Goal: Task Accomplishment & Management: Manage account settings

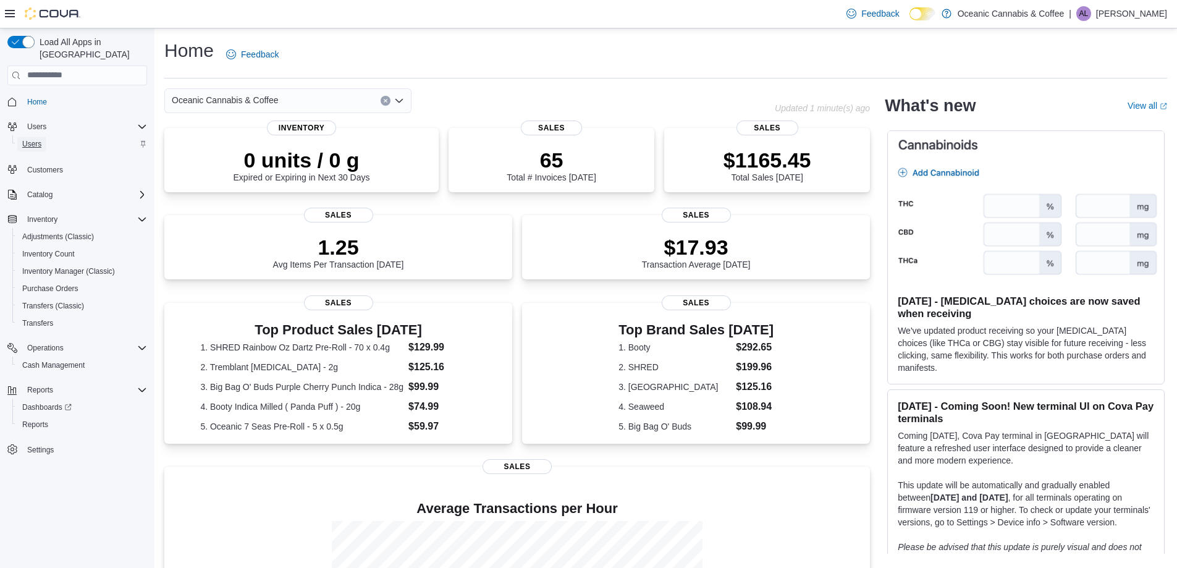
click at [35, 139] on span "Users" at bounding box center [31, 144] width 19 height 10
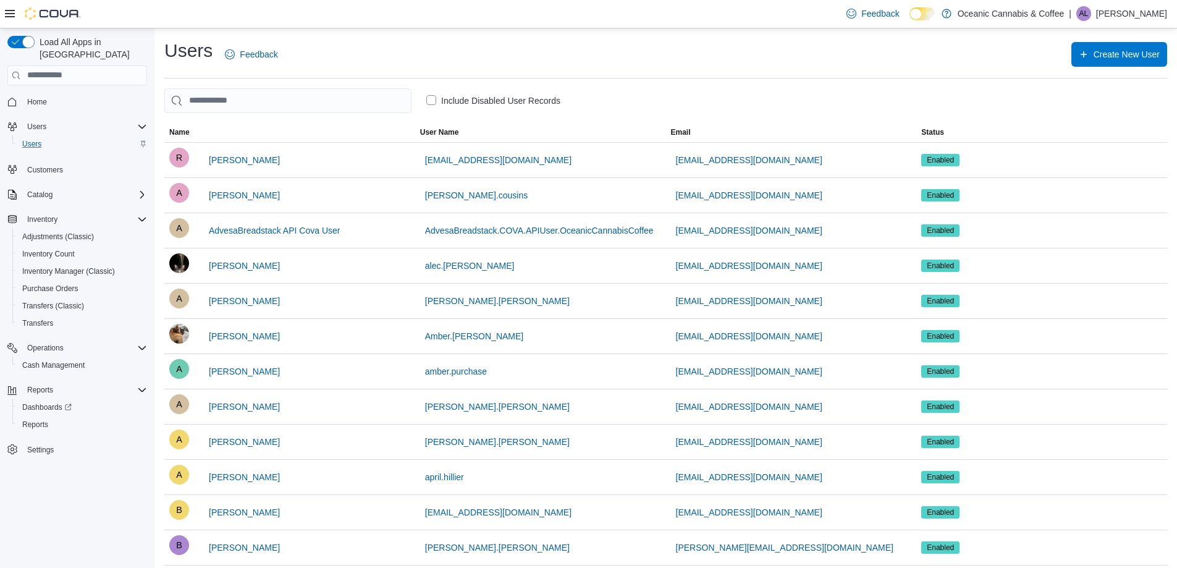
scroll to position [676, 0]
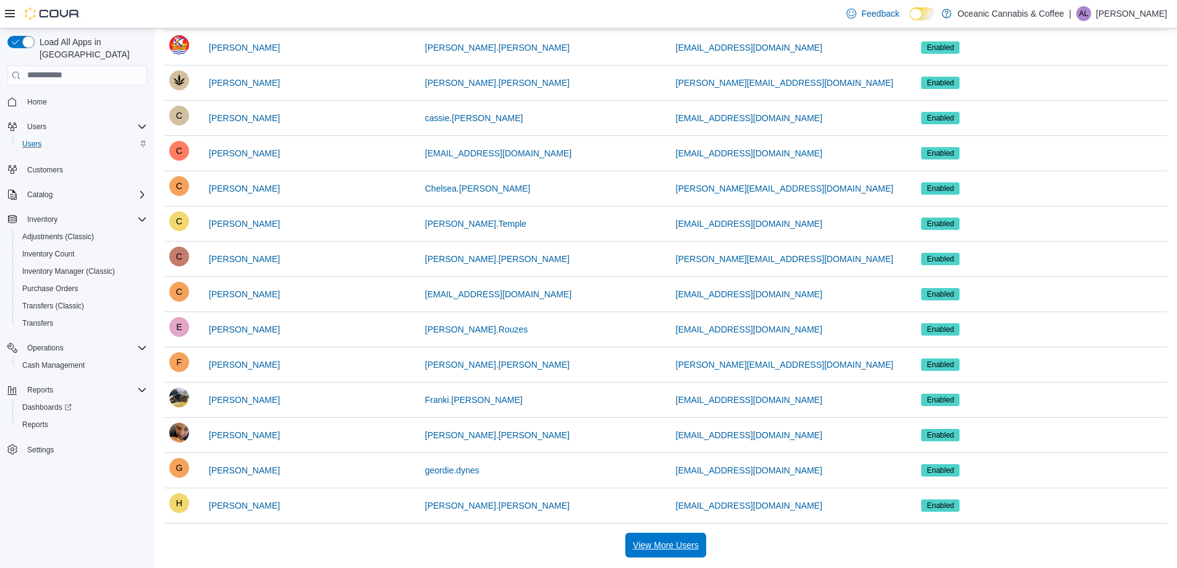
click at [663, 542] on span "View More Users" at bounding box center [665, 545] width 65 height 12
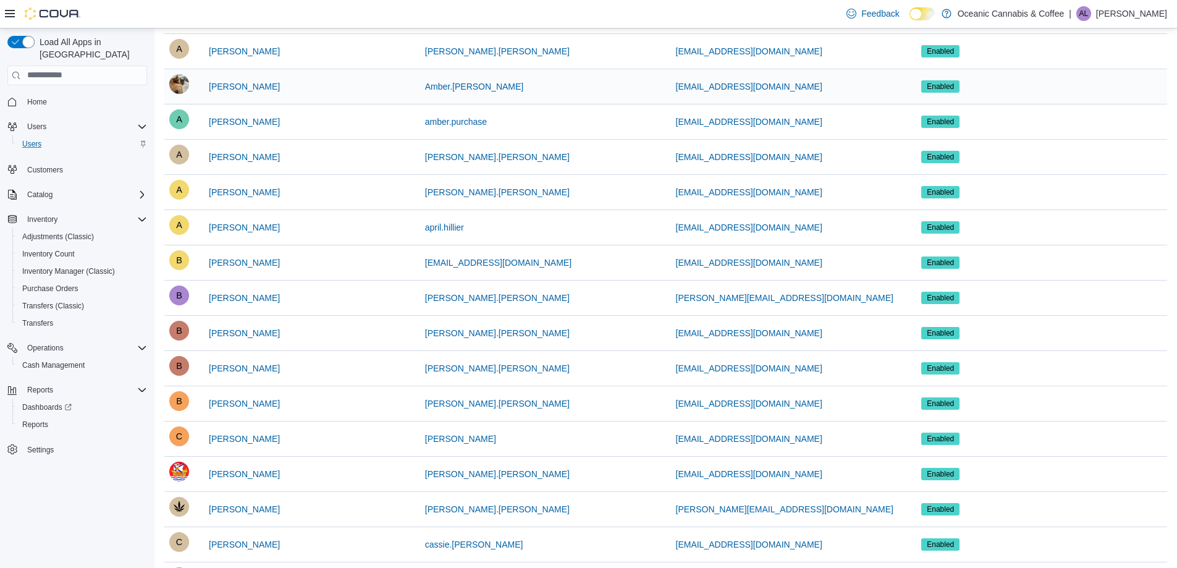
scroll to position [0, 0]
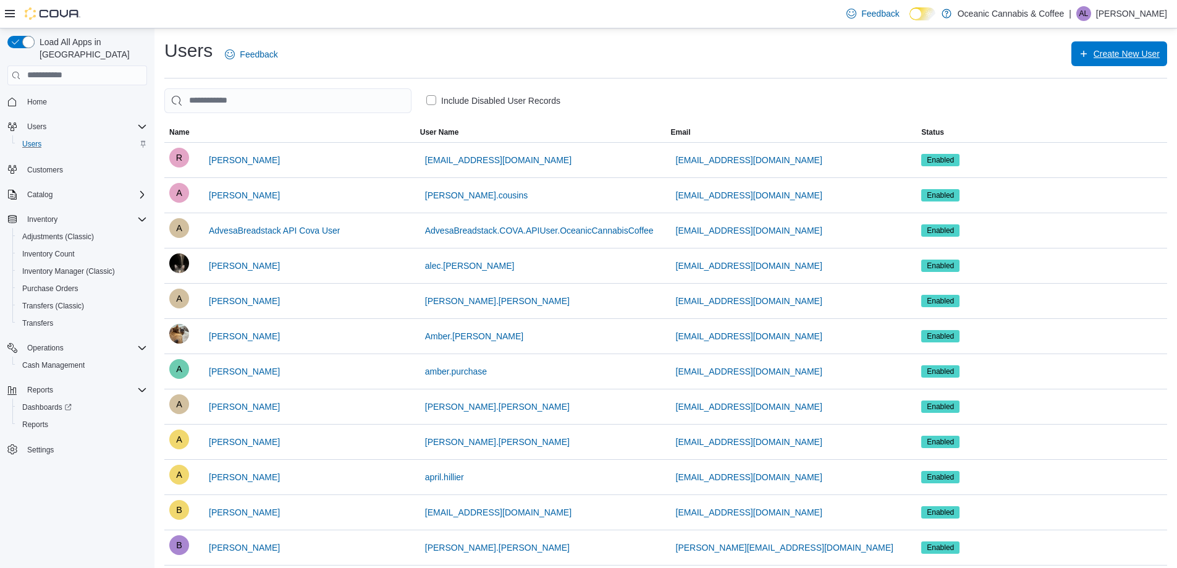
click at [1136, 56] on span "Create New User" at bounding box center [1126, 54] width 66 height 12
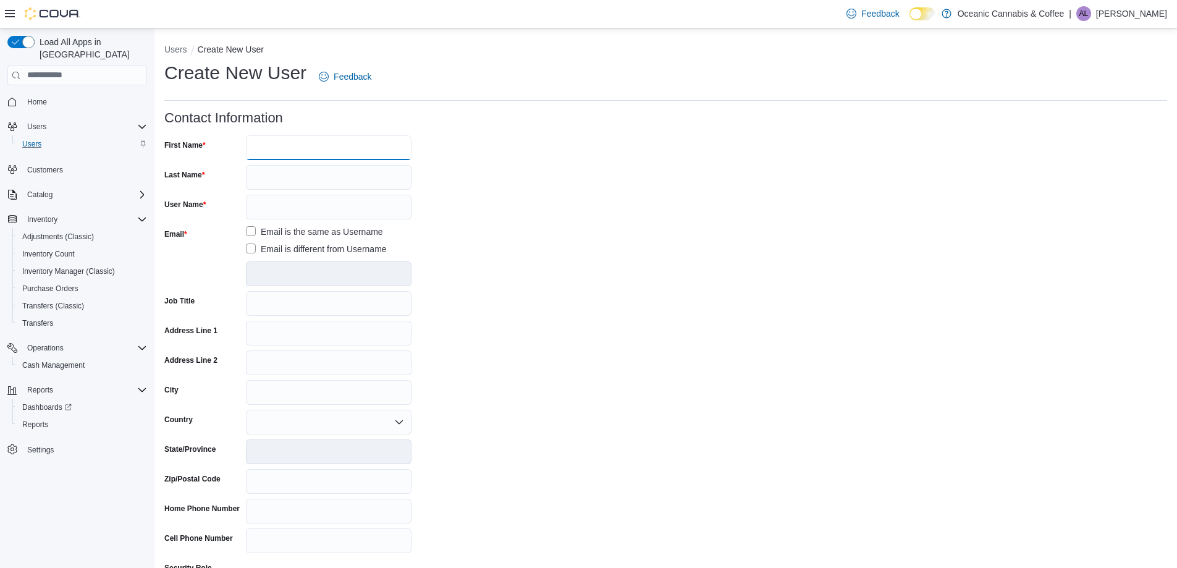
click at [293, 148] on input "First Name" at bounding box center [329, 147] width 166 height 25
type input "*"
type input "******"
type input "*******"
click at [273, 206] on input "User Name" at bounding box center [329, 207] width 166 height 25
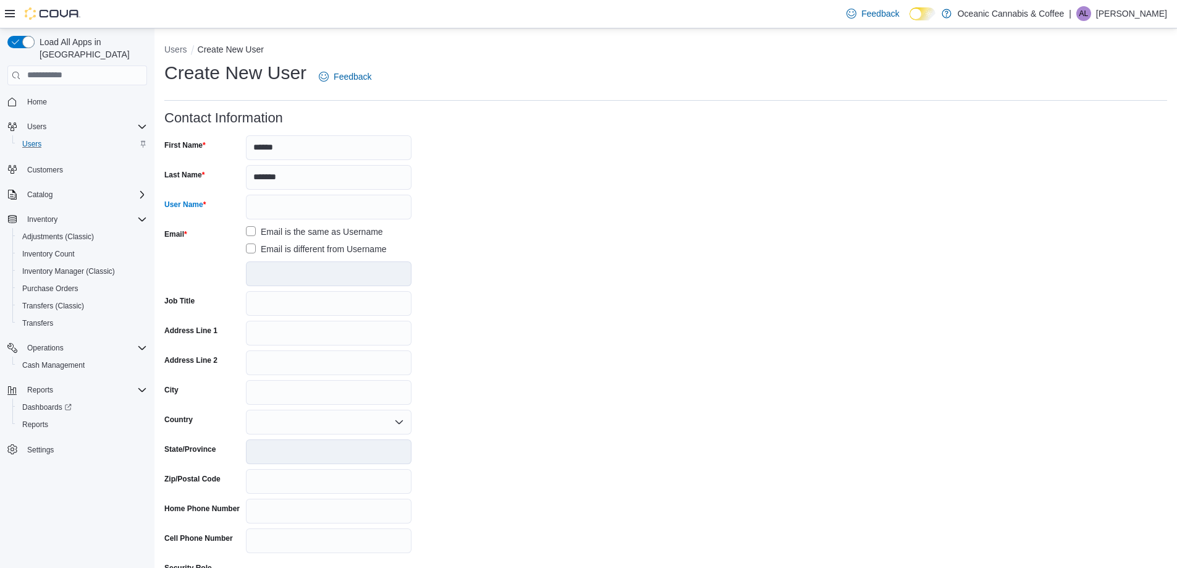
click at [252, 245] on div "Email is the same as Username Email is different from Username" at bounding box center [329, 240] width 166 height 32
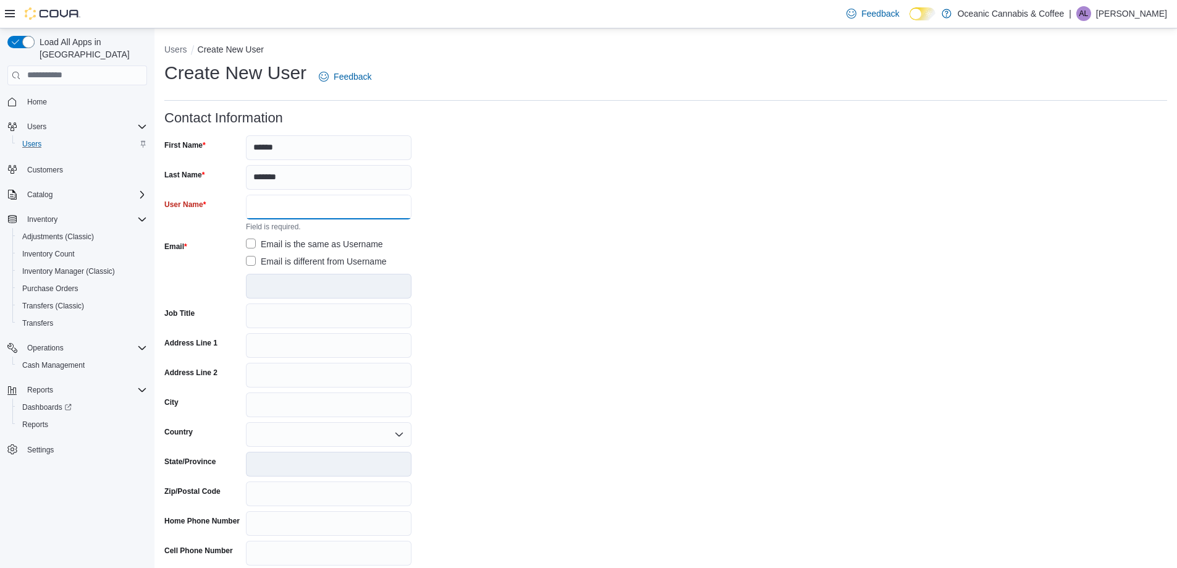
click at [272, 209] on input "User Name" at bounding box center [329, 207] width 166 height 25
click at [251, 262] on label "Email is different from Username" at bounding box center [316, 261] width 141 height 15
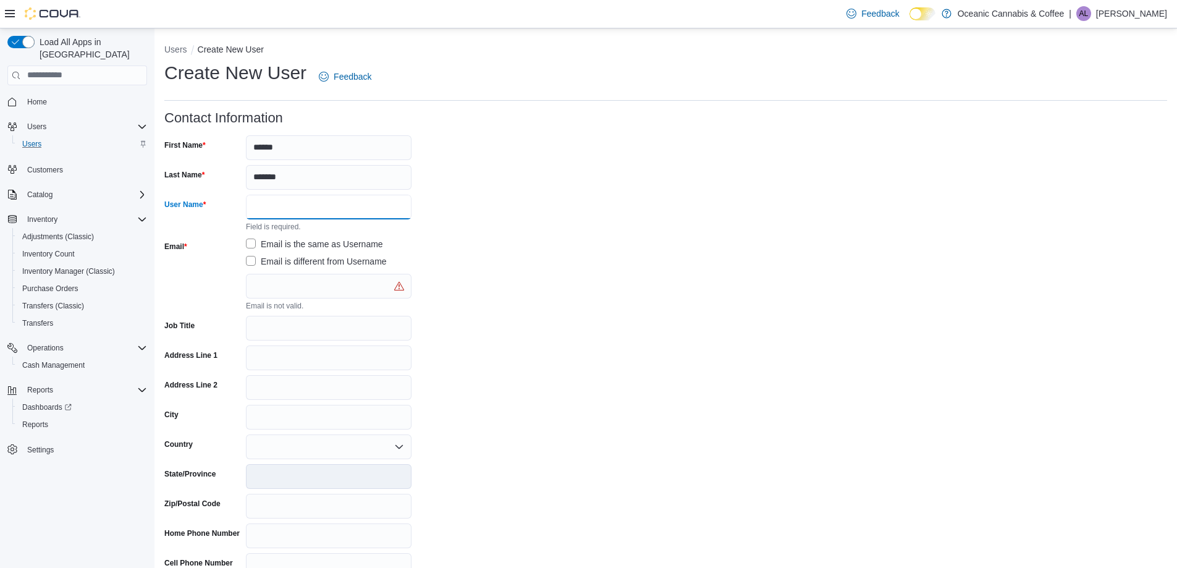
click at [278, 219] on input "User Name" at bounding box center [329, 207] width 166 height 25
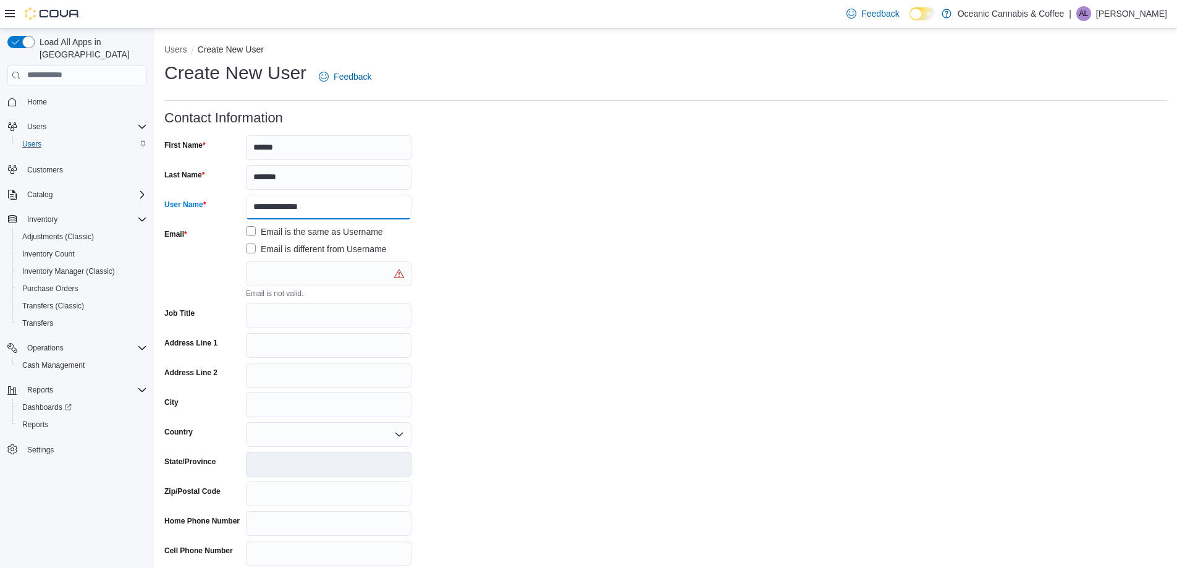
type input "**********"
click at [319, 275] on input "text" at bounding box center [329, 273] width 166 height 25
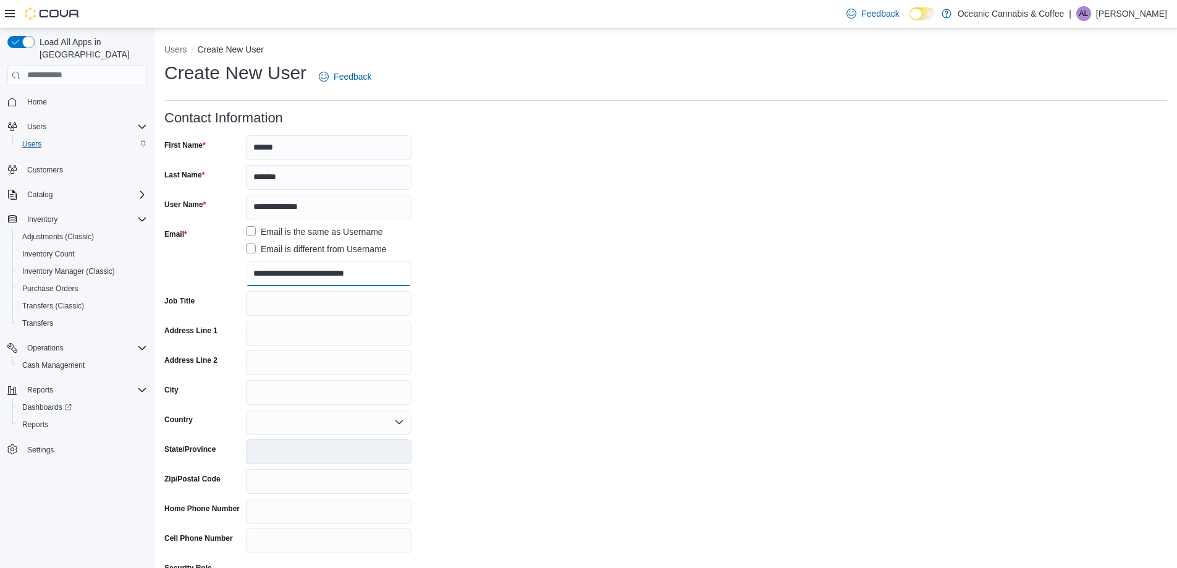
type input "**********"
click at [272, 303] on input "Job Title" at bounding box center [329, 303] width 166 height 25
type input "*"
type input "*********"
click at [245, 332] on div "Address Line 1" at bounding box center [287, 333] width 247 height 25
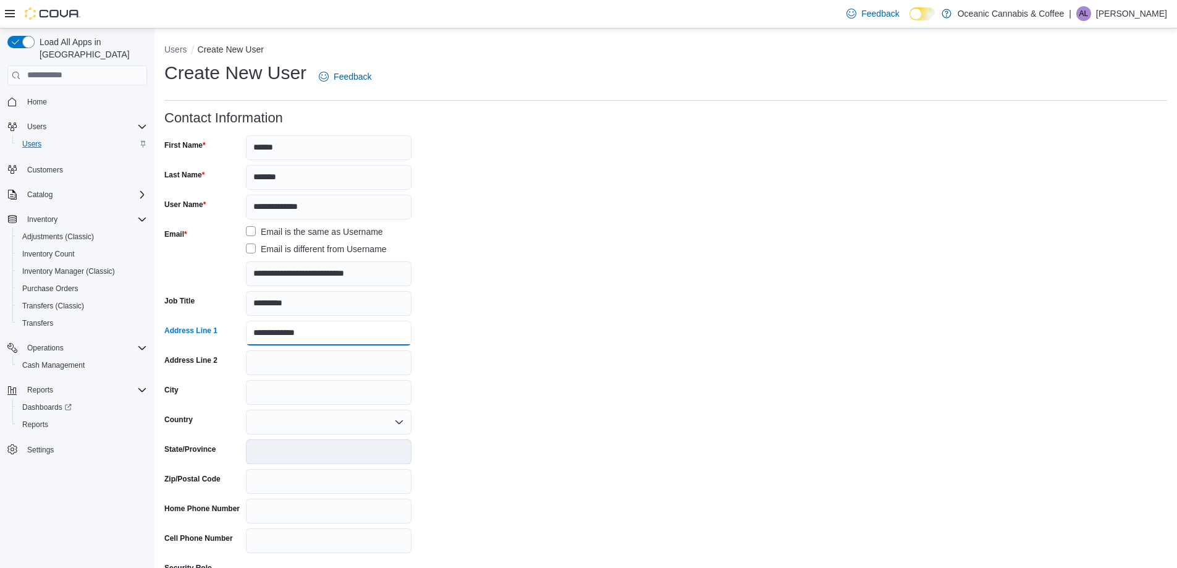
type input "**********"
click at [264, 397] on input "City" at bounding box center [329, 392] width 166 height 25
type input "*******"
click at [270, 423] on div at bounding box center [329, 422] width 166 height 25
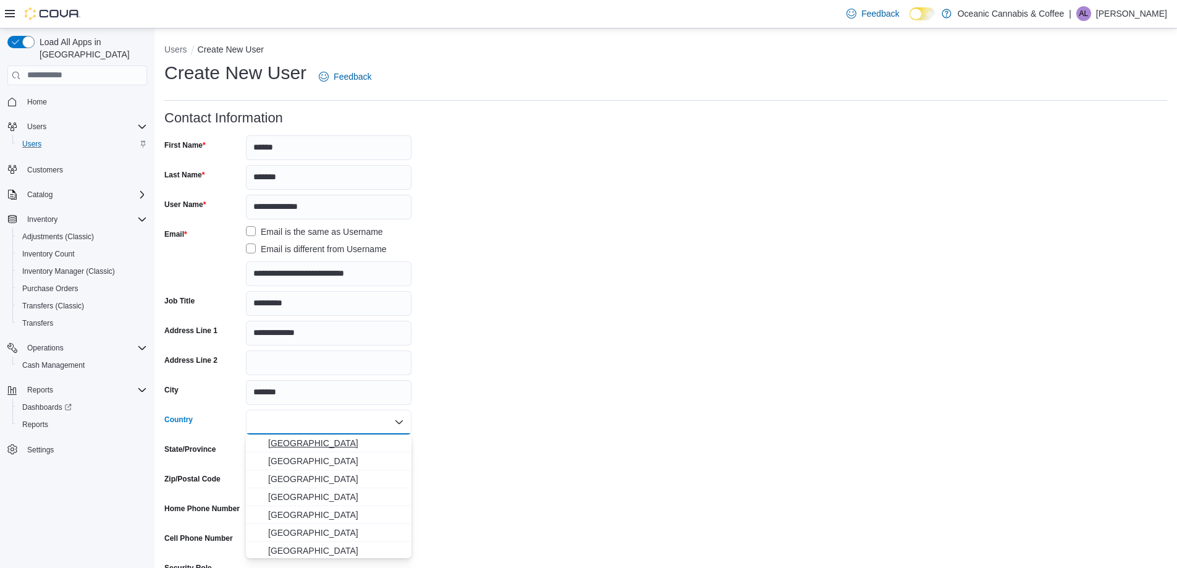
click at [290, 445] on span "Canada" at bounding box center [336, 443] width 136 height 12
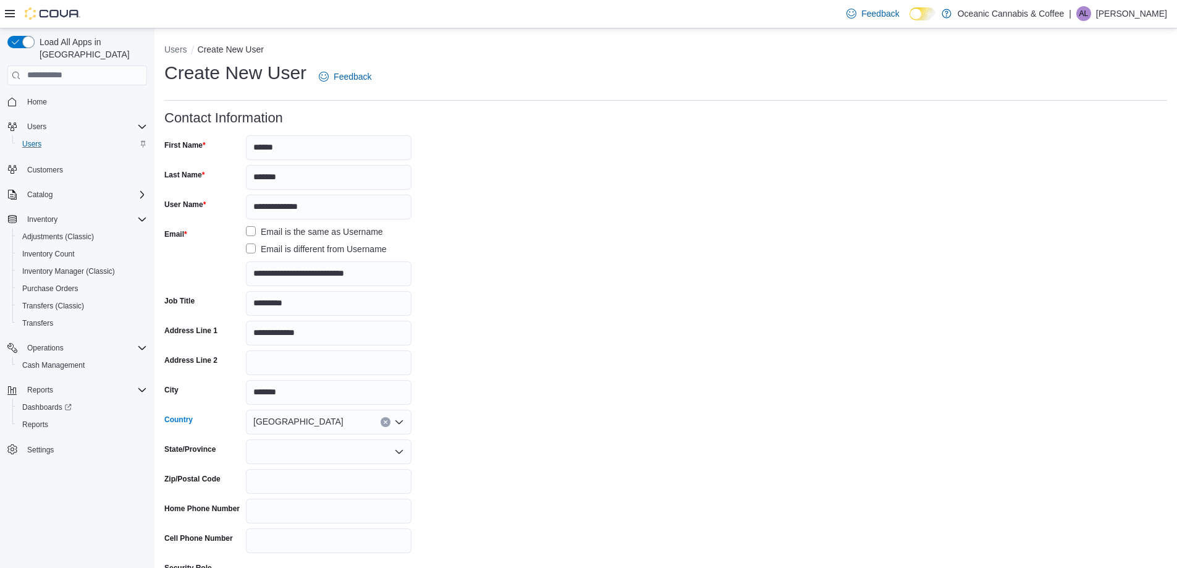
click at [287, 455] on div at bounding box center [329, 451] width 166 height 25
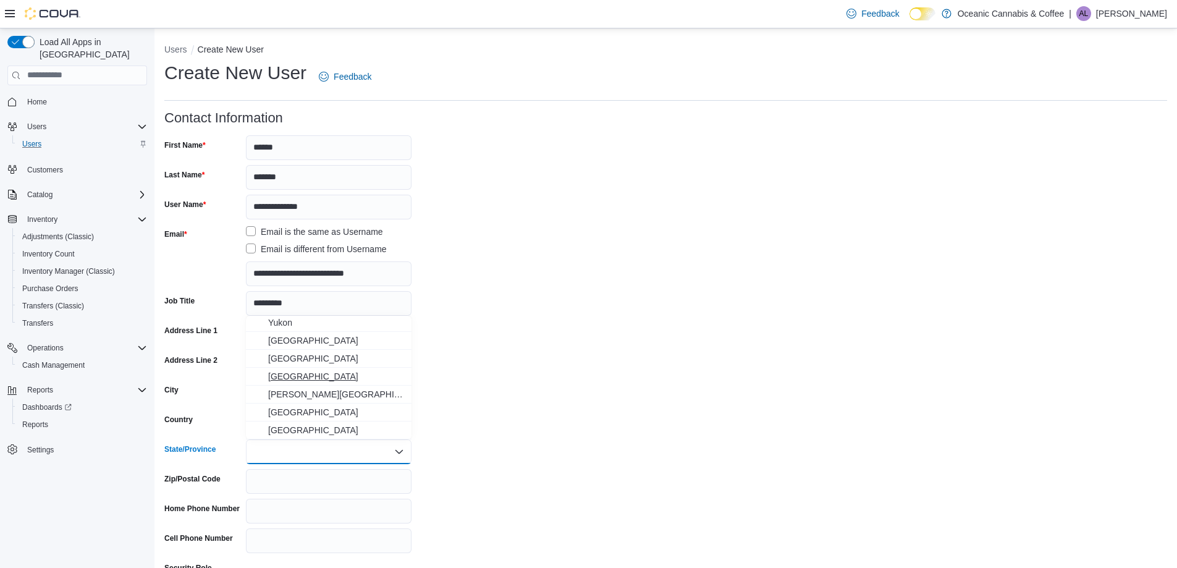
click at [307, 375] on span "Newfoundland and Labrador" at bounding box center [336, 376] width 136 height 12
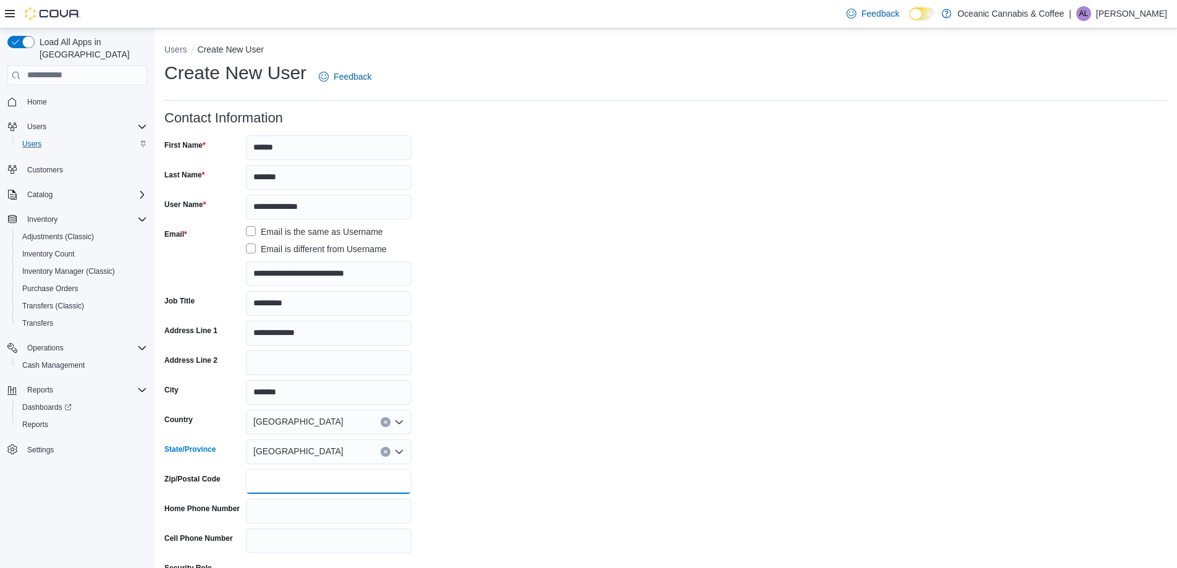
click at [259, 487] on input "Zip/Postal Code" at bounding box center [329, 481] width 166 height 25
type input "*"
type input "*******"
click at [270, 552] on input "Cell Phone Number" at bounding box center [329, 540] width 166 height 25
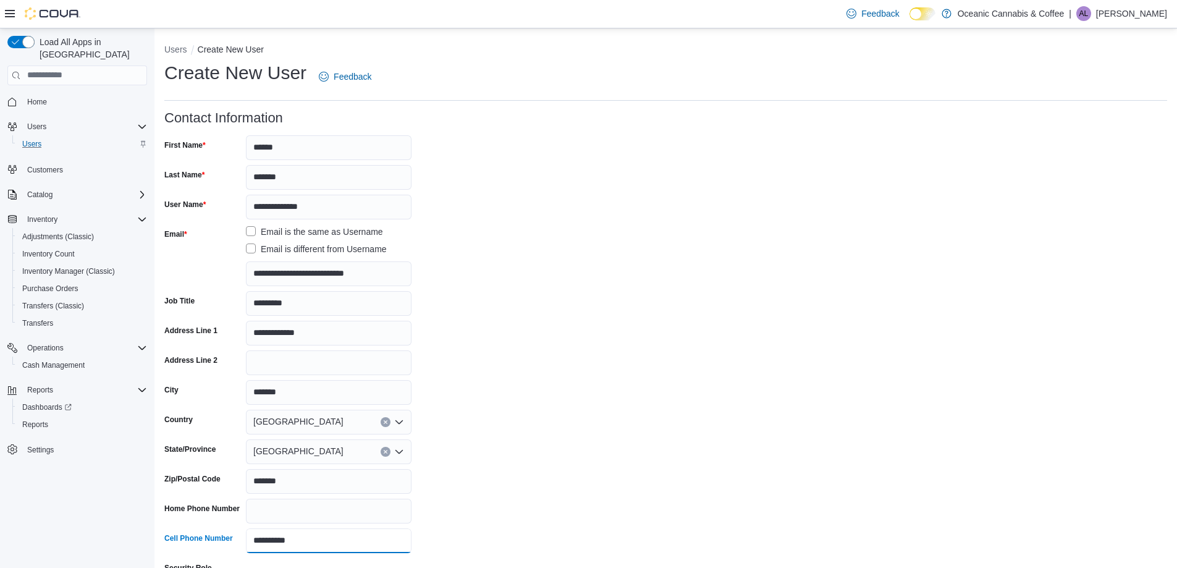
scroll to position [62, 0]
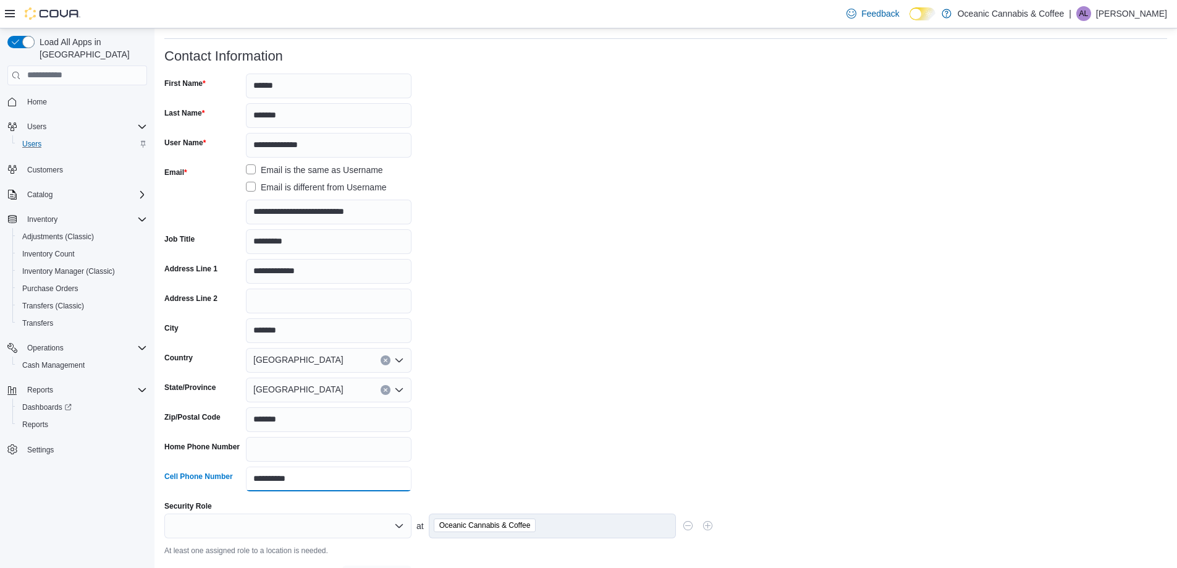
type input "**********"
click at [219, 529] on div at bounding box center [287, 525] width 247 height 25
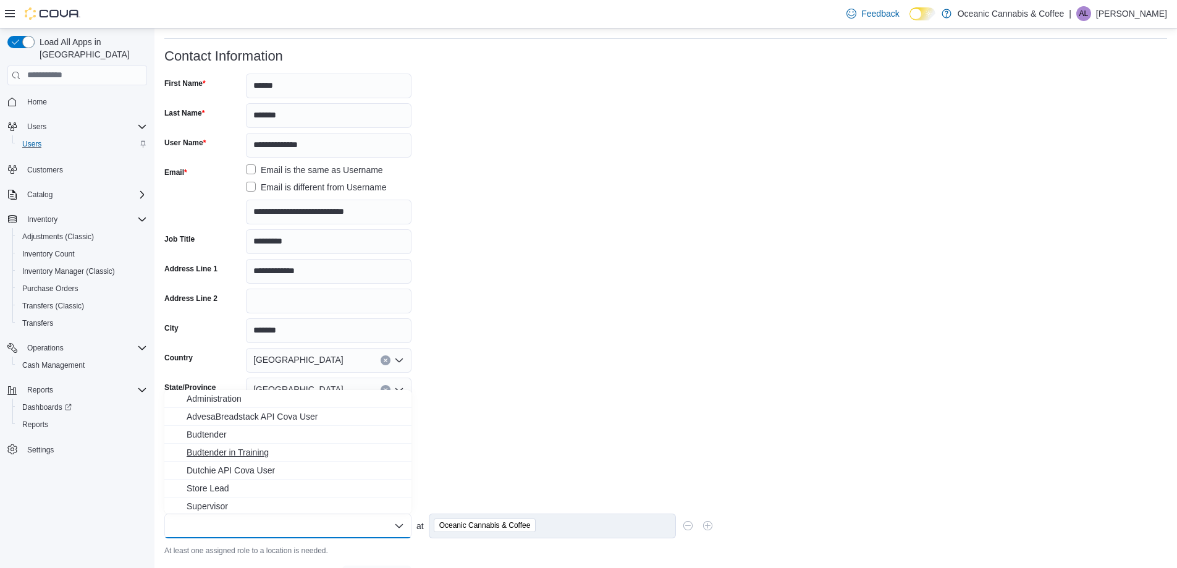
click at [200, 451] on span "Budtender in Training" at bounding box center [295, 452] width 217 height 12
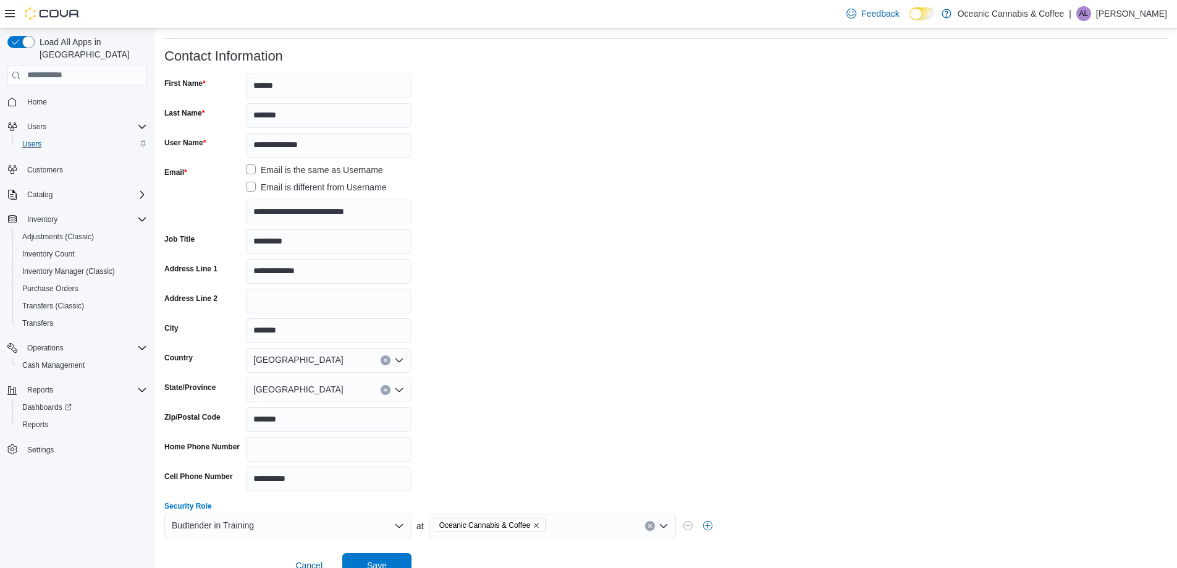
scroll to position [82, 0]
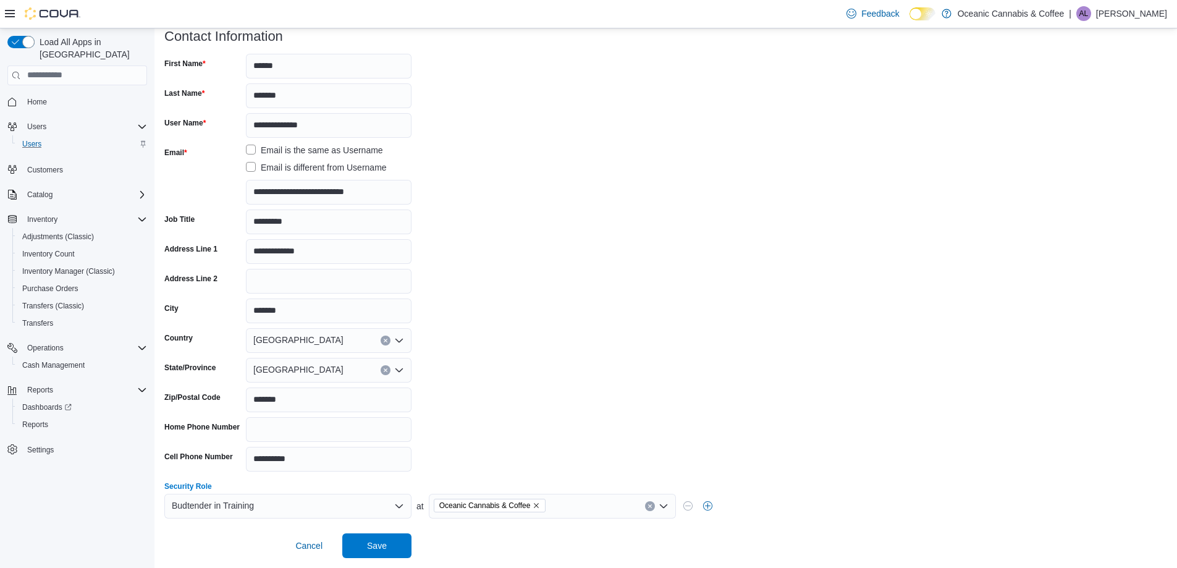
click at [507, 503] on span "Oceanic Cannabis & Coffee" at bounding box center [484, 505] width 91 height 12
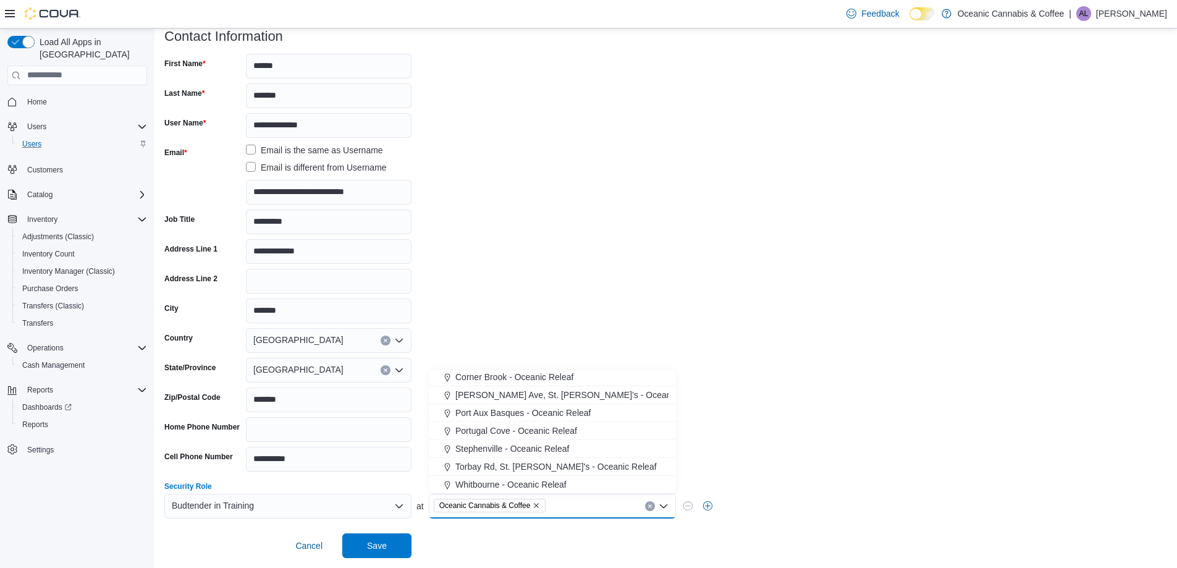
scroll to position [0, 0]
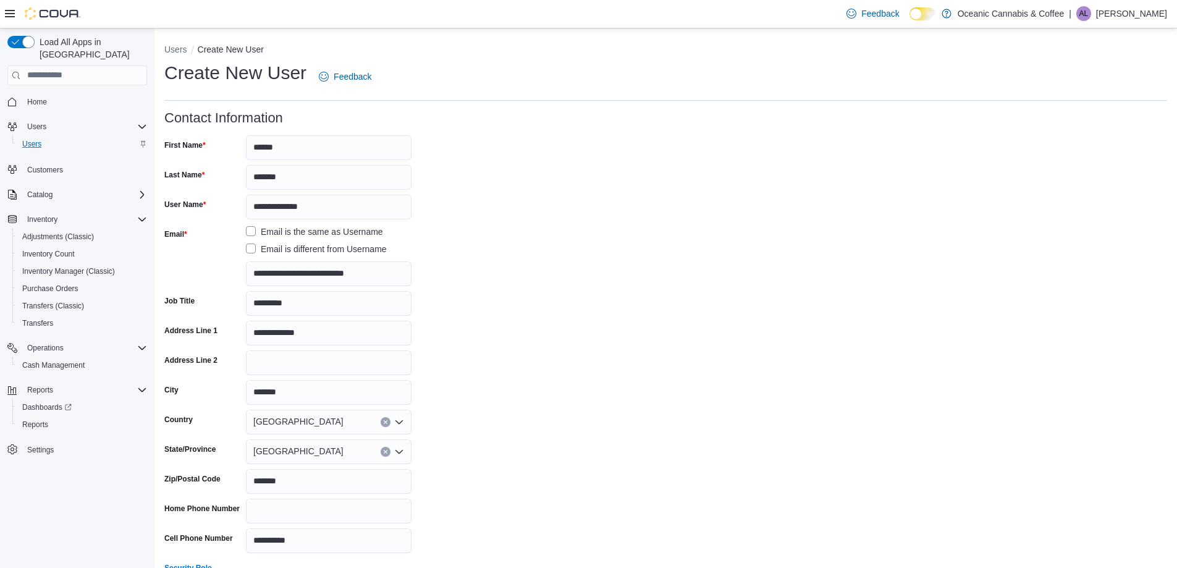
click at [531, 334] on form "**********" at bounding box center [665, 375] width 1003 height 529
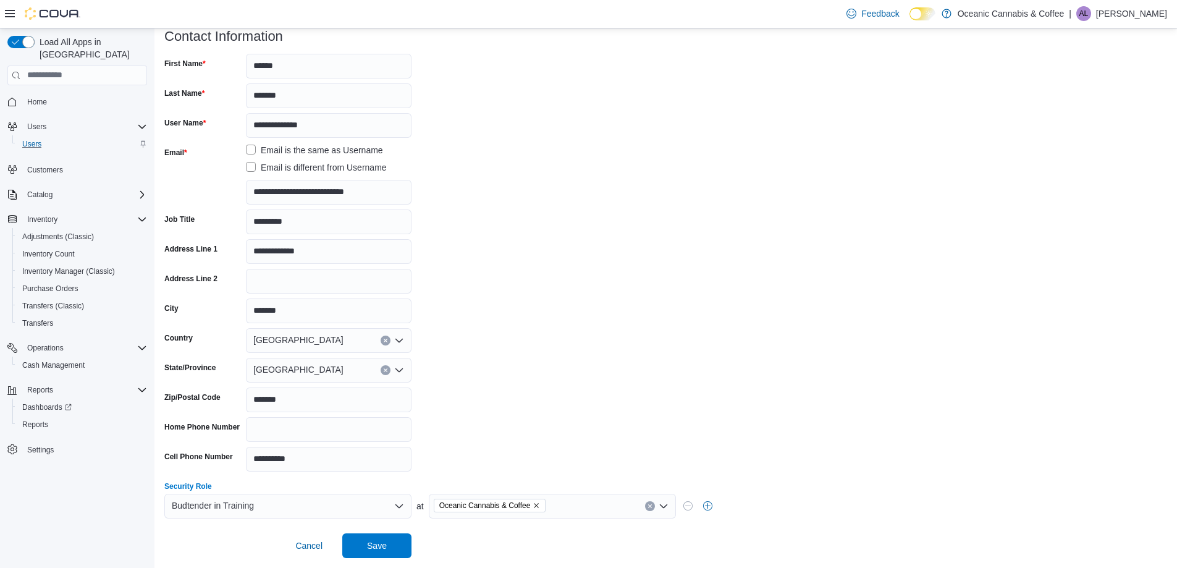
click at [584, 512] on div "Oceanic Cannabis & Coffee" at bounding box center [552, 506] width 247 height 25
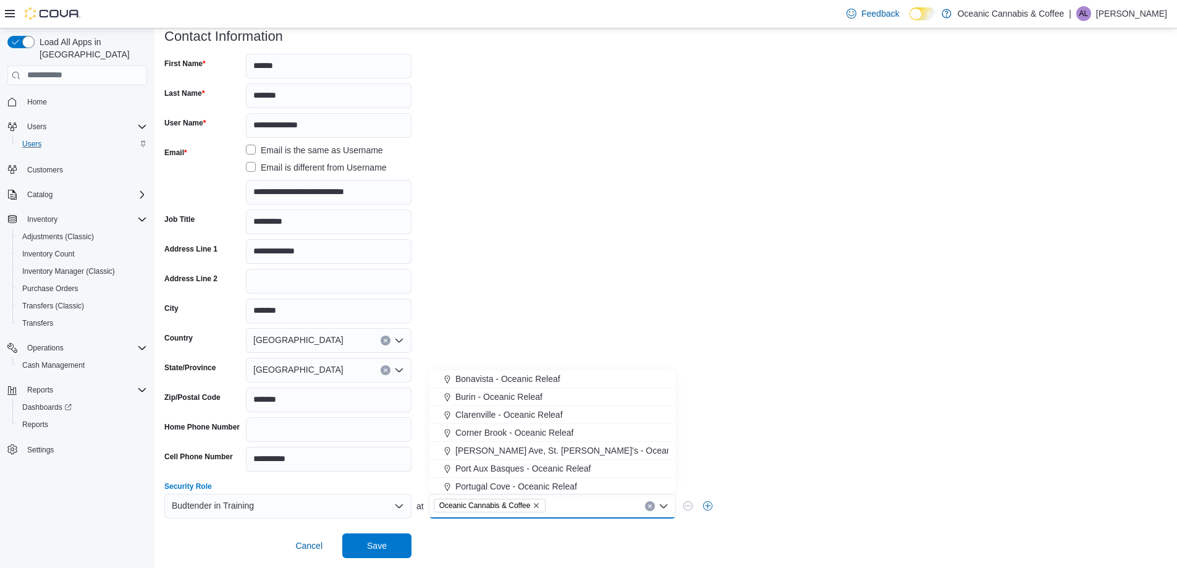
scroll to position [56, 0]
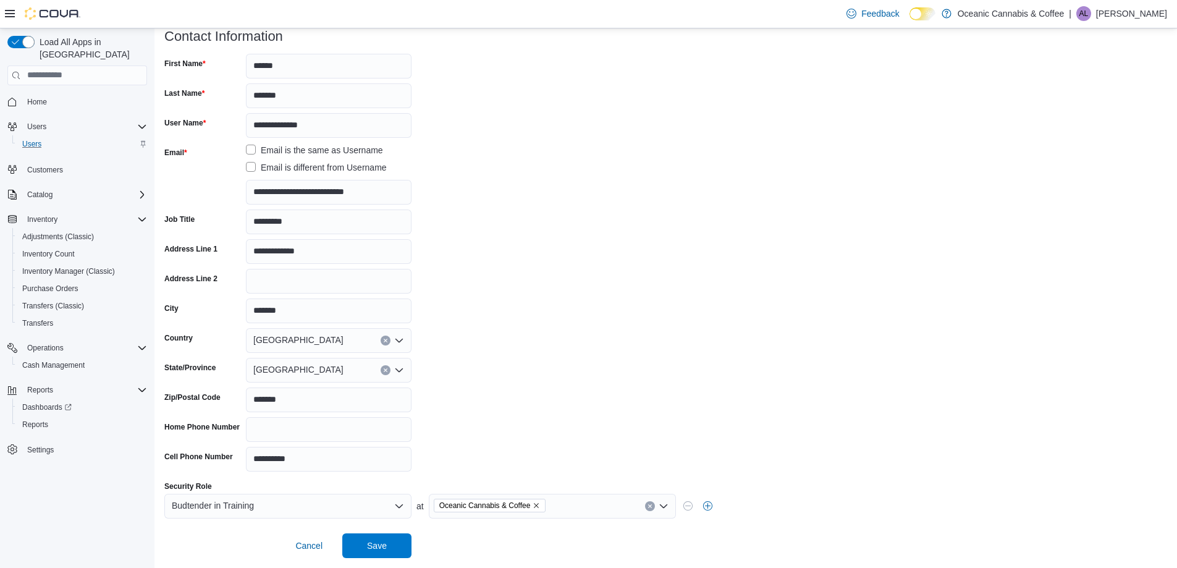
click at [575, 251] on form "**********" at bounding box center [665, 293] width 1003 height 529
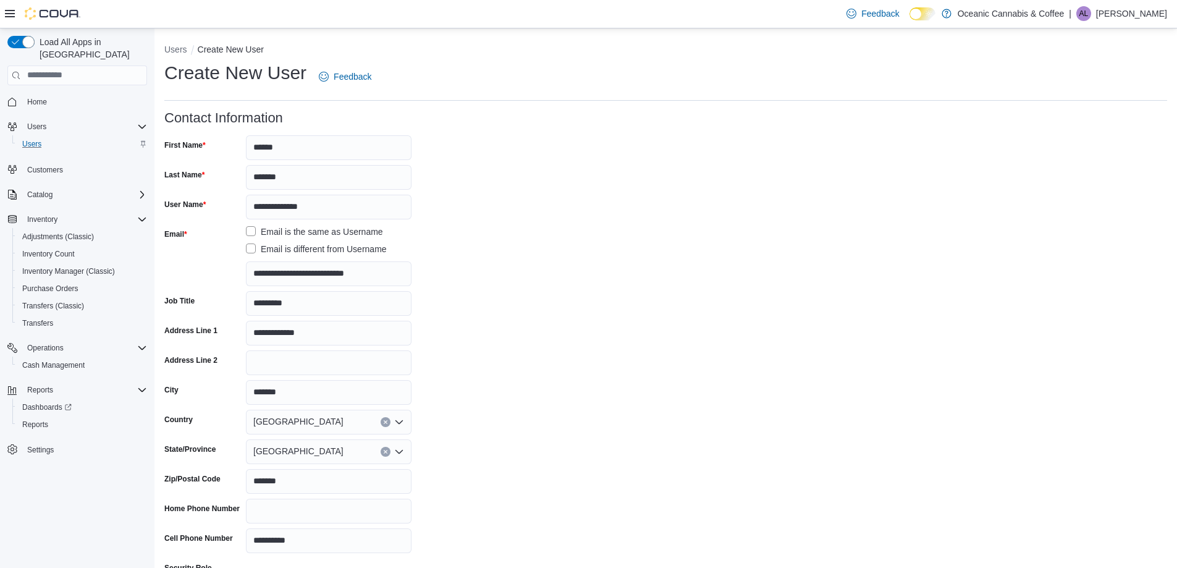
scroll to position [82, 0]
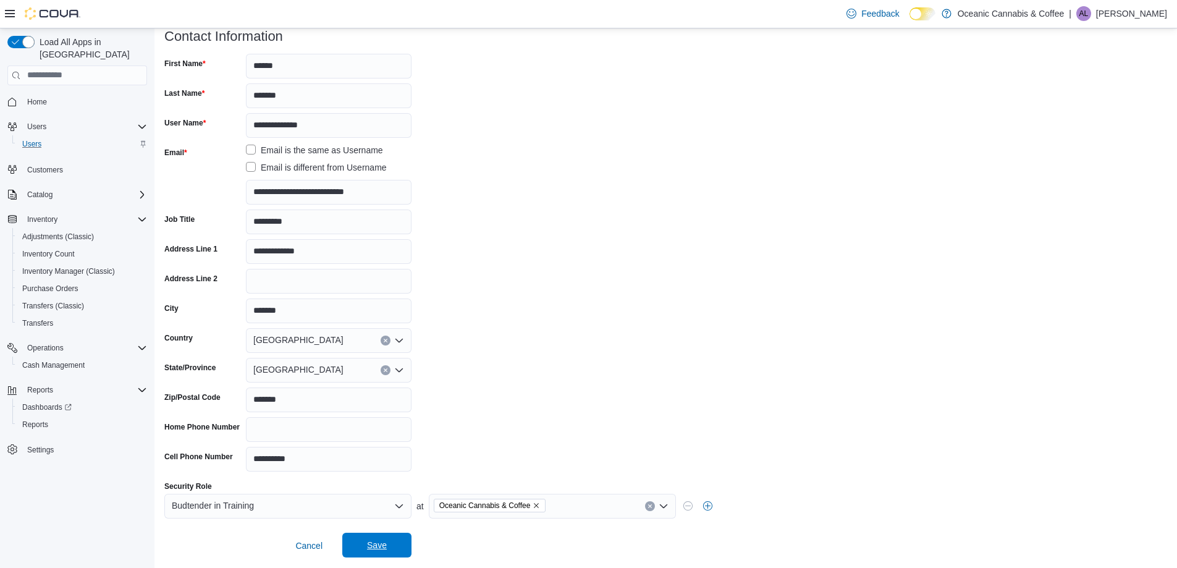
click at [380, 541] on span "Save" at bounding box center [377, 545] width 20 height 12
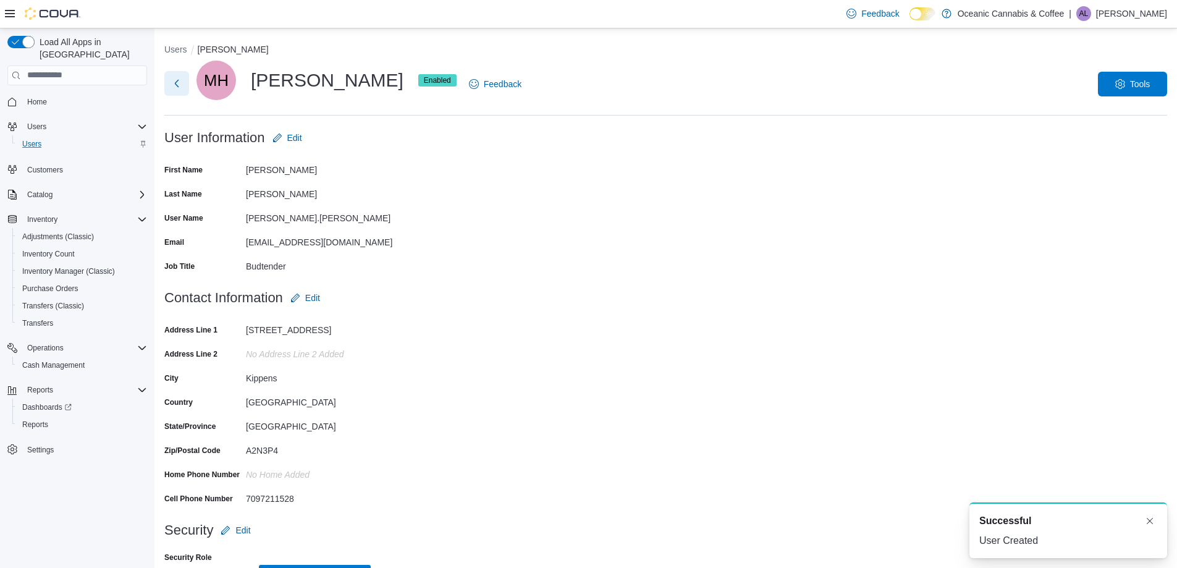
click at [177, 88] on button "Next" at bounding box center [176, 83] width 25 height 25
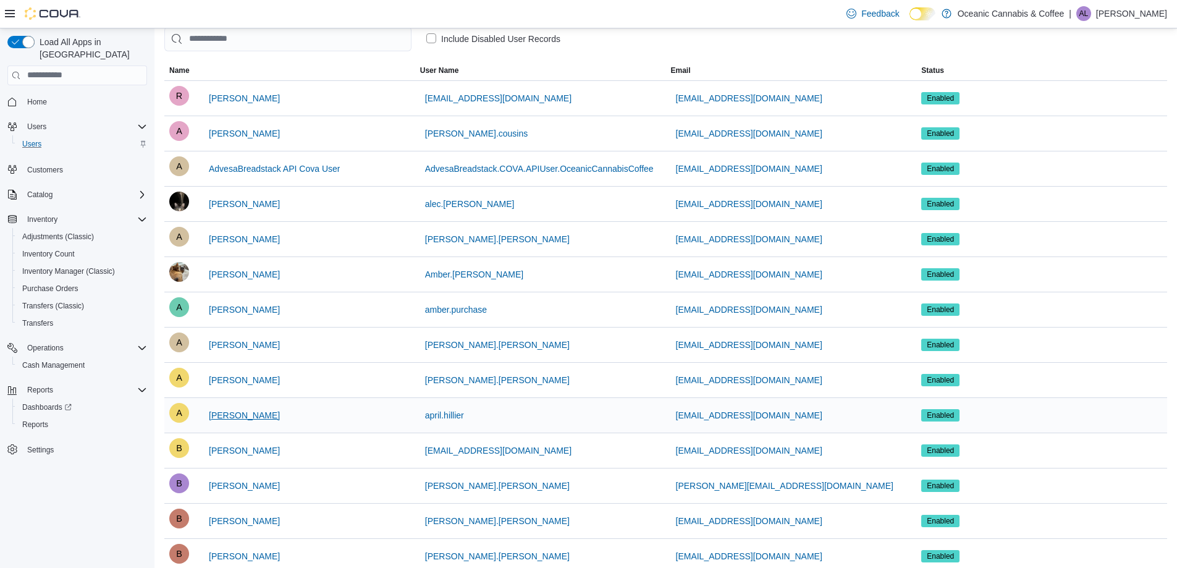
scroll to position [185, 0]
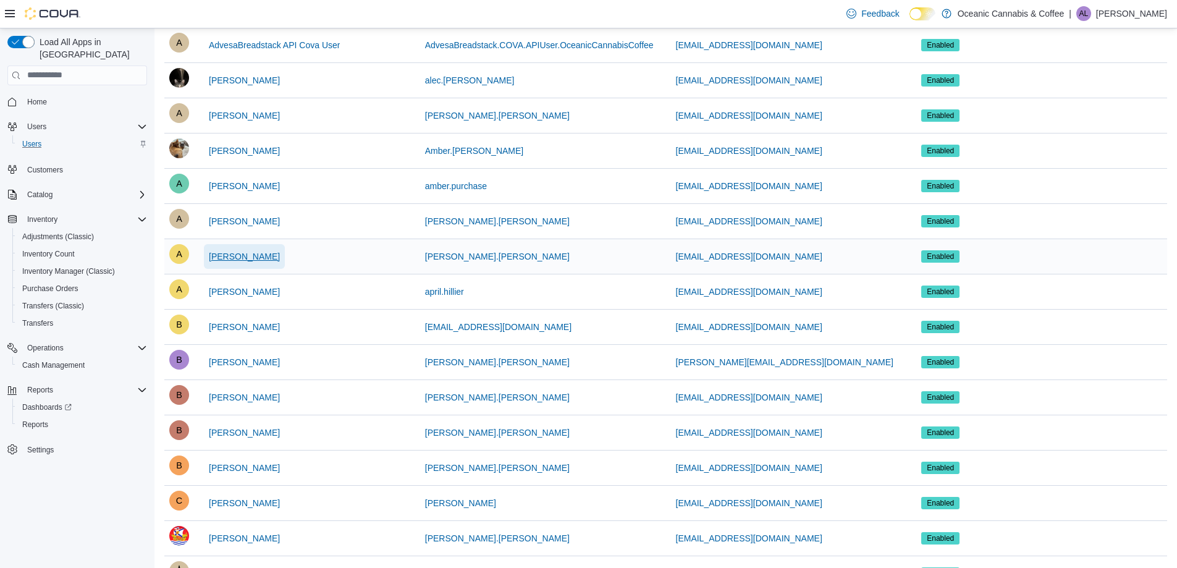
click at [229, 255] on span "[PERSON_NAME]" at bounding box center [244, 256] width 71 height 12
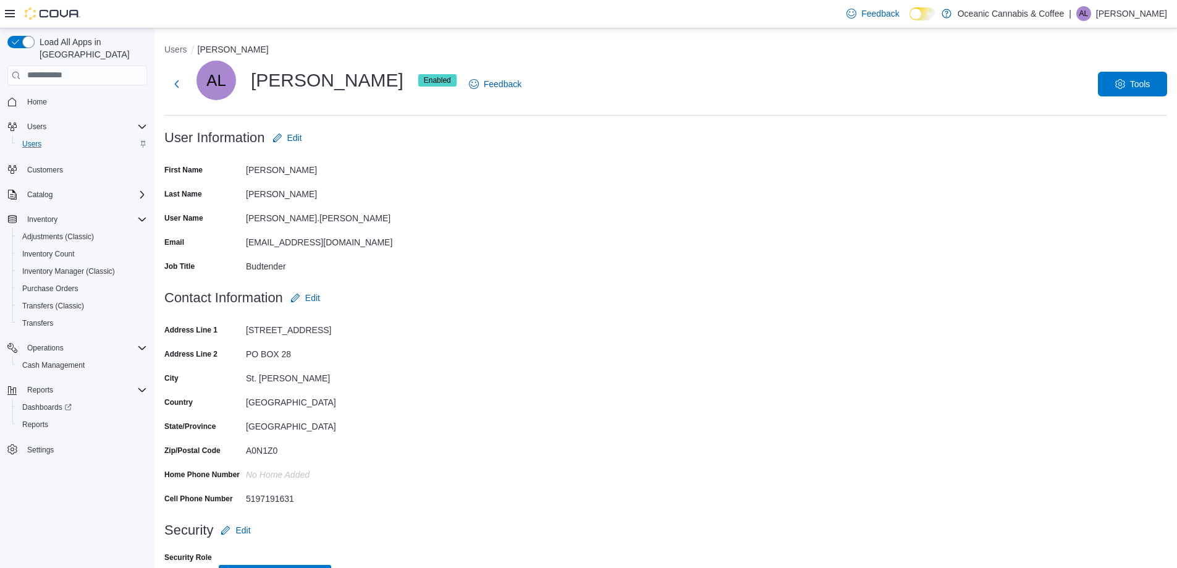
scroll to position [34, 0]
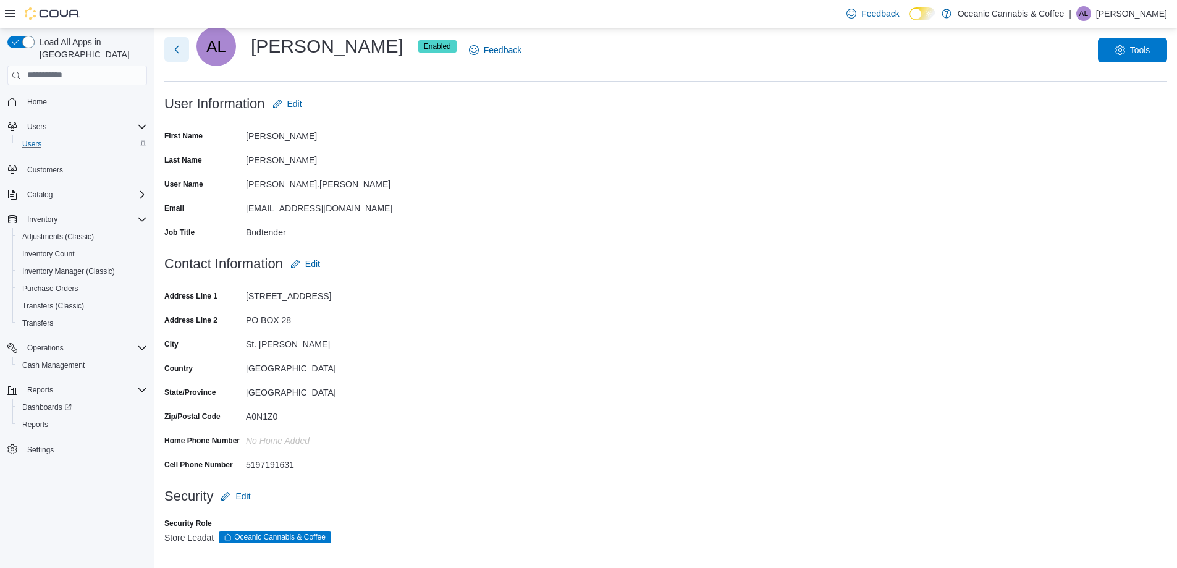
click at [170, 42] on button "Next" at bounding box center [176, 49] width 25 height 25
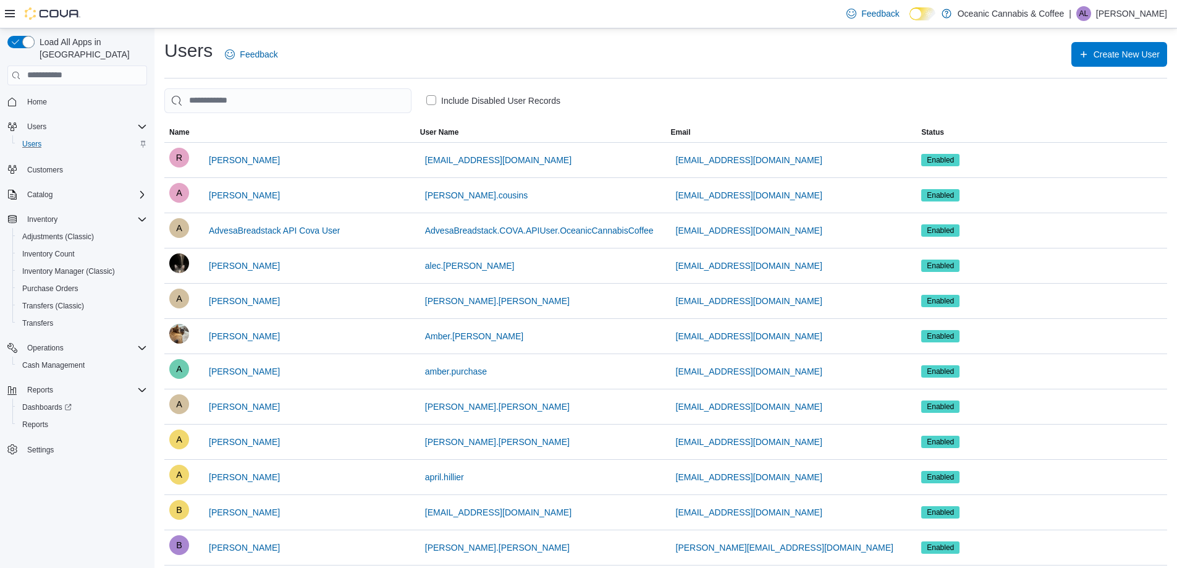
click at [433, 102] on label "Include Disabled User Records" at bounding box center [493, 100] width 134 height 15
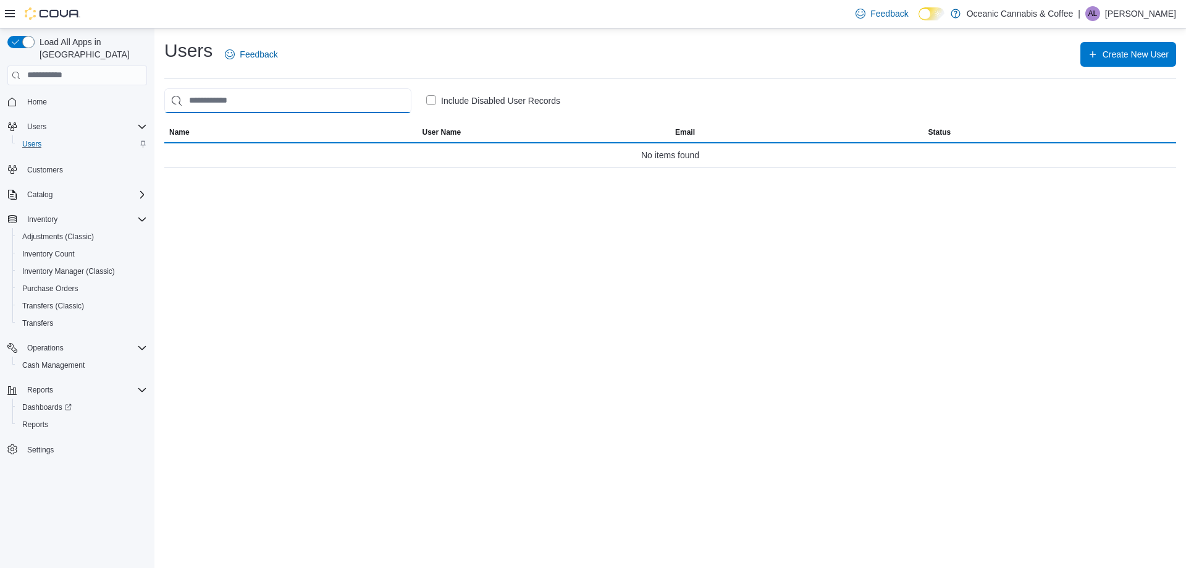
click at [372, 103] on input "search" at bounding box center [287, 100] width 247 height 25
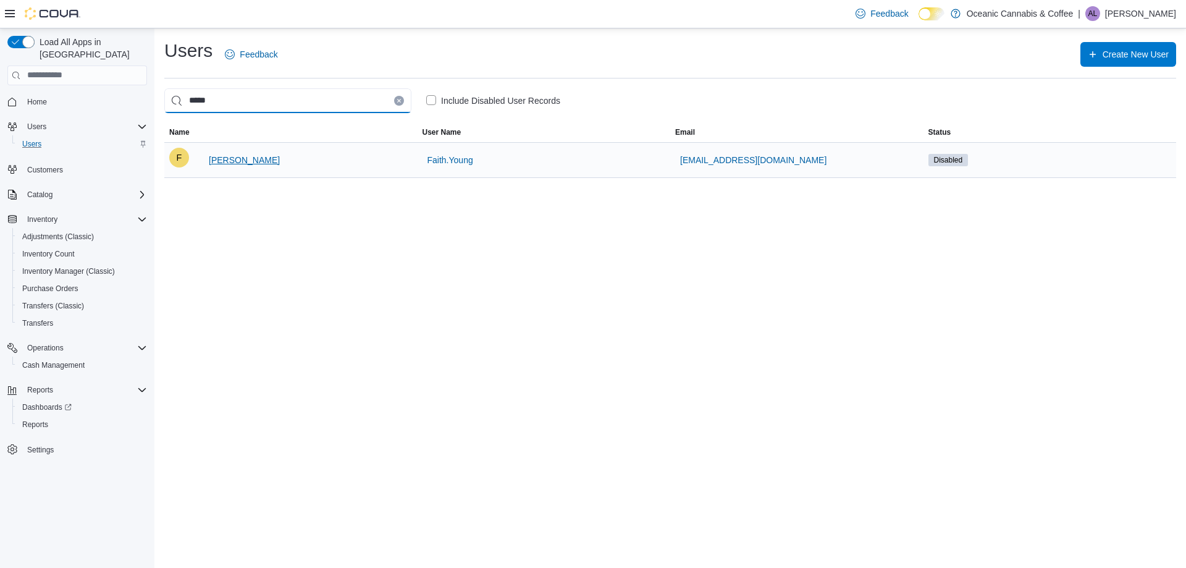
type input "*****"
click at [239, 154] on span "Faith Young" at bounding box center [244, 160] width 71 height 12
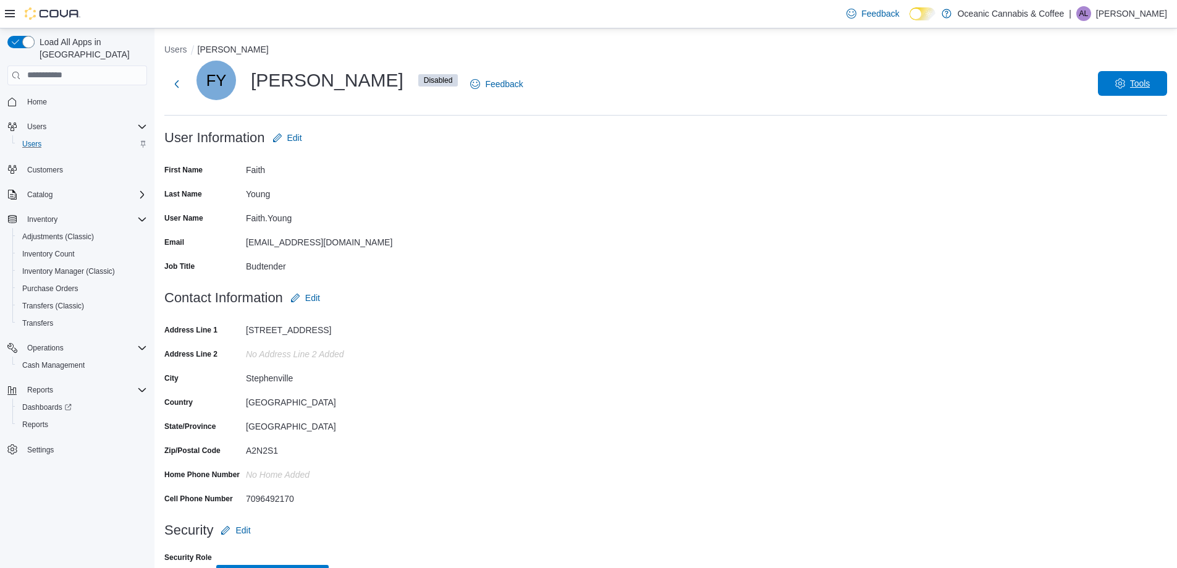
click at [1122, 81] on span "Tools" at bounding box center [1132, 83] width 54 height 25
click at [1129, 117] on span "Enable User" at bounding box center [1131, 112] width 54 height 15
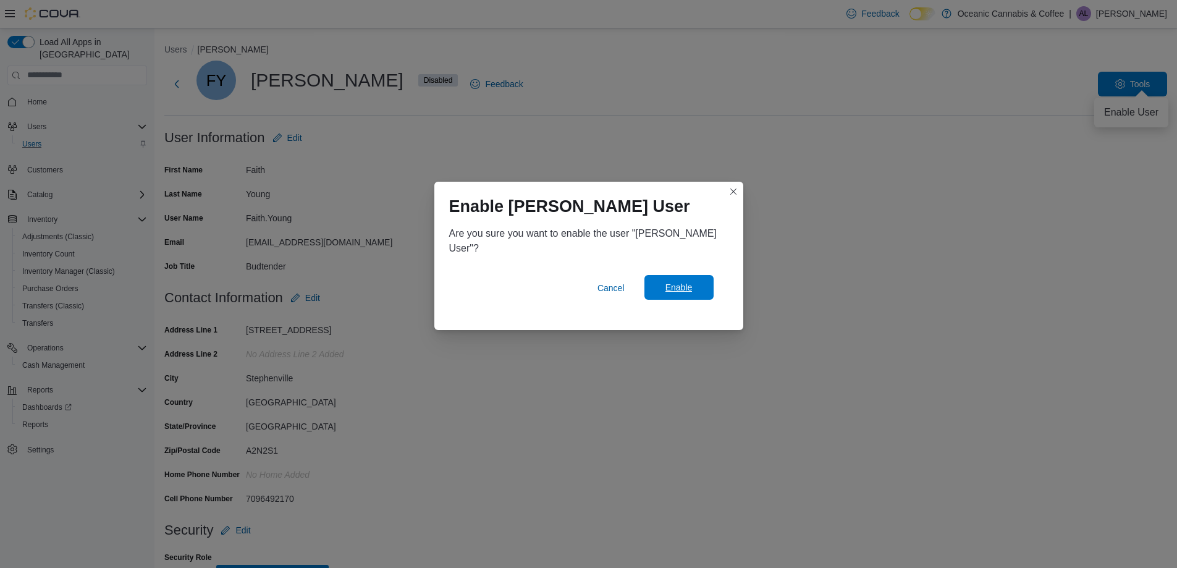
click at [690, 281] on span "Enable" at bounding box center [678, 287] width 27 height 12
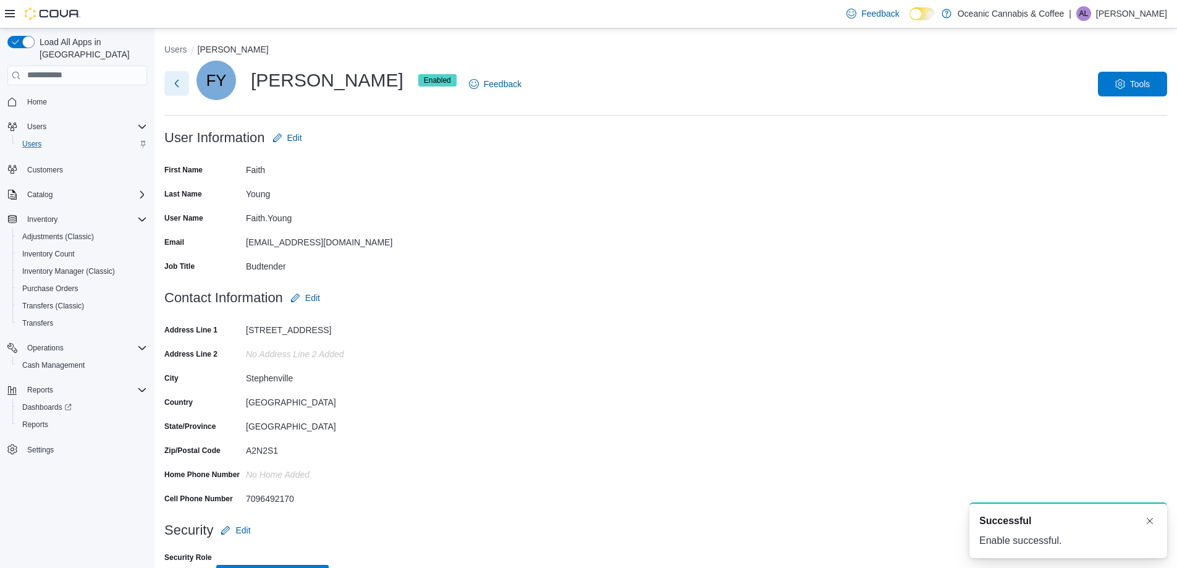
click at [170, 85] on button "Next" at bounding box center [176, 83] width 25 height 25
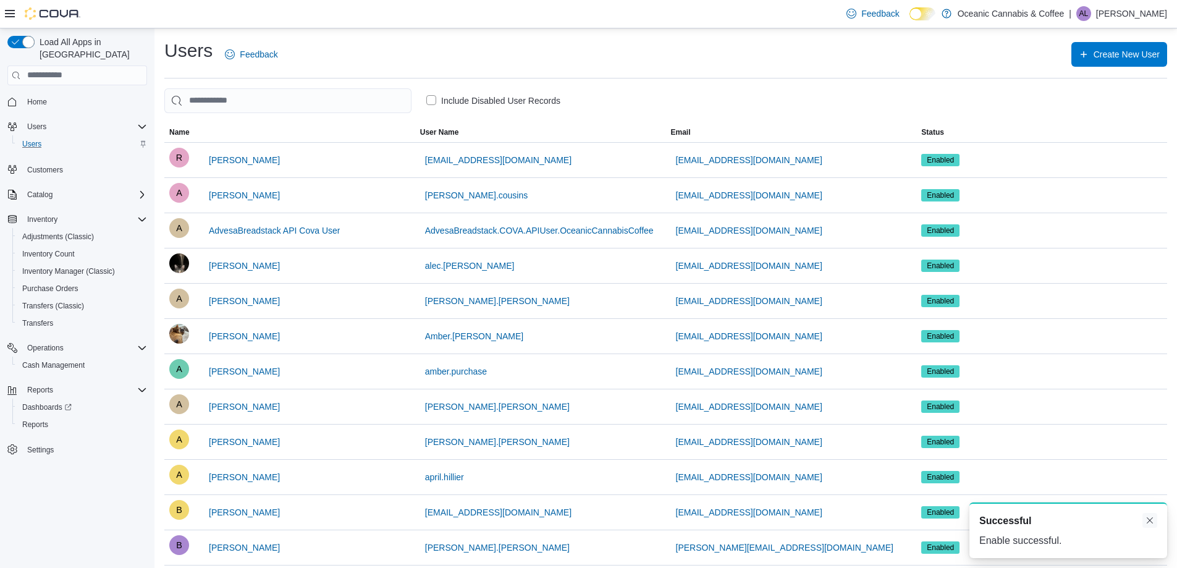
click at [1150, 522] on button "Dismiss toast" at bounding box center [1149, 520] width 15 height 15
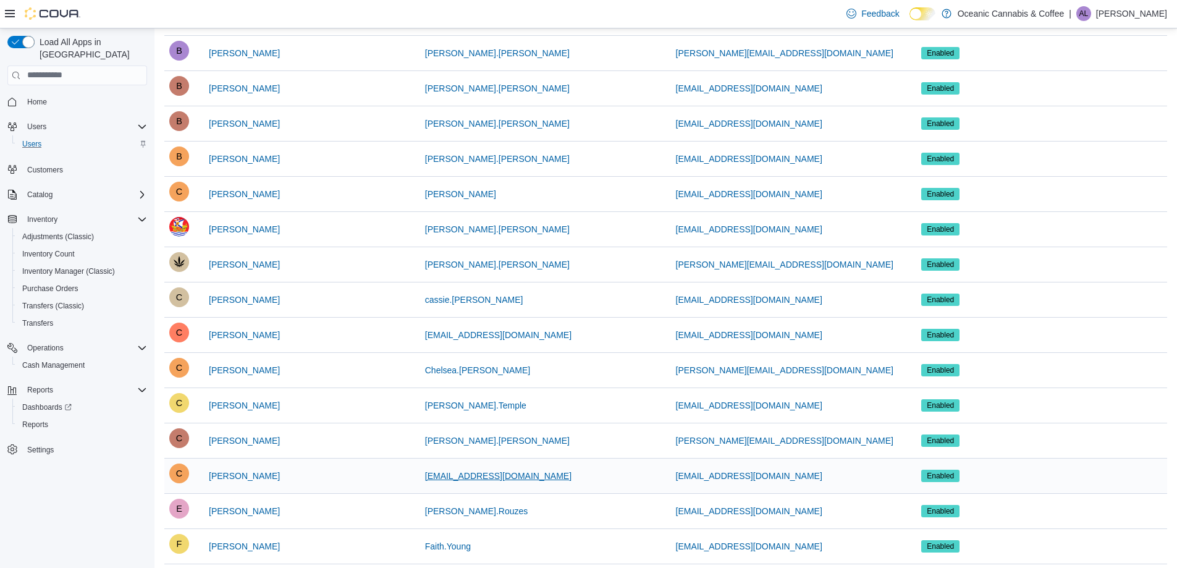
scroll to position [676, 0]
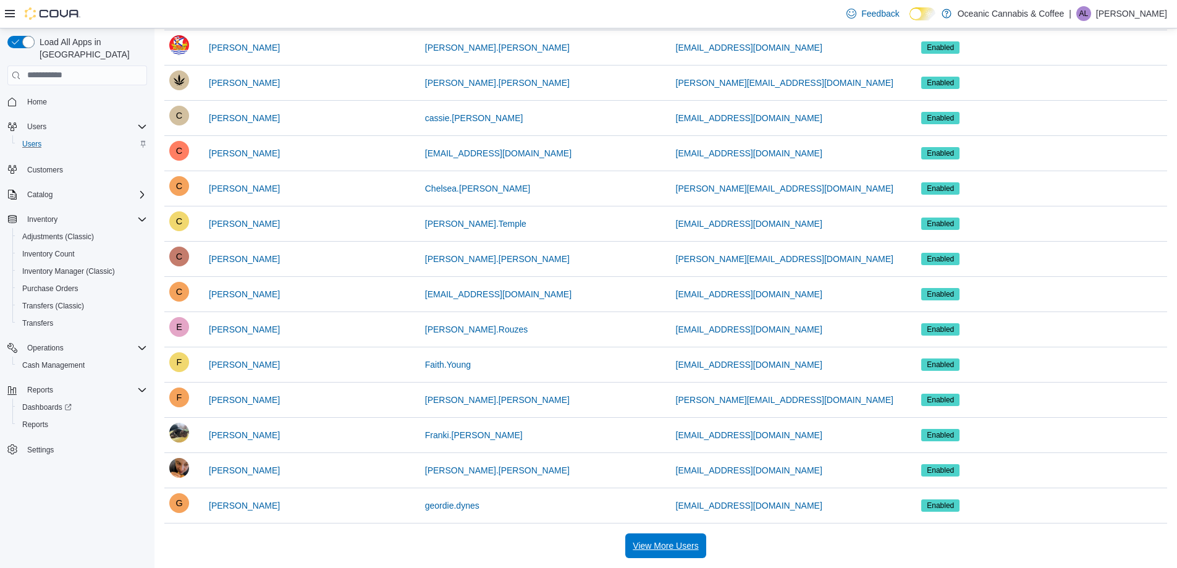
click at [671, 538] on span "View More Users" at bounding box center [665, 545] width 65 height 25
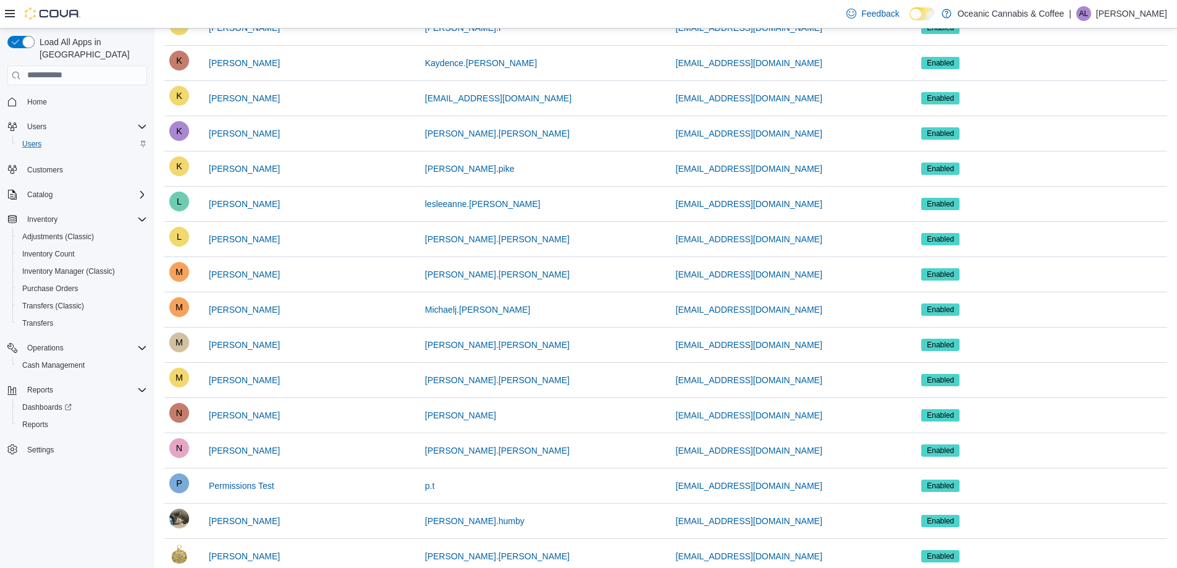
scroll to position [1732, 0]
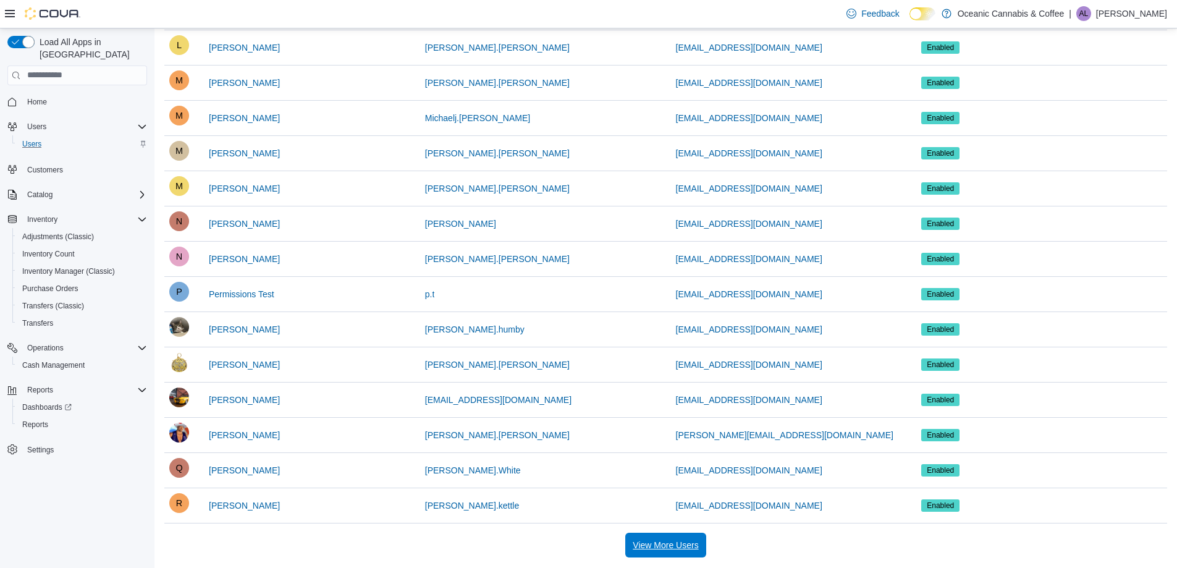
click at [644, 541] on span "View More Users" at bounding box center [665, 545] width 65 height 12
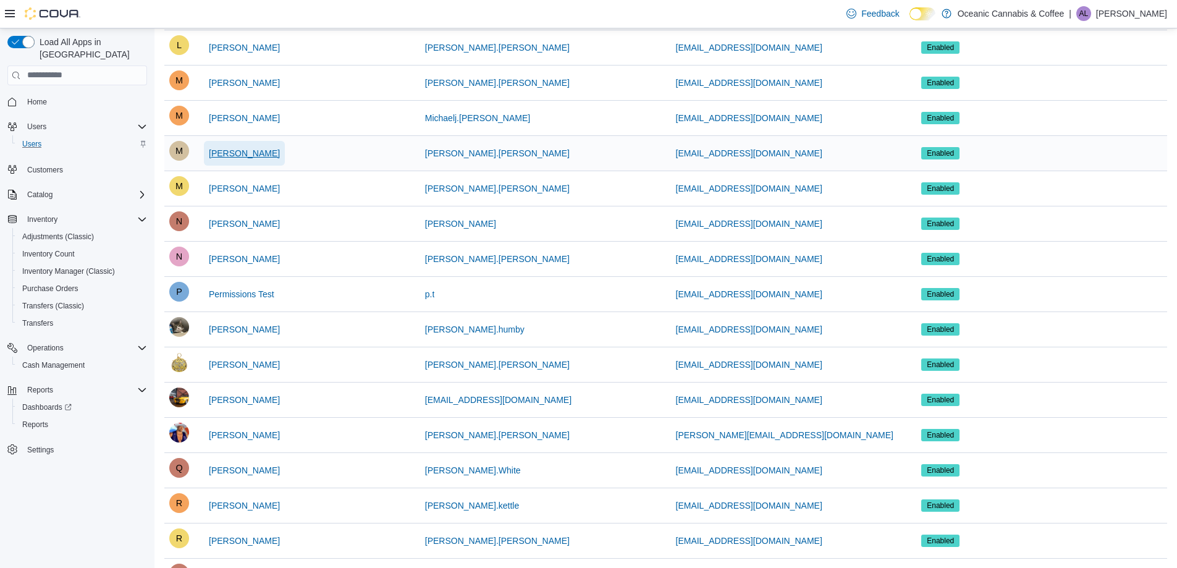
click at [224, 155] on span "Miguel Hawkins" at bounding box center [244, 153] width 71 height 12
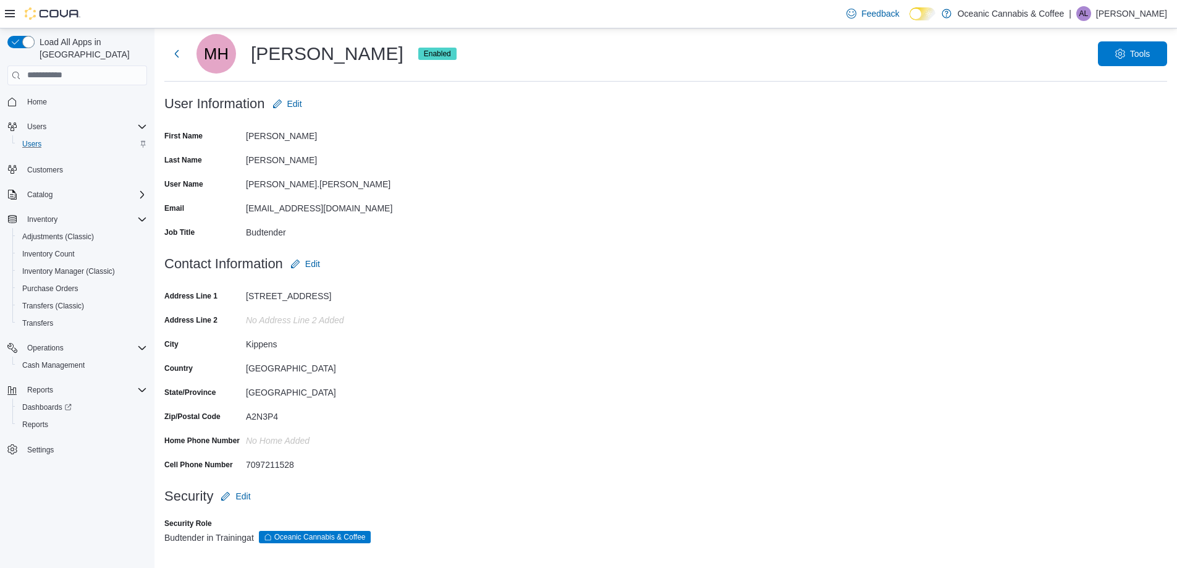
scroll to position [34, 0]
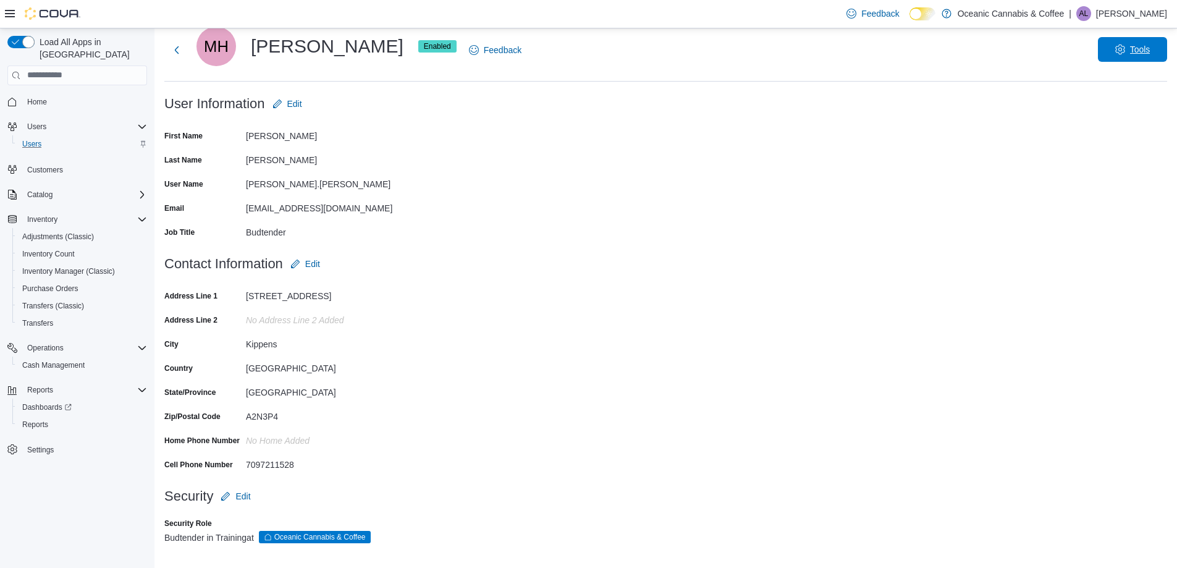
click at [1140, 44] on span "Tools" at bounding box center [1140, 49] width 20 height 12
click at [832, 176] on form "User Information Edit First Name Miguel Last Name Hawkins User Name miguel.hawk…" at bounding box center [665, 171] width 1003 height 160
click at [1140, 53] on span "Tools" at bounding box center [1140, 49] width 20 height 12
click at [285, 107] on span "Edit" at bounding box center [287, 103] width 30 height 25
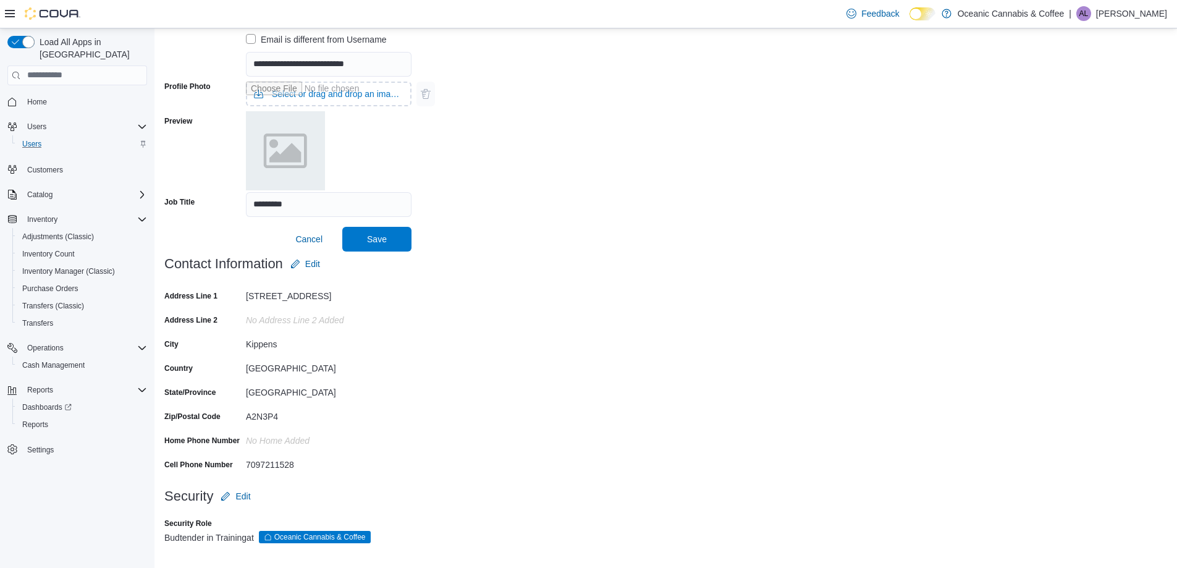
scroll to position [0, 0]
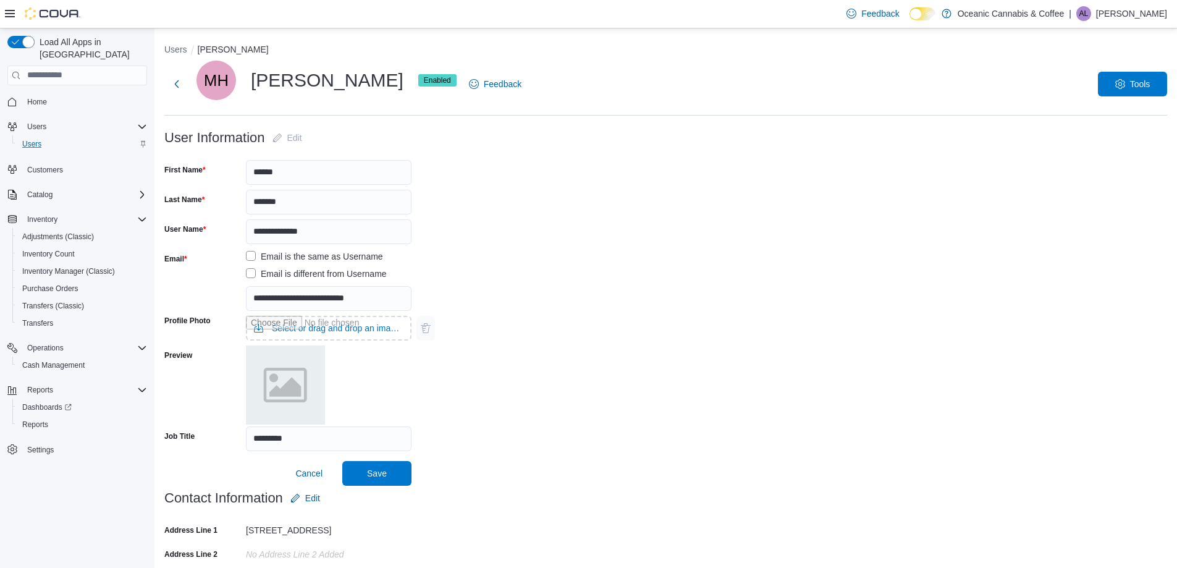
click at [650, 173] on form "**********" at bounding box center [665, 305] width 1003 height 360
drag, startPoint x: 392, startPoint y: 469, endPoint x: 521, endPoint y: 353, distance: 173.7
click at [394, 465] on span "Save" at bounding box center [377, 473] width 54 height 25
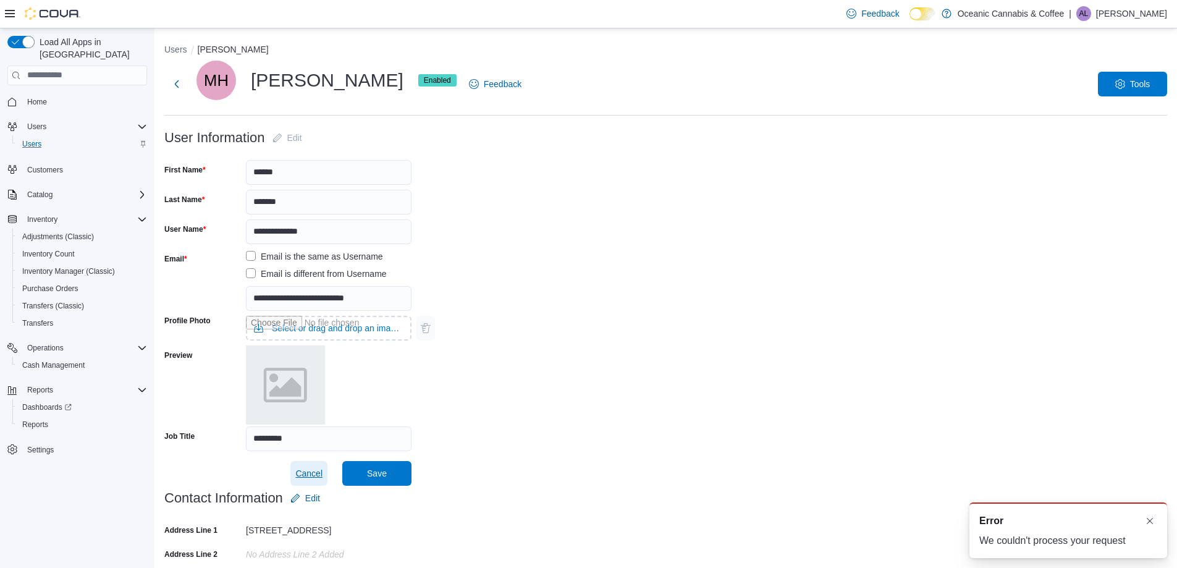
click at [309, 477] on span "Cancel" at bounding box center [308, 473] width 27 height 12
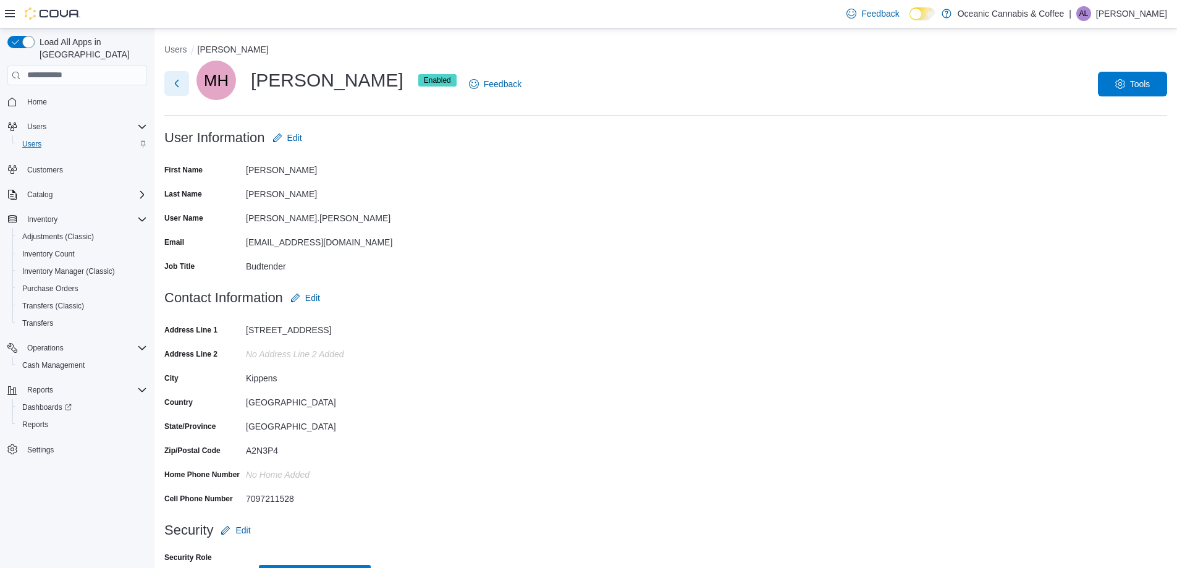
click at [170, 85] on button "Next" at bounding box center [176, 83] width 25 height 25
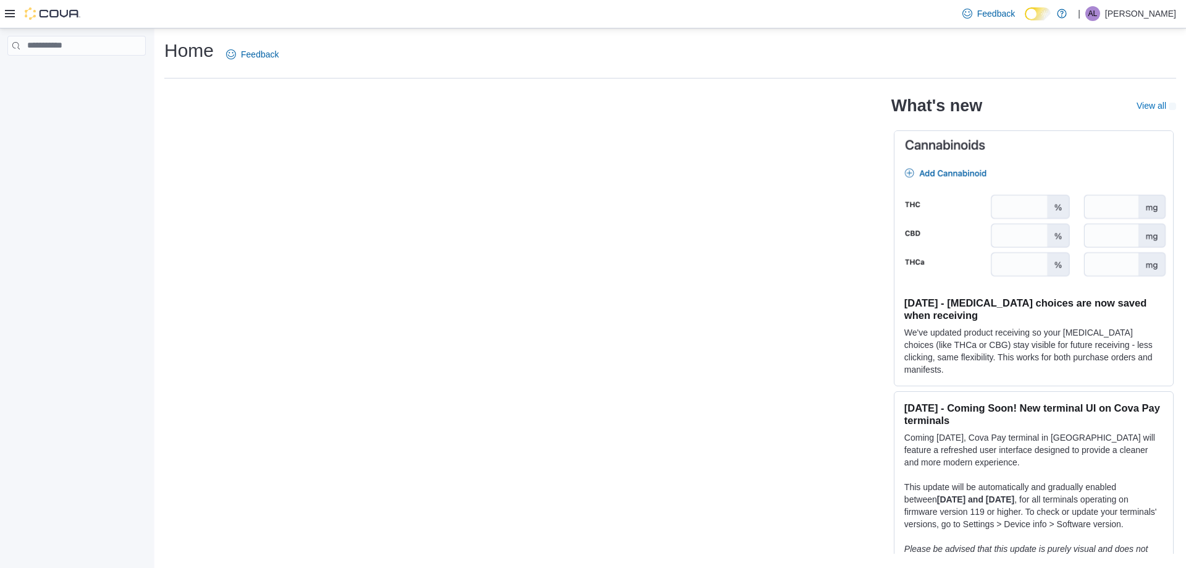
click at [1172, 12] on p "[PERSON_NAME]" at bounding box center [1140, 13] width 71 height 15
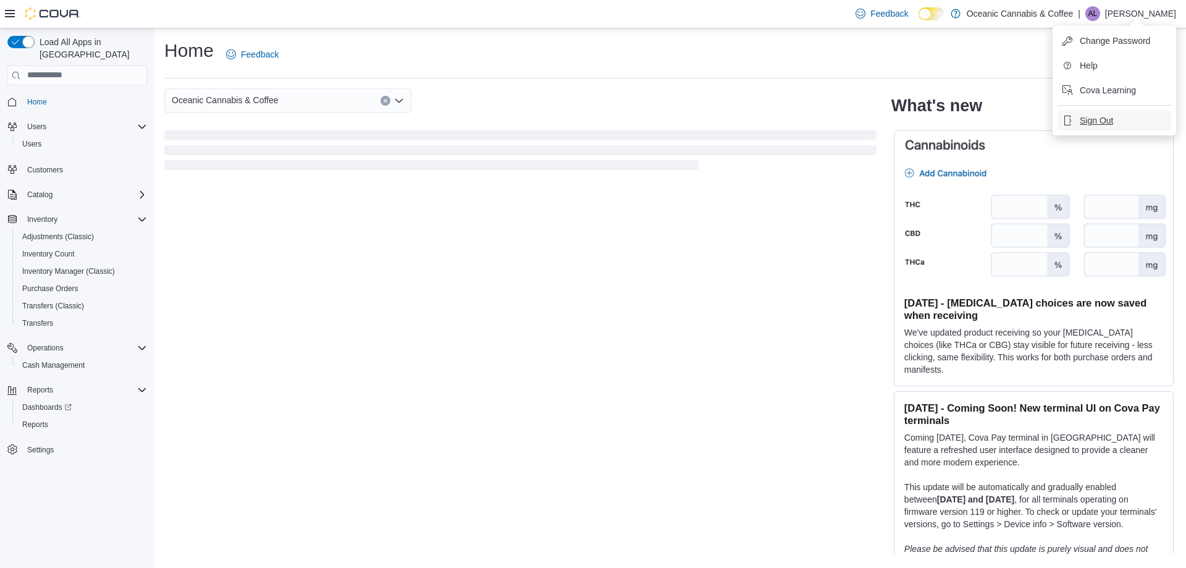
click at [1099, 116] on span "Sign Out" at bounding box center [1096, 120] width 33 height 12
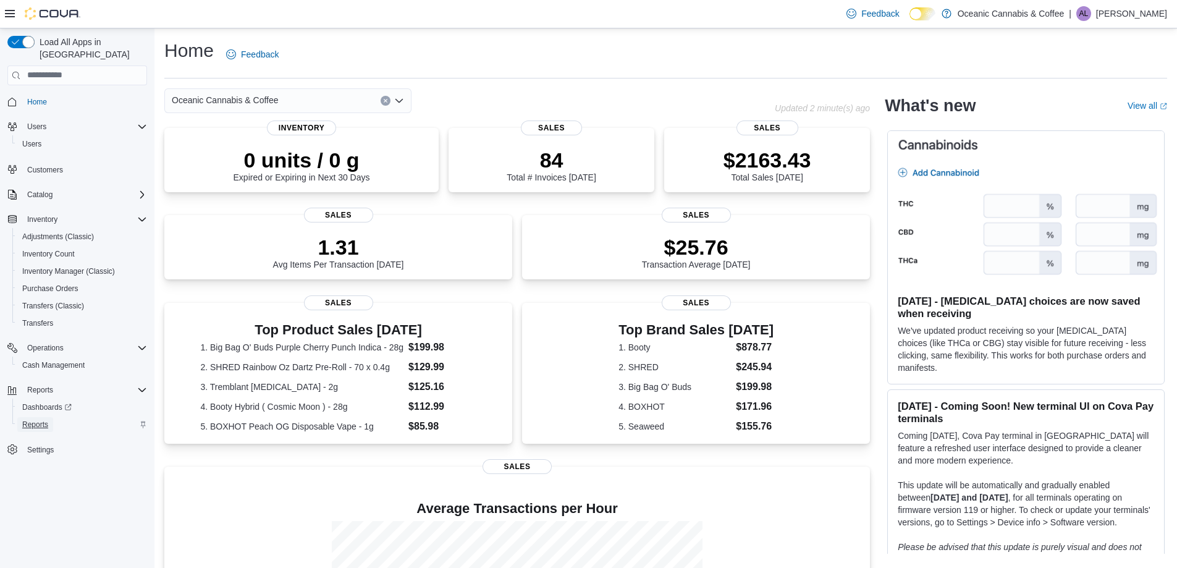
click at [45, 419] on span "Reports" at bounding box center [35, 424] width 26 height 10
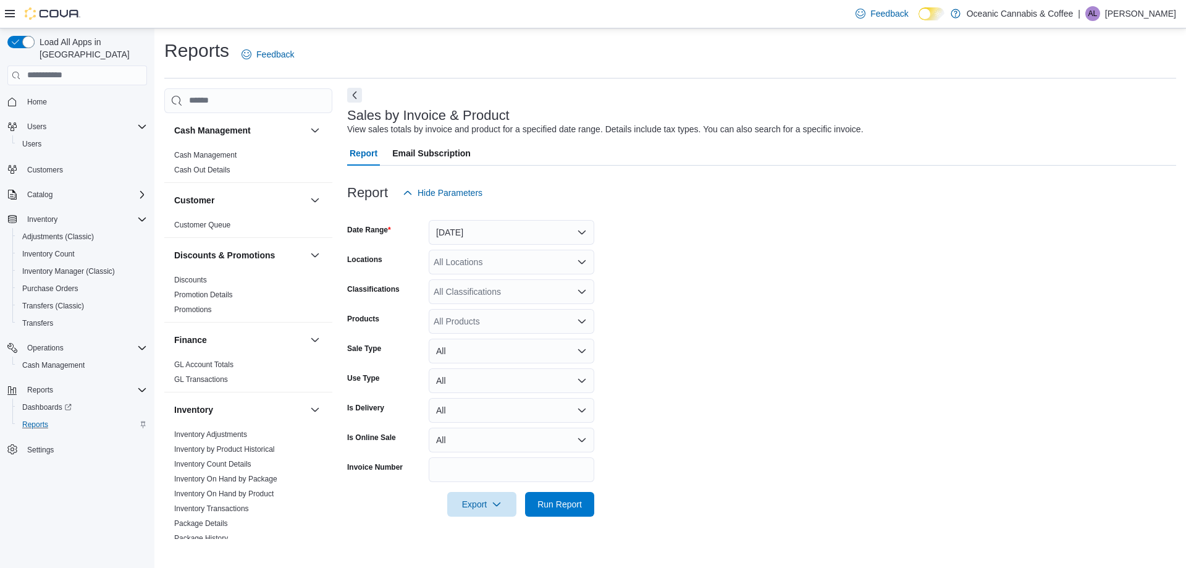
click at [359, 95] on button "Next" at bounding box center [354, 95] width 15 height 15
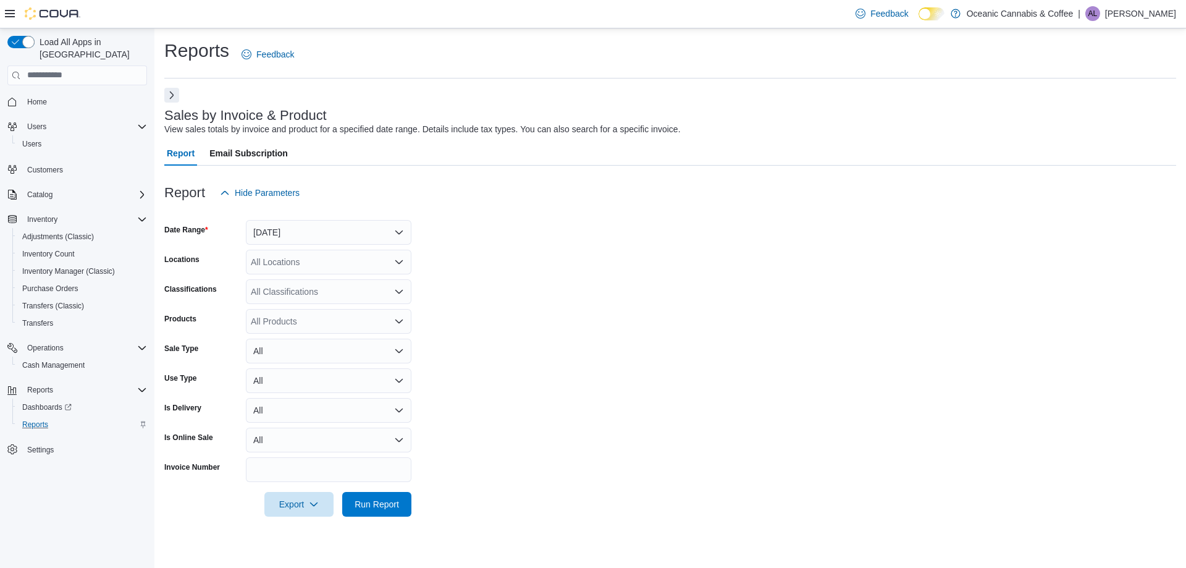
click at [165, 98] on button "Next" at bounding box center [171, 95] width 15 height 15
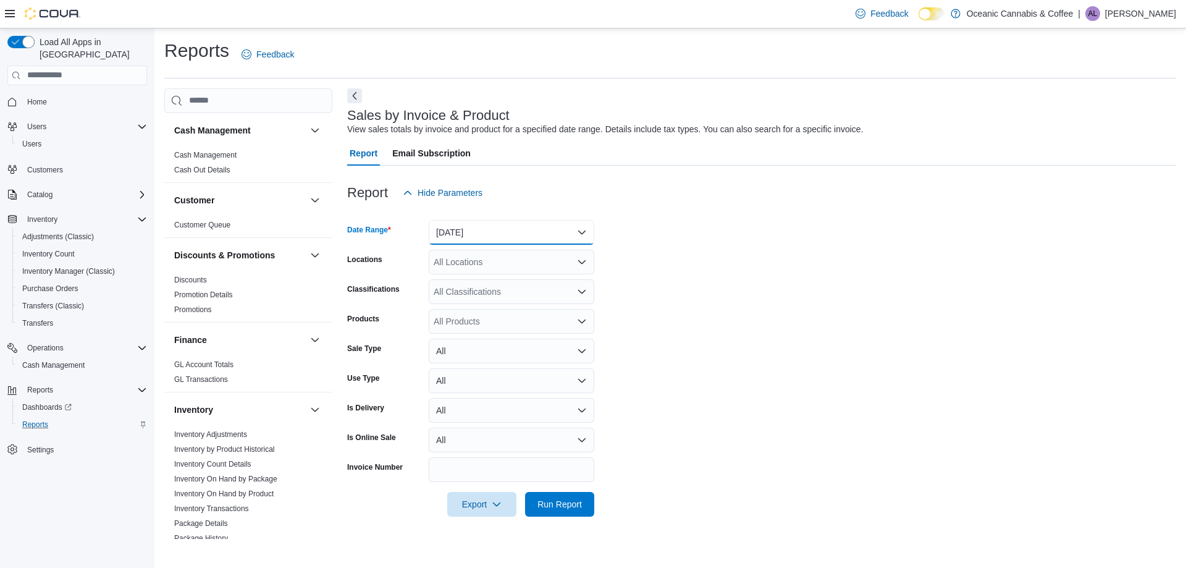
click at [477, 233] on button "Yesterday" at bounding box center [512, 232] width 166 height 25
click at [469, 286] on div "All Classifications" at bounding box center [512, 291] width 166 height 25
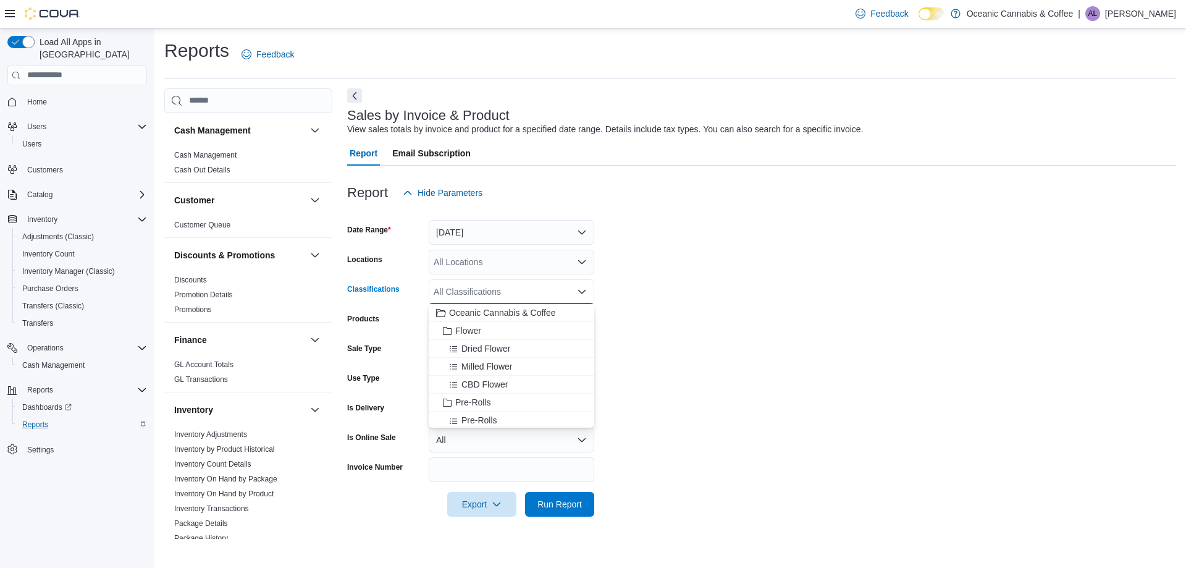
click at [476, 295] on div "All Classifications Combo box. Selected. Combo box input. All Classifications. …" at bounding box center [512, 291] width 166 height 25
click at [692, 323] on form "Date Range Yesterday Locations All Locations Classifications All Classification…" at bounding box center [761, 360] width 829 height 311
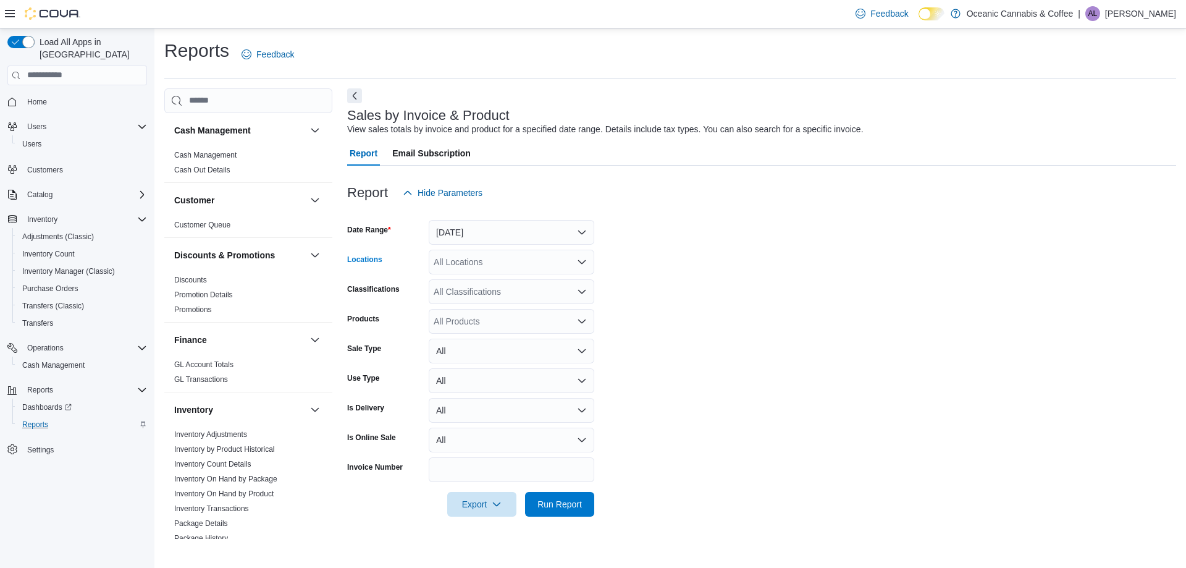
click at [467, 253] on div "All Locations" at bounding box center [512, 262] width 166 height 25
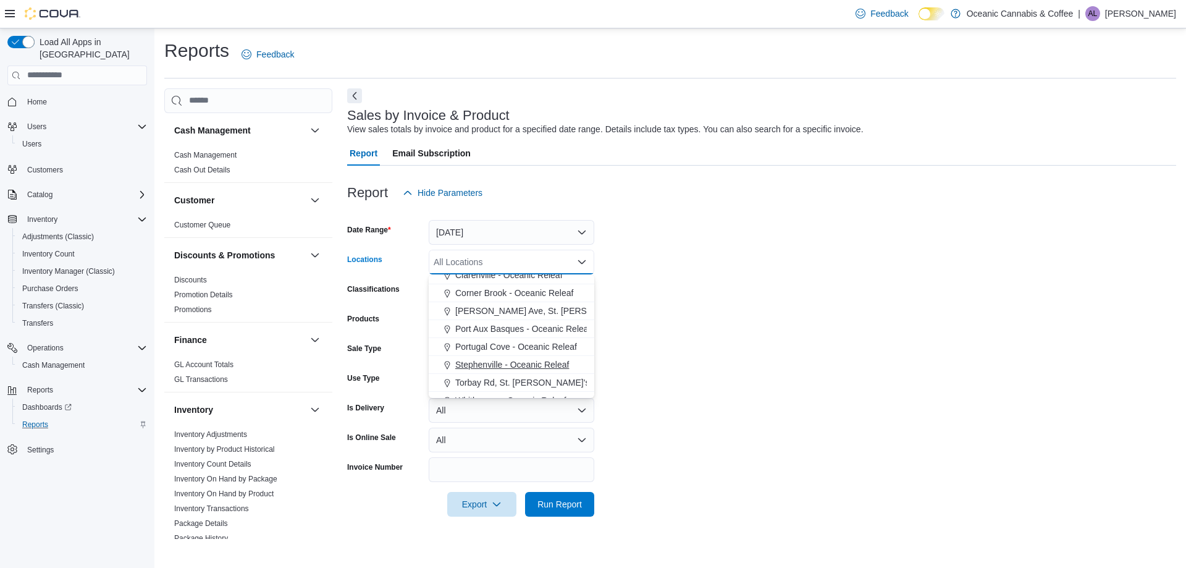
click at [470, 361] on span "Stephenville - Oceanic Releaf" at bounding box center [512, 364] width 114 height 12
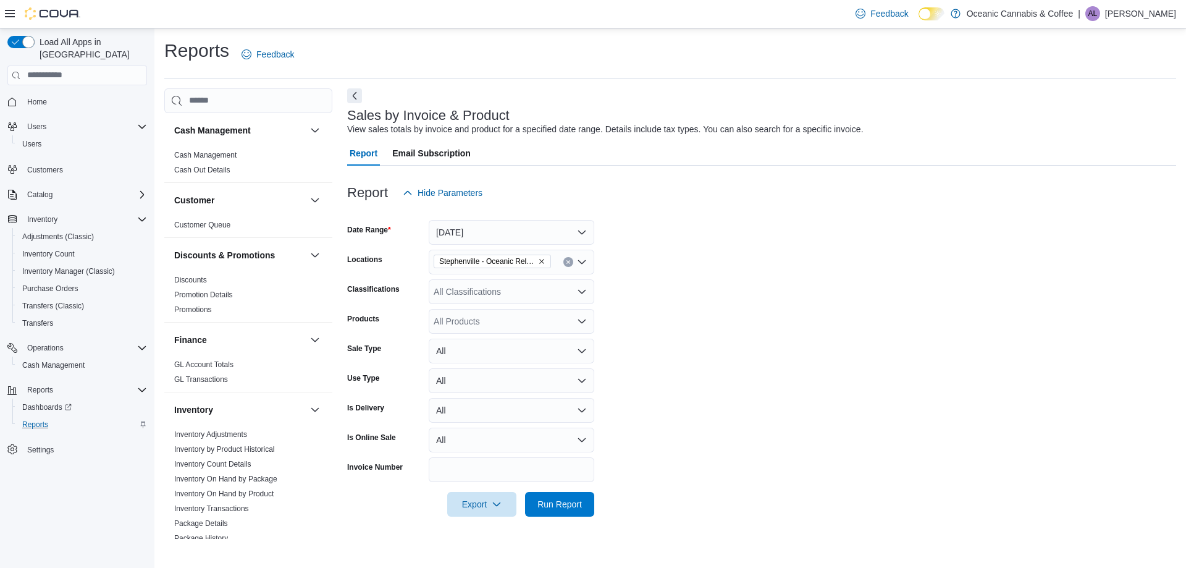
click at [728, 351] on form "Date Range Yesterday Locations Stephenville - Oceanic Releaf Classifications Al…" at bounding box center [761, 360] width 829 height 311
click at [490, 327] on div "All Products" at bounding box center [512, 321] width 166 height 25
click at [452, 290] on div "All Classifications" at bounding box center [512, 291] width 166 height 25
click at [467, 400] on span "Pre-Rolls" at bounding box center [473, 402] width 36 height 12
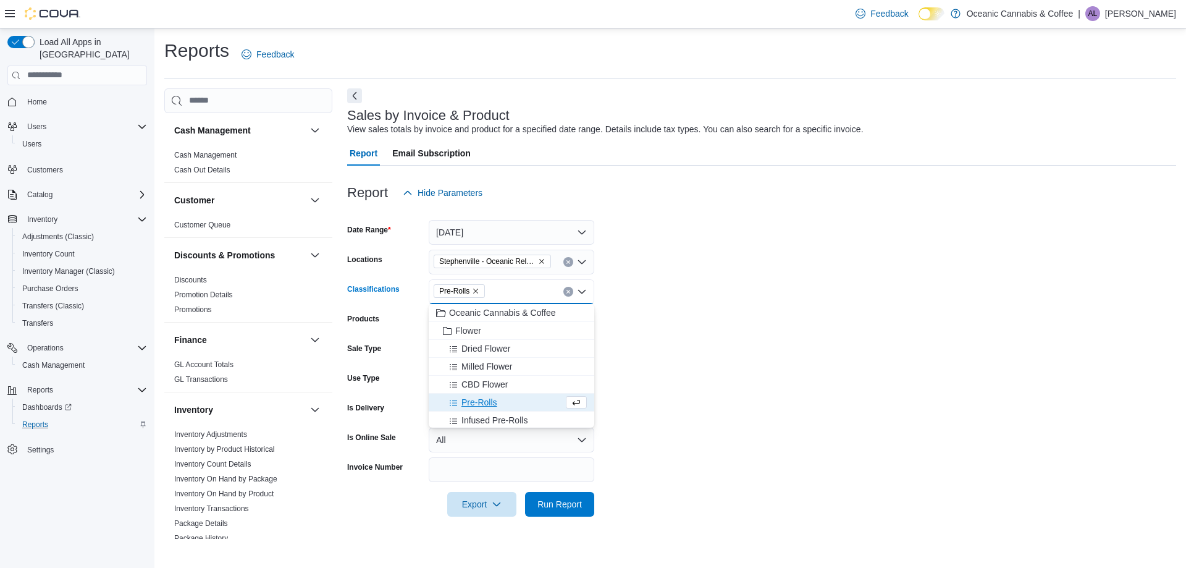
drag, startPoint x: 807, startPoint y: 356, endPoint x: 680, endPoint y: 348, distance: 127.5
click at [799, 356] on form "Date Range Yesterday Locations Stephenville - Oceanic Releaf Classifications Pr…" at bounding box center [761, 360] width 829 height 311
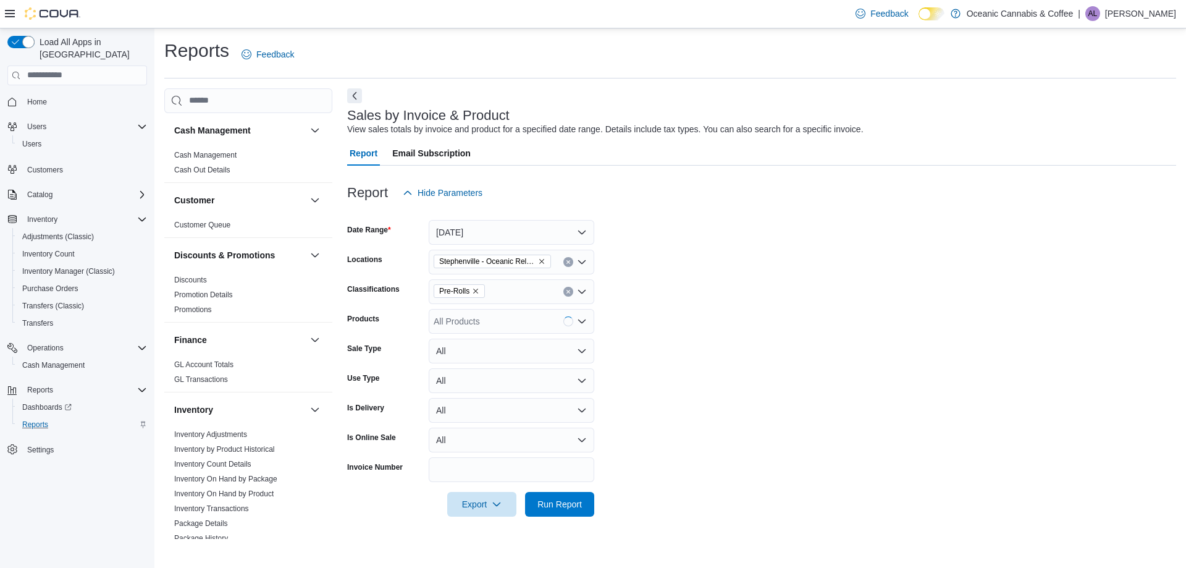
click at [471, 325] on div "All Products" at bounding box center [512, 321] width 166 height 25
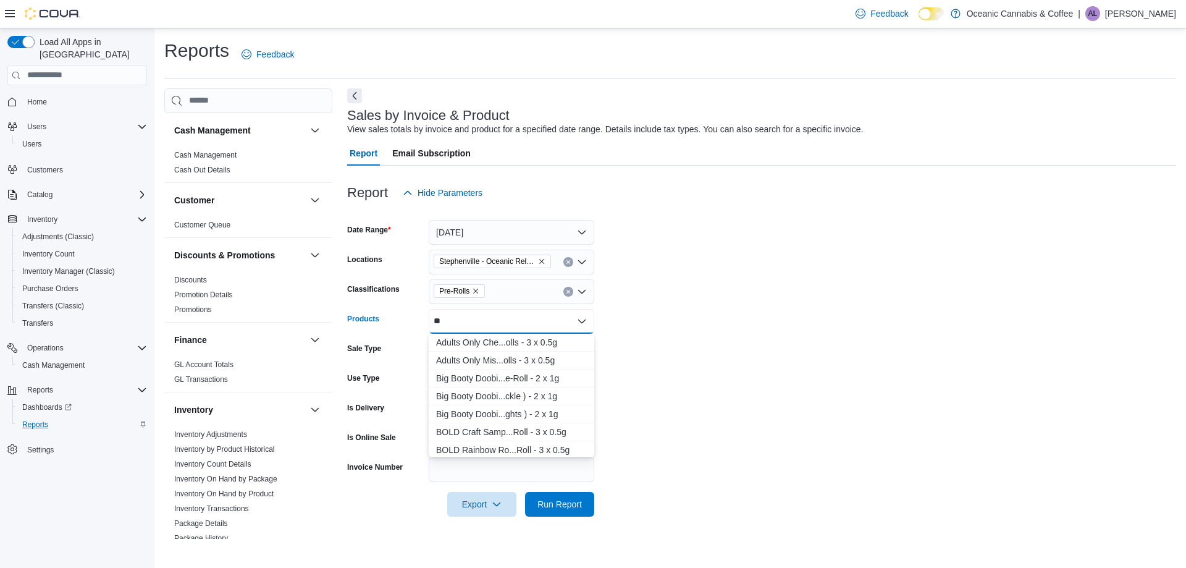
type input "*"
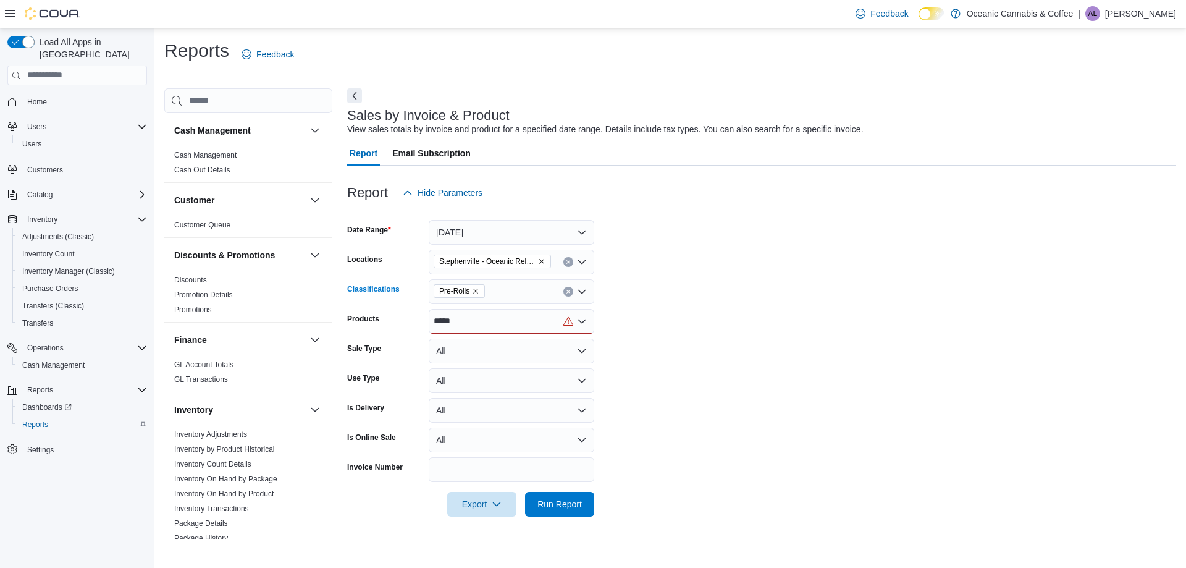
click at [476, 289] on icon "Remove Pre-Rolls from selection in this group" at bounding box center [476, 290] width 5 height 5
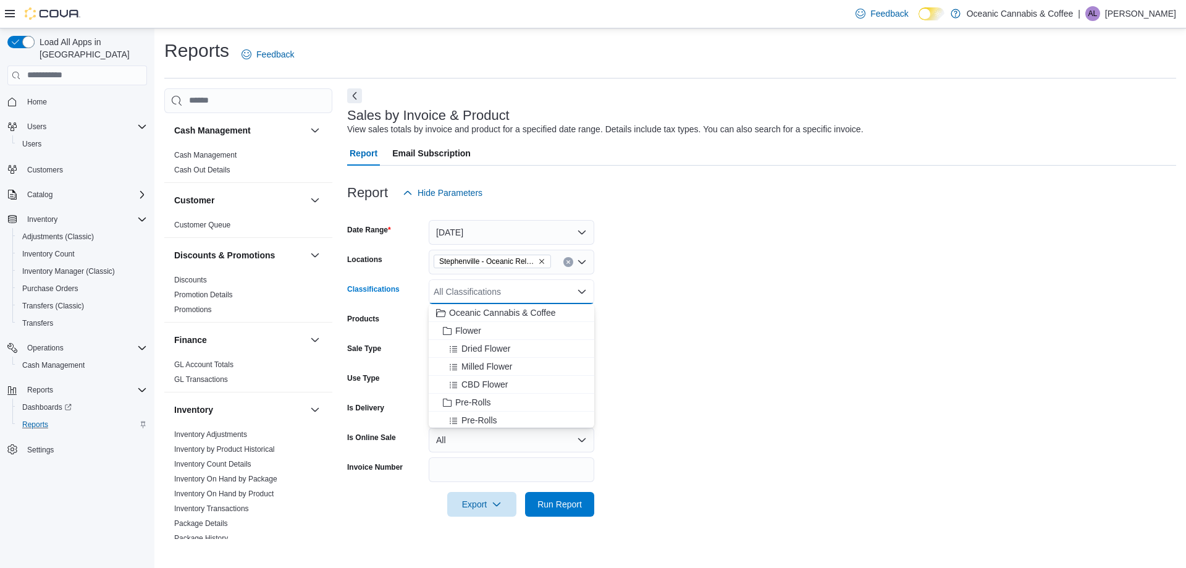
drag, startPoint x: 764, startPoint y: 327, endPoint x: 612, endPoint y: 318, distance: 152.3
click at [747, 326] on form "Date Range Yesterday Locations Stephenville - Oceanic Releaf Classifications Al…" at bounding box center [761, 360] width 829 height 311
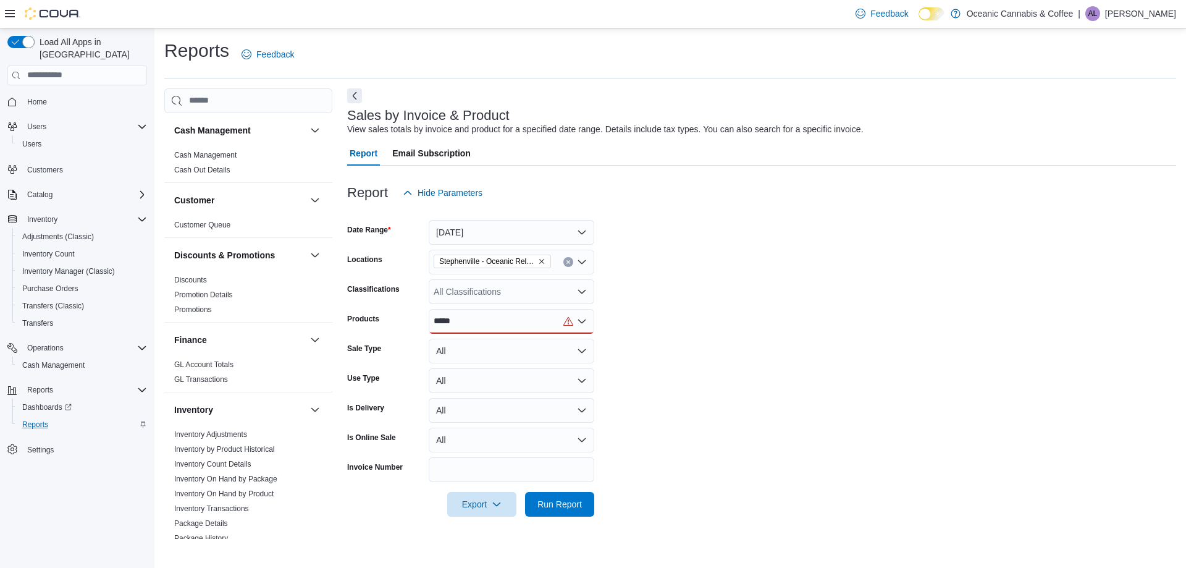
click at [528, 323] on div "*****" at bounding box center [512, 321] width 166 height 25
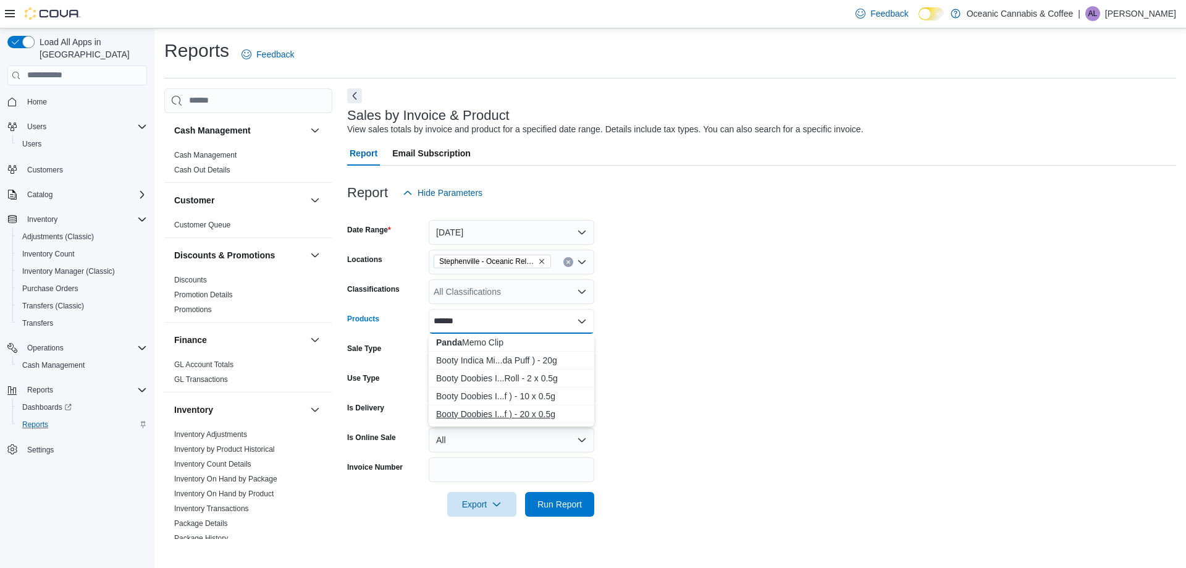
type input "*****"
click at [539, 414] on div "Booty Doobies I...f ) - 20 x 0.5g" at bounding box center [511, 414] width 151 height 12
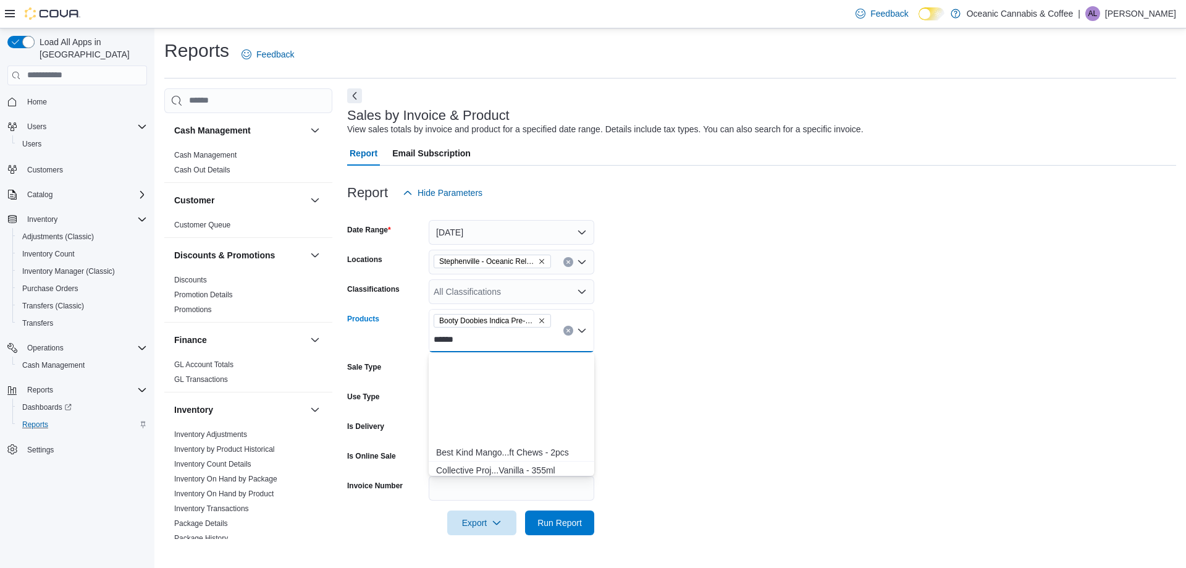
scroll to position [288, 0]
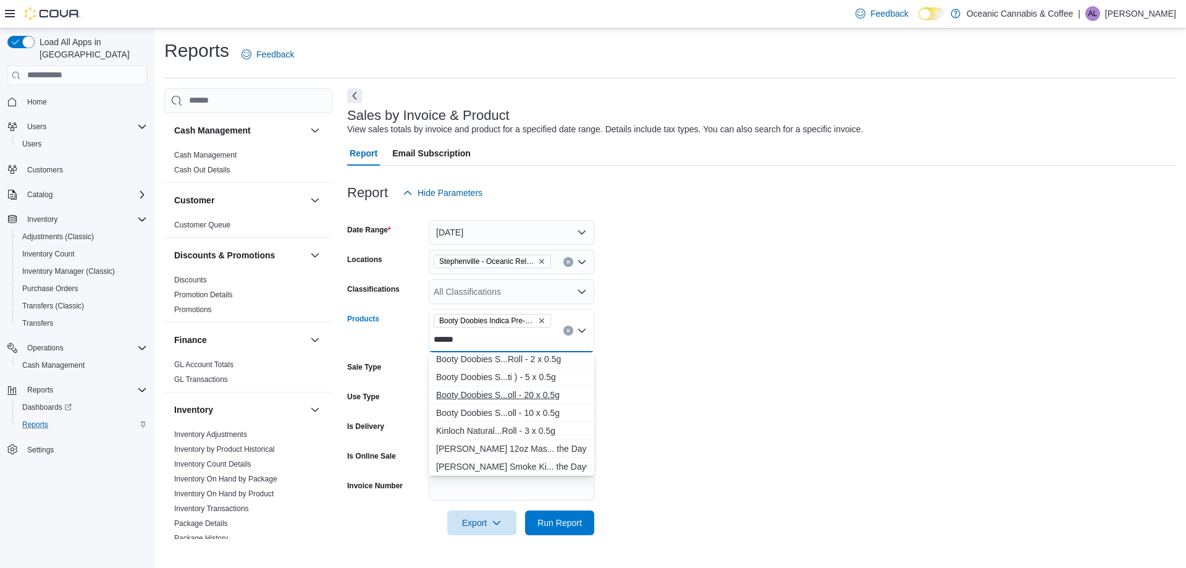
type input "******"
click at [501, 395] on div "Booty Doobies S...oll - 20 x 0.5g" at bounding box center [511, 395] width 151 height 12
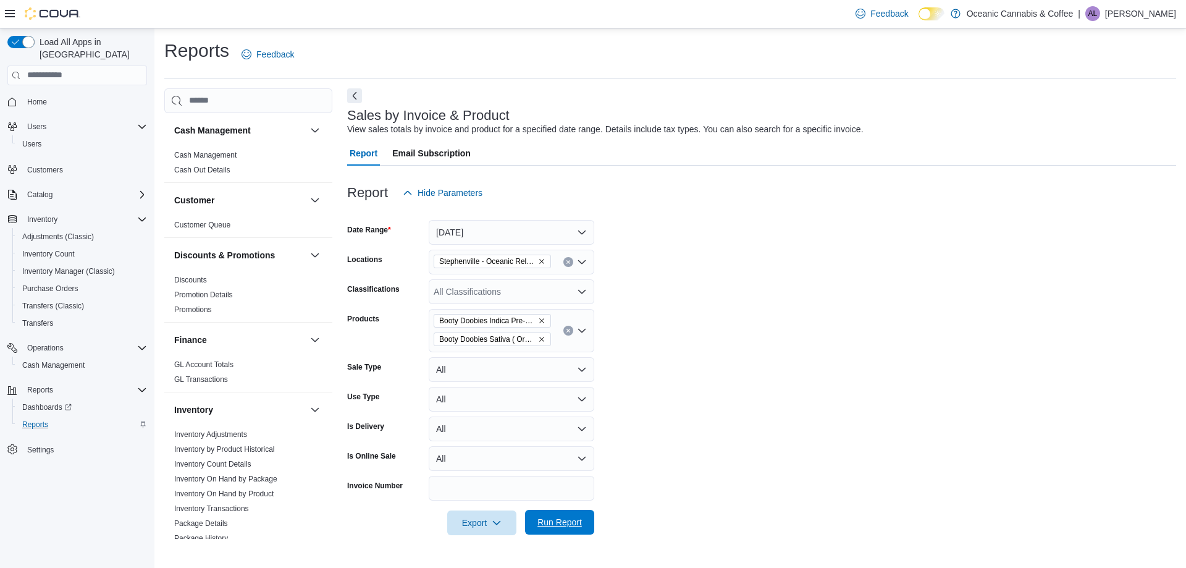
click at [557, 521] on span "Run Report" at bounding box center [559, 522] width 44 height 12
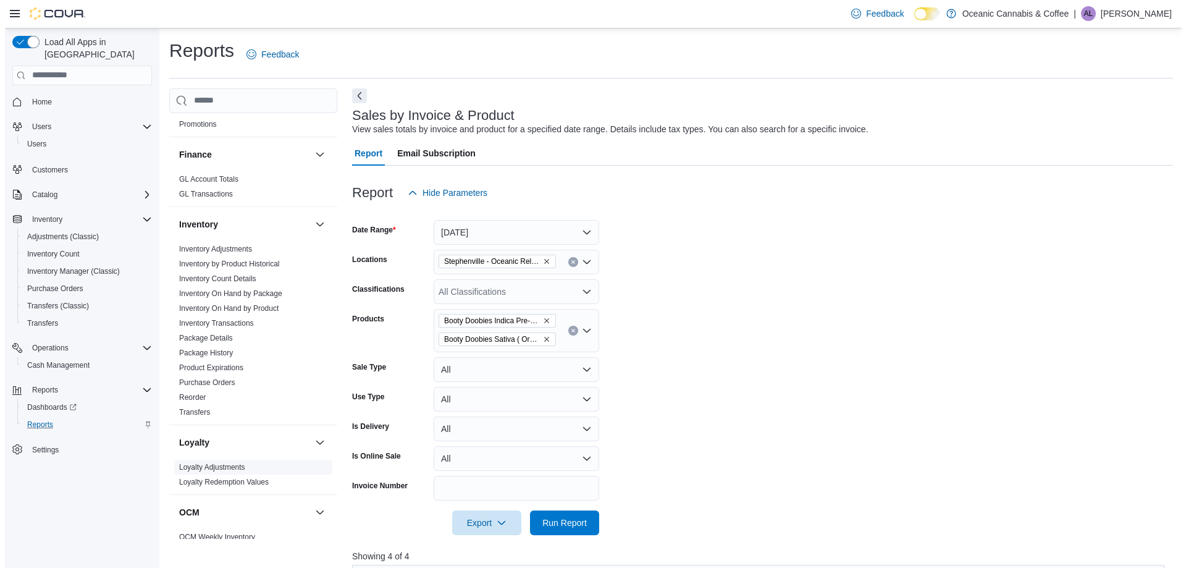
scroll to position [247, 0]
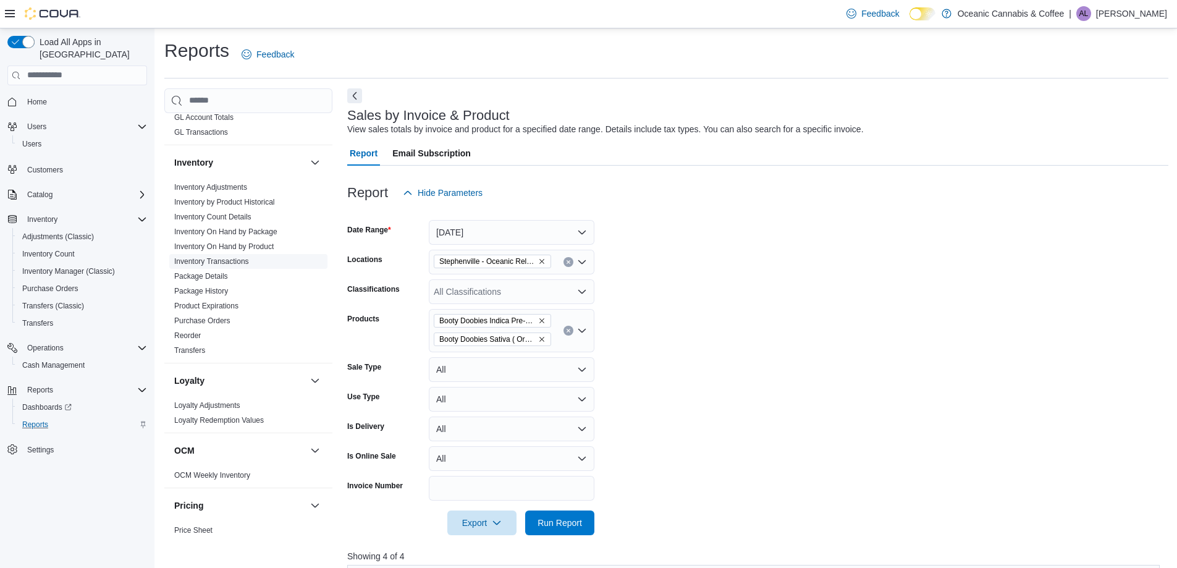
click at [248, 263] on link "Inventory Transactions" at bounding box center [211, 261] width 75 height 9
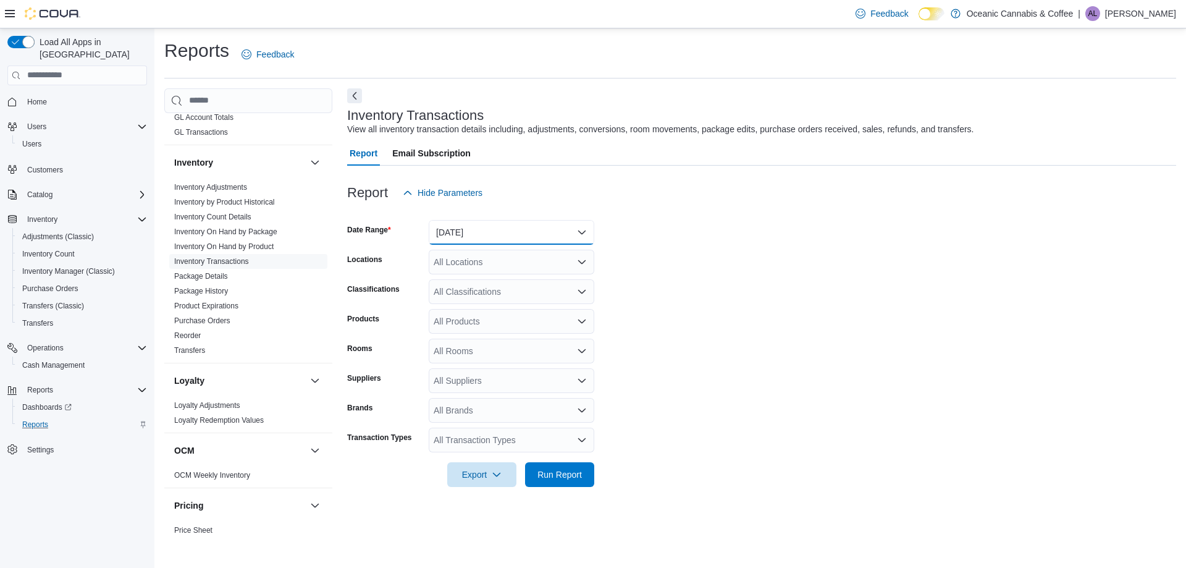
click at [462, 240] on button "Yesterday" at bounding box center [512, 232] width 166 height 25
drag, startPoint x: 730, startPoint y: 274, endPoint x: 569, endPoint y: 259, distance: 161.2
click at [723, 271] on form "Date Range Yesterday Locations All Locations Classifications All Classification…" at bounding box center [761, 346] width 829 height 282
click at [489, 255] on div "All Locations" at bounding box center [512, 262] width 166 height 25
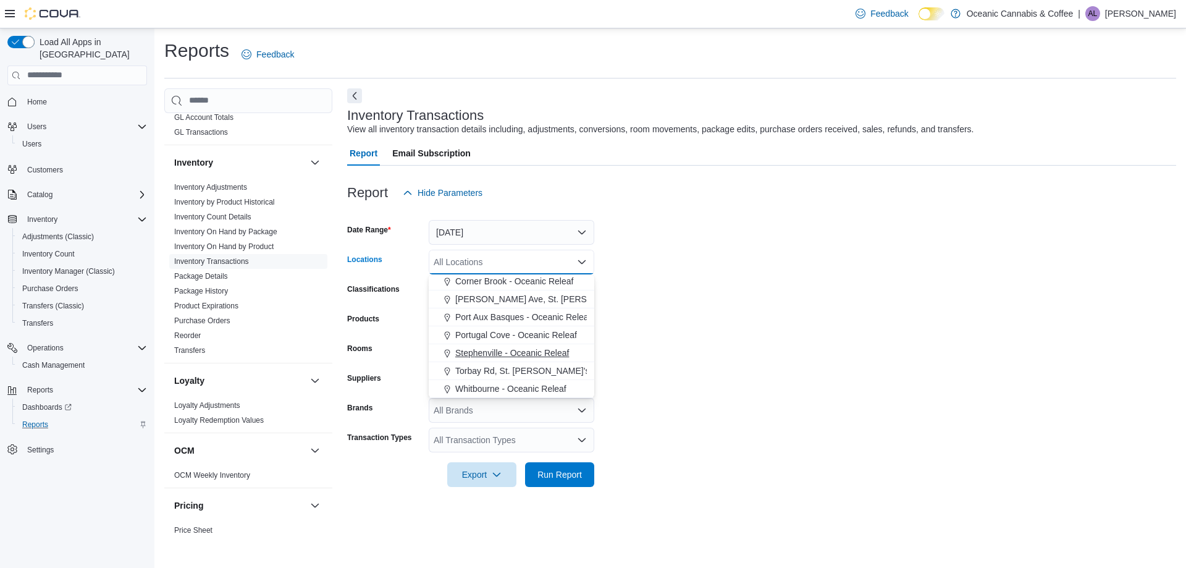
click at [466, 355] on span "Stephenville - Oceanic Releaf" at bounding box center [512, 353] width 114 height 12
drag, startPoint x: 736, startPoint y: 329, endPoint x: 608, endPoint y: 323, distance: 128.0
click at [730, 328] on form "Date Range Yesterday Locations Stephenville - Oceanic Releaf Combo box. Selecte…" at bounding box center [761, 346] width 829 height 282
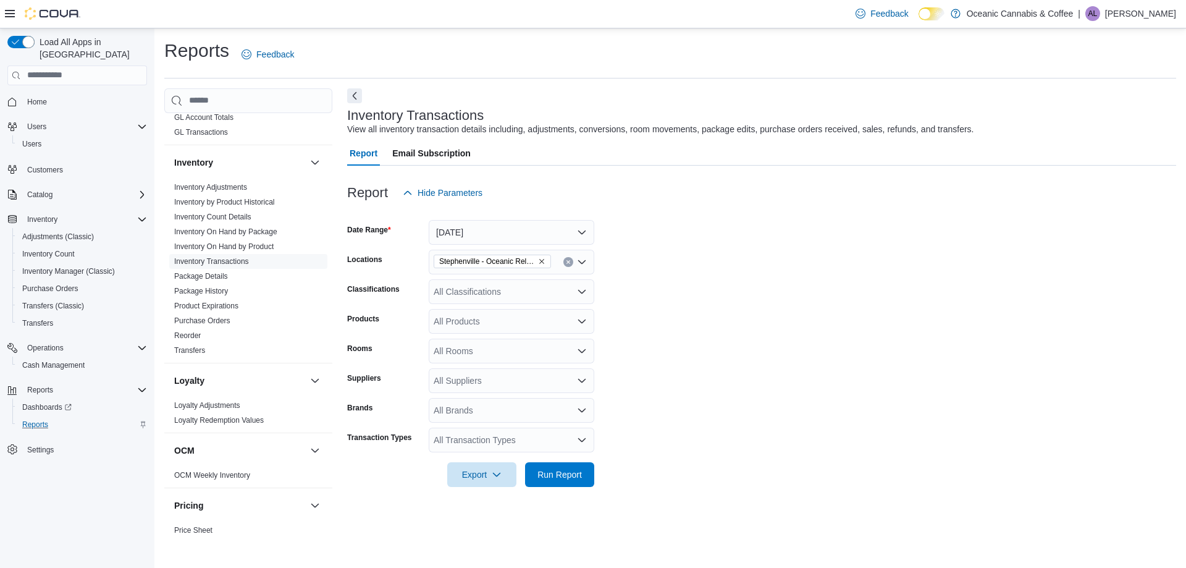
click at [452, 285] on div "All Classifications" at bounding box center [512, 291] width 166 height 25
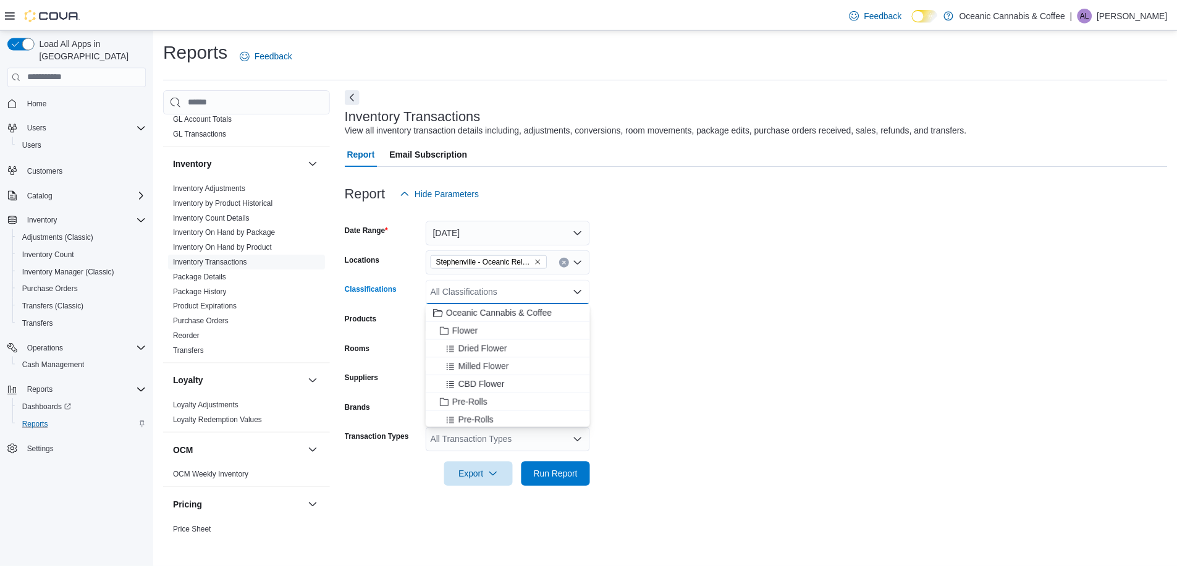
scroll to position [124, 0]
drag, startPoint x: 894, startPoint y: 379, endPoint x: 682, endPoint y: 356, distance: 213.1
click at [887, 379] on form "Date Range Yesterday Locations Stephenville - Oceanic Releaf Classifications Al…" at bounding box center [761, 346] width 829 height 282
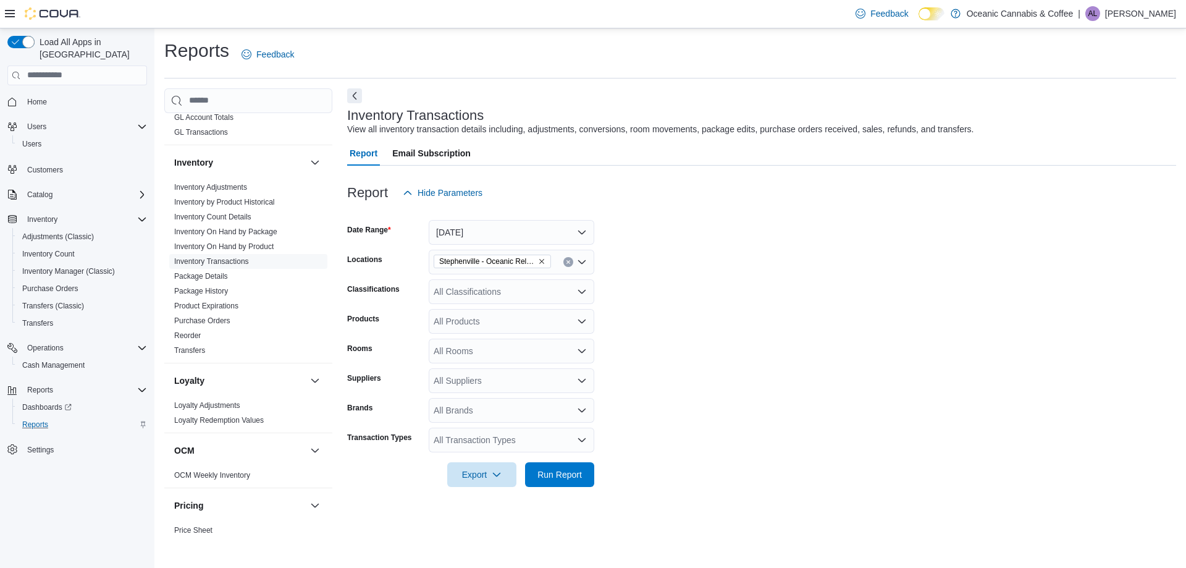
click at [434, 321] on input "Products" at bounding box center [434, 321] width 1 height 15
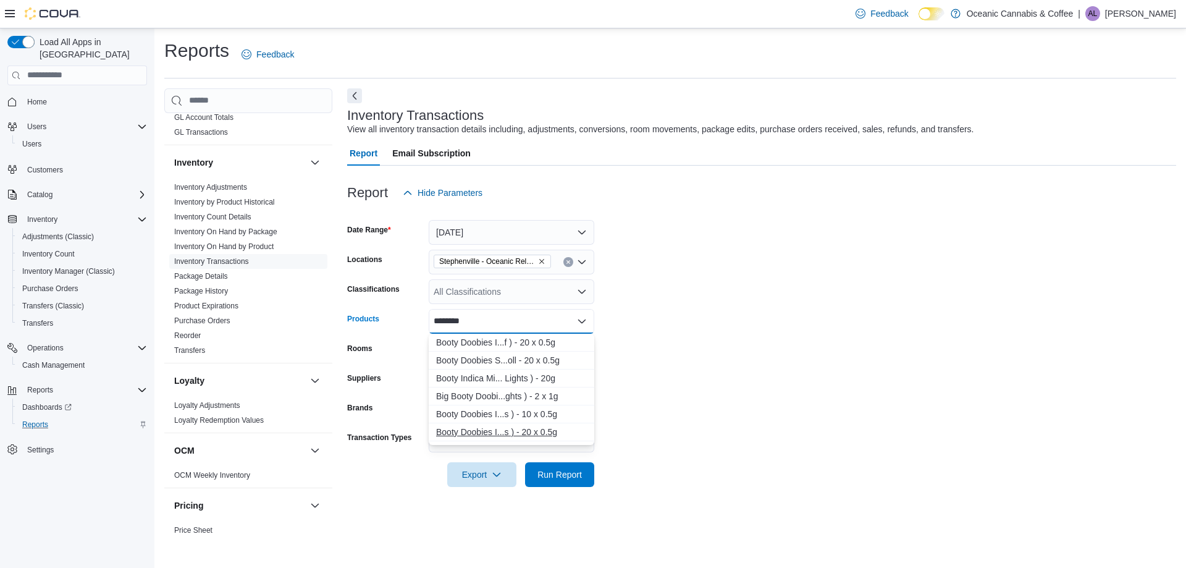
type input "********"
click at [474, 435] on div "Booty Doobies I...s ) - 20 x 0.5g" at bounding box center [511, 432] width 151 height 12
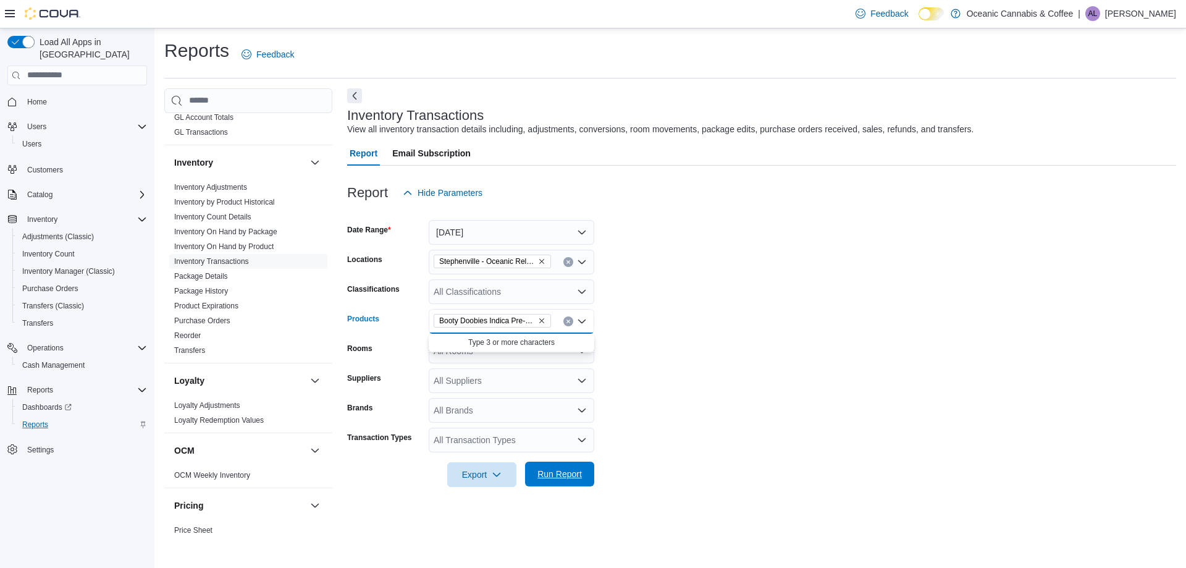
click at [555, 476] on span "Run Report" at bounding box center [559, 474] width 44 height 12
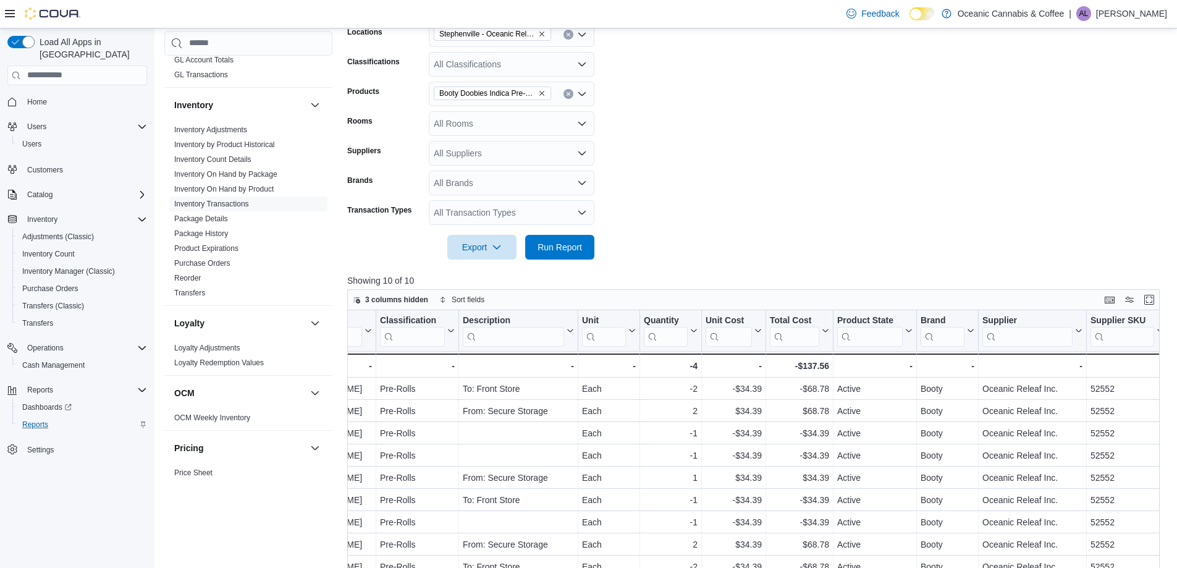
scroll to position [494, 0]
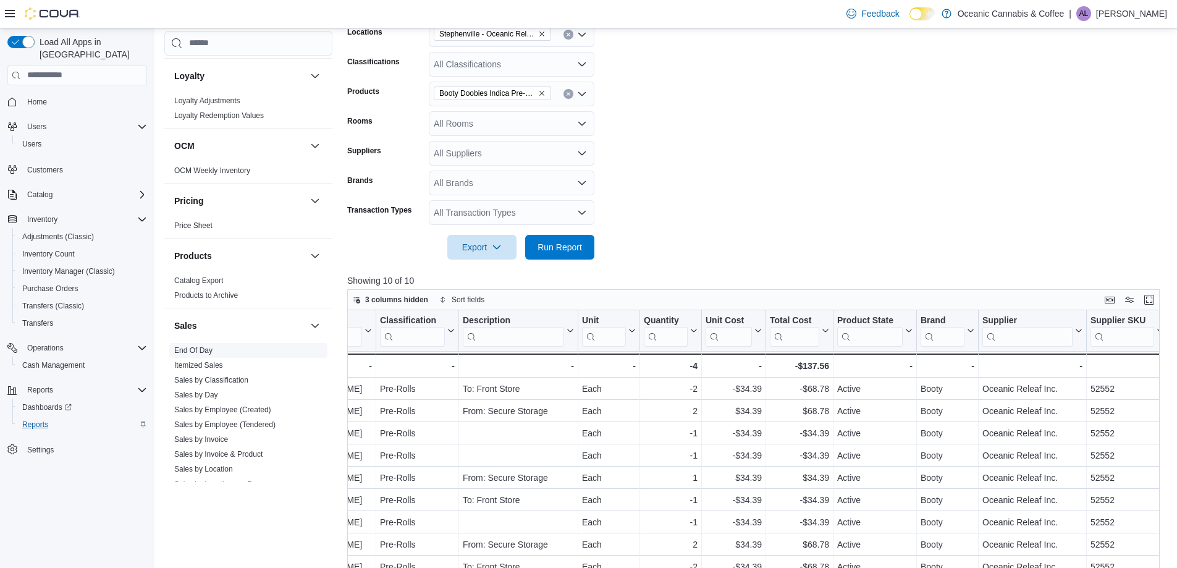
drag, startPoint x: 241, startPoint y: 453, endPoint x: 305, endPoint y: 400, distance: 83.4
click at [241, 453] on link "Sales by Invoice & Product" at bounding box center [218, 454] width 88 height 9
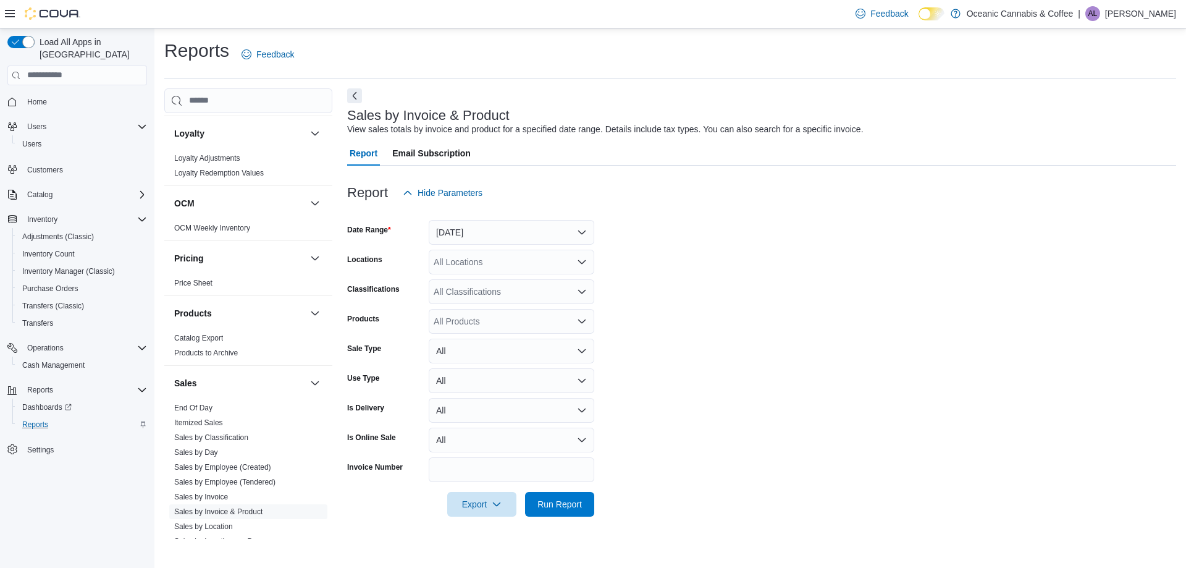
click at [482, 248] on form "Date Range Yesterday Locations All Locations Classifications All Classification…" at bounding box center [761, 360] width 829 height 311
click at [479, 270] on div "All Locations" at bounding box center [512, 262] width 166 height 25
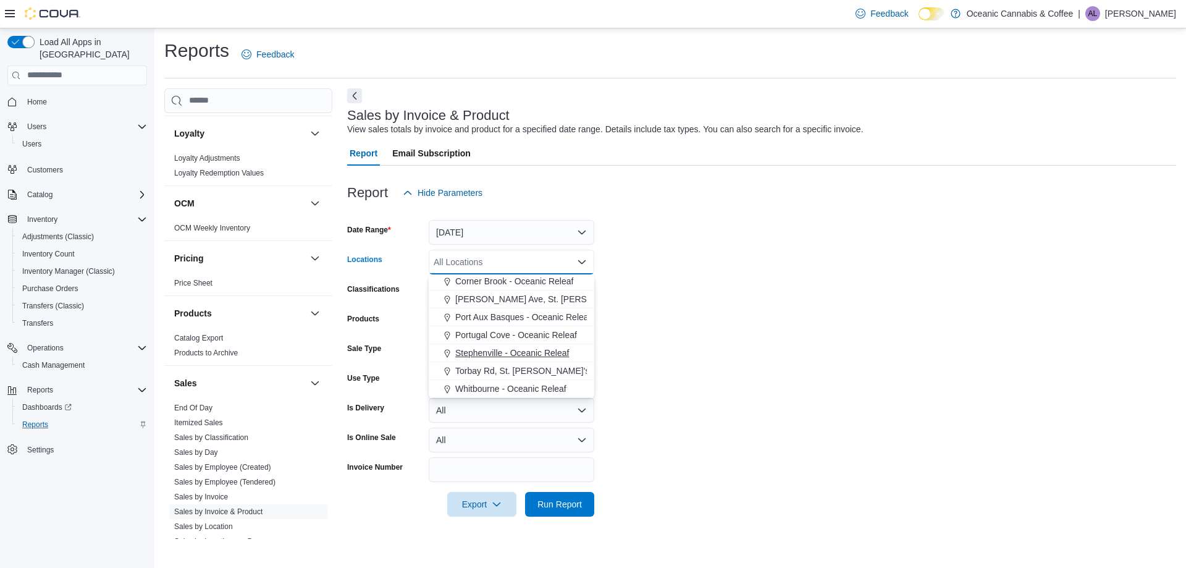
click at [477, 354] on span "Stephenville - Oceanic Releaf" at bounding box center [512, 353] width 114 height 12
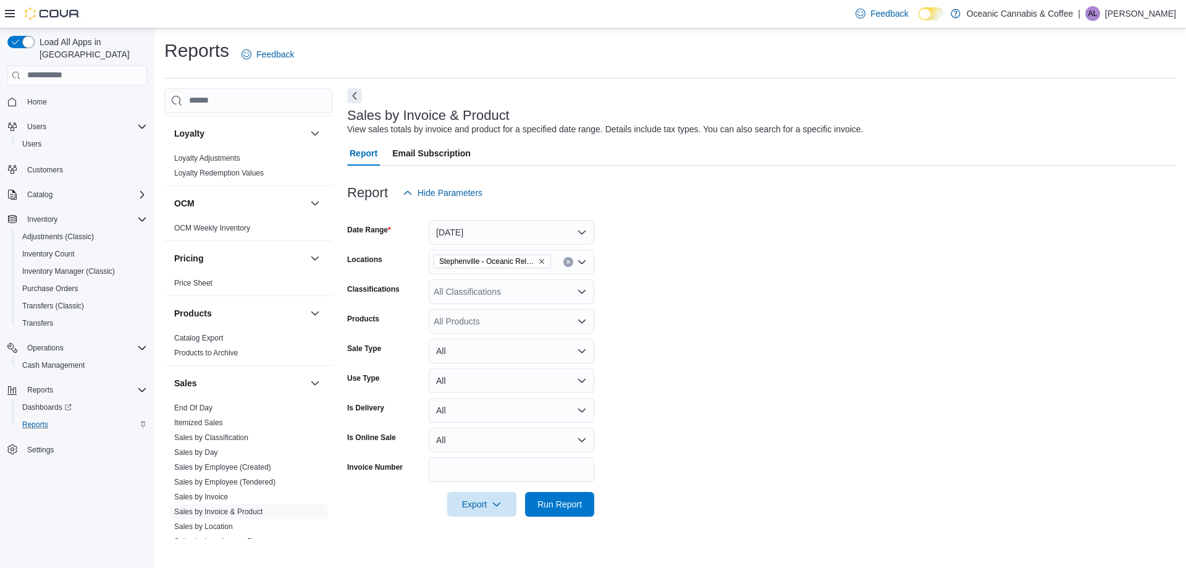
click at [637, 356] on form "Date Range Yesterday Locations Stephenville - Oceanic Releaf Classifications Al…" at bounding box center [761, 360] width 829 height 311
click at [481, 325] on div "All Products" at bounding box center [512, 321] width 166 height 25
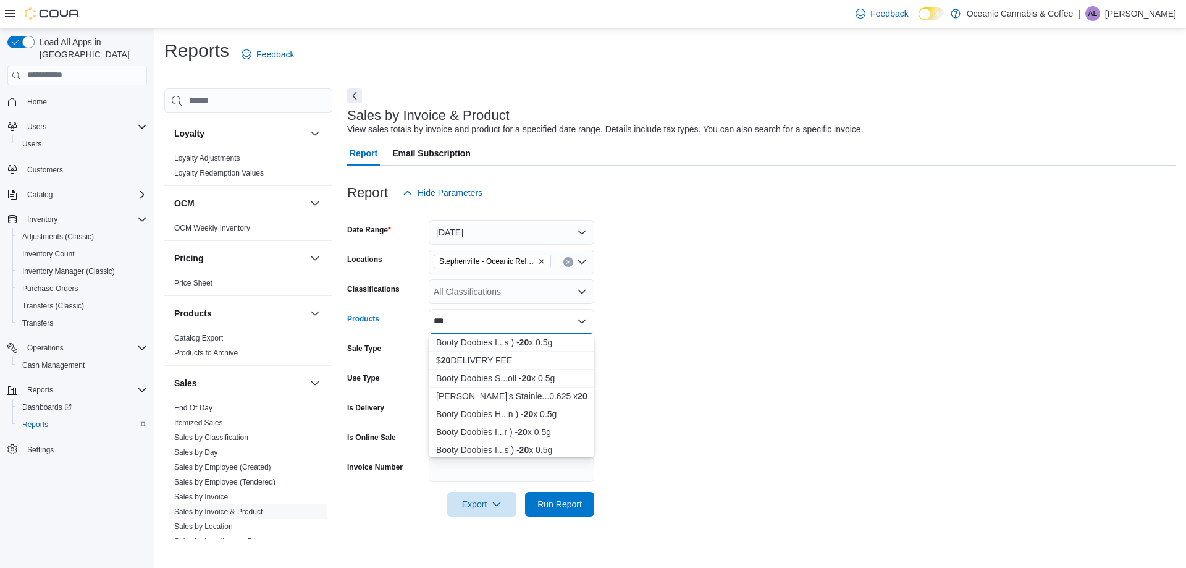
type input "**"
click at [528, 445] on strong "20" at bounding box center [525, 450] width 10 height 10
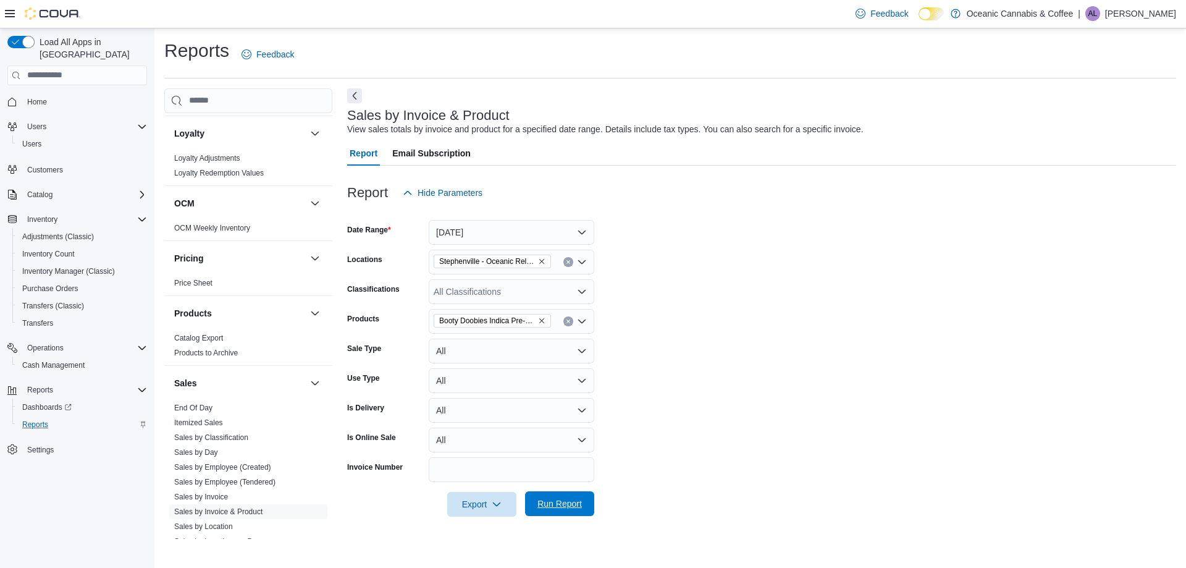
click at [568, 507] on span "Run Report" at bounding box center [559, 503] width 44 height 12
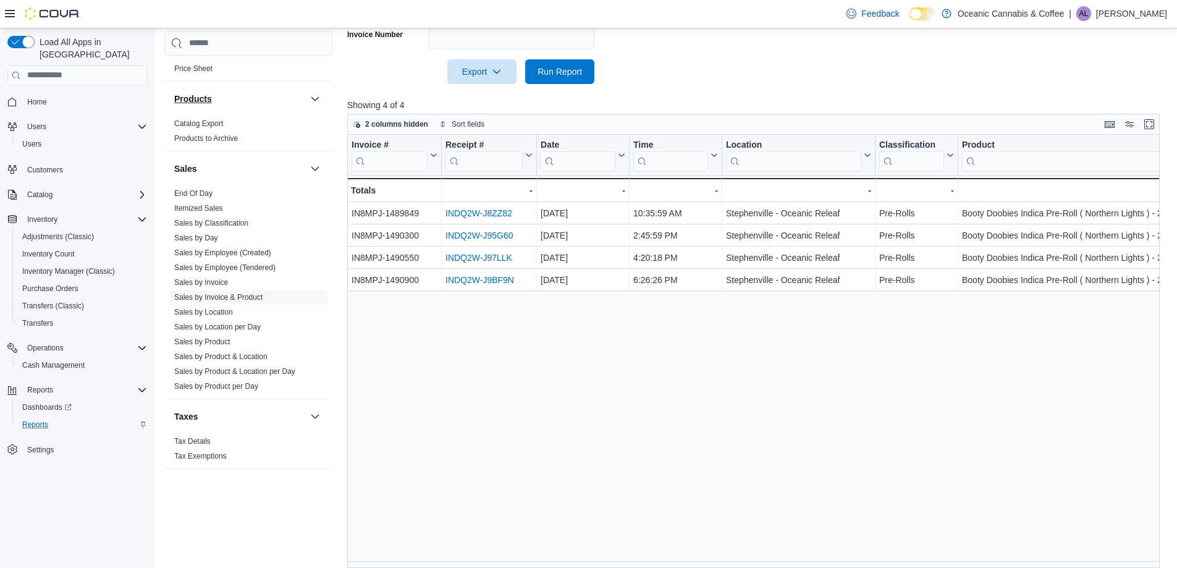
scroll to position [528, 0]
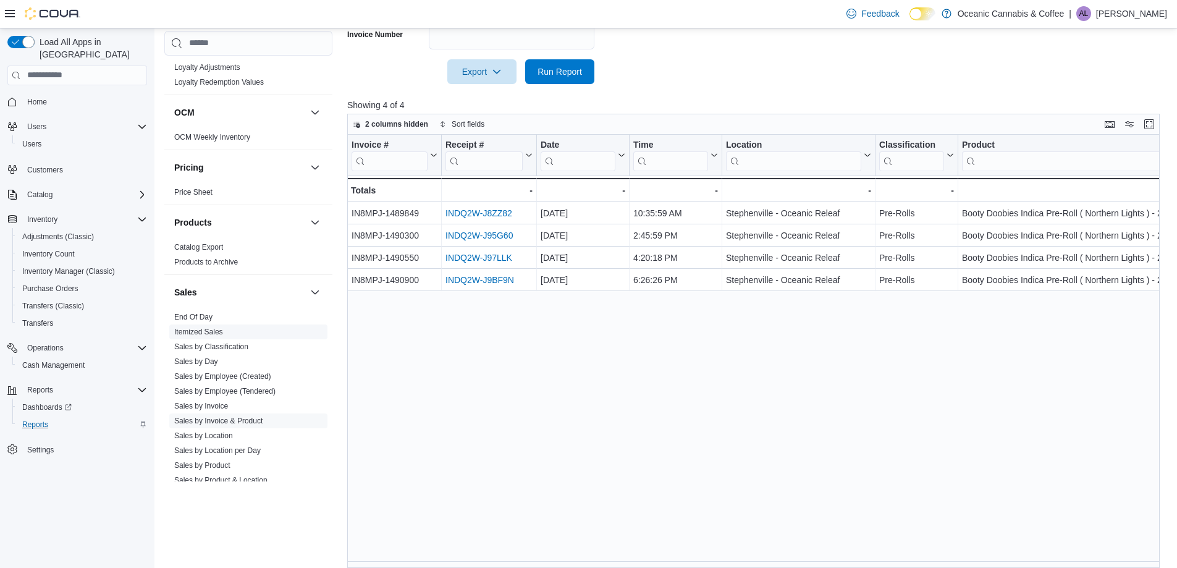
click at [203, 324] on span "Itemized Sales" at bounding box center [248, 331] width 158 height 15
click at [201, 320] on link "End Of Day" at bounding box center [193, 317] width 38 height 9
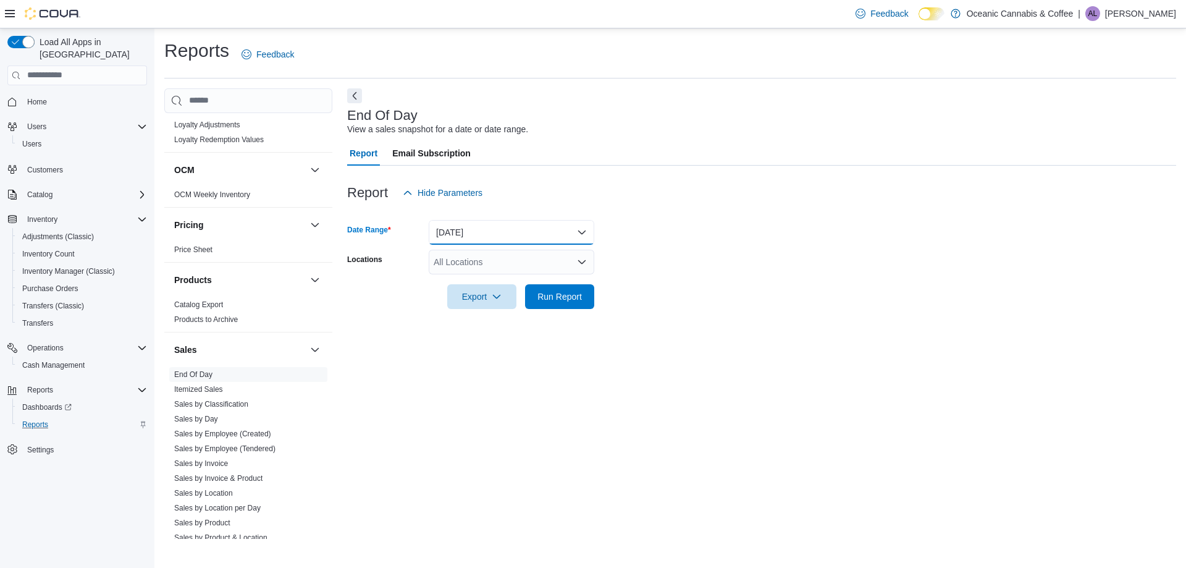
click at [484, 240] on button "Today" at bounding box center [512, 232] width 166 height 25
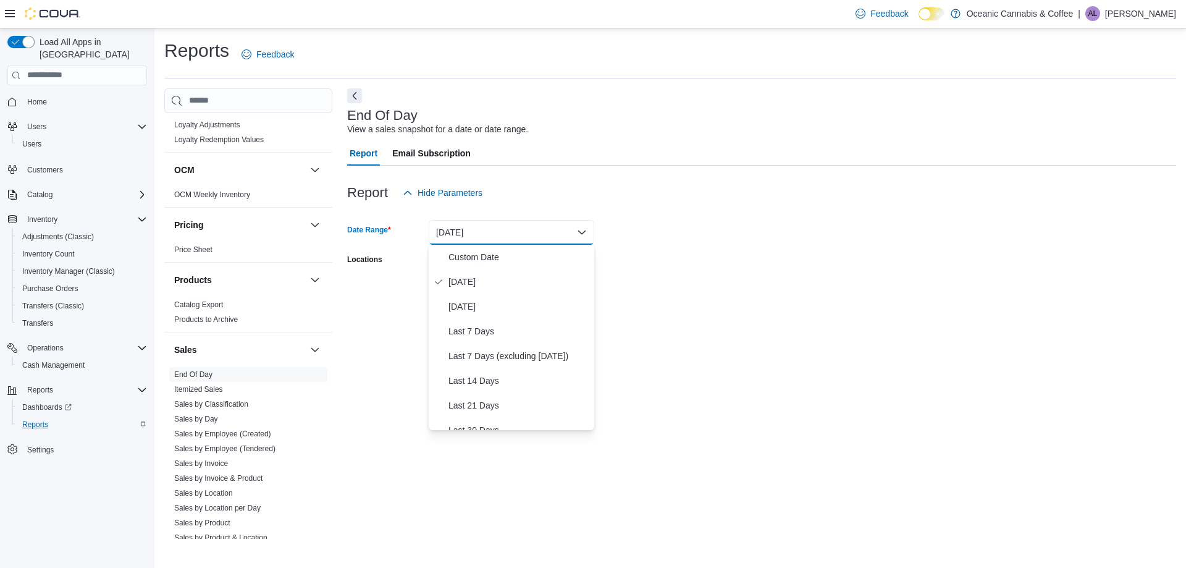
click at [484, 274] on span "Today" at bounding box center [518, 281] width 141 height 15
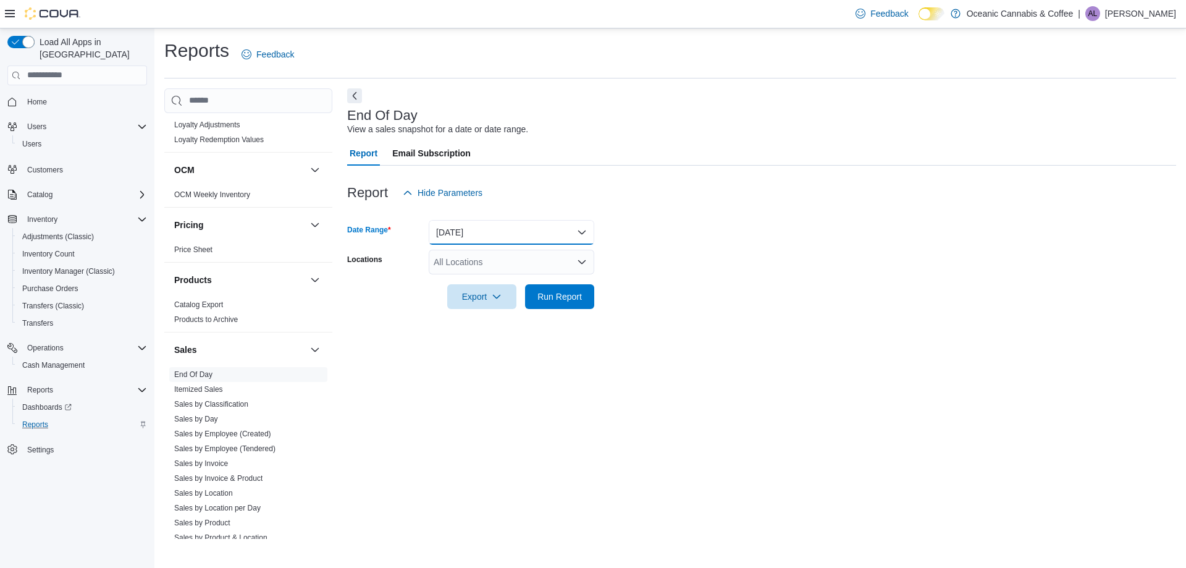
drag, startPoint x: 486, startPoint y: 229, endPoint x: 487, endPoint y: 237, distance: 8.1
click at [486, 230] on button "Today" at bounding box center [512, 232] width 166 height 25
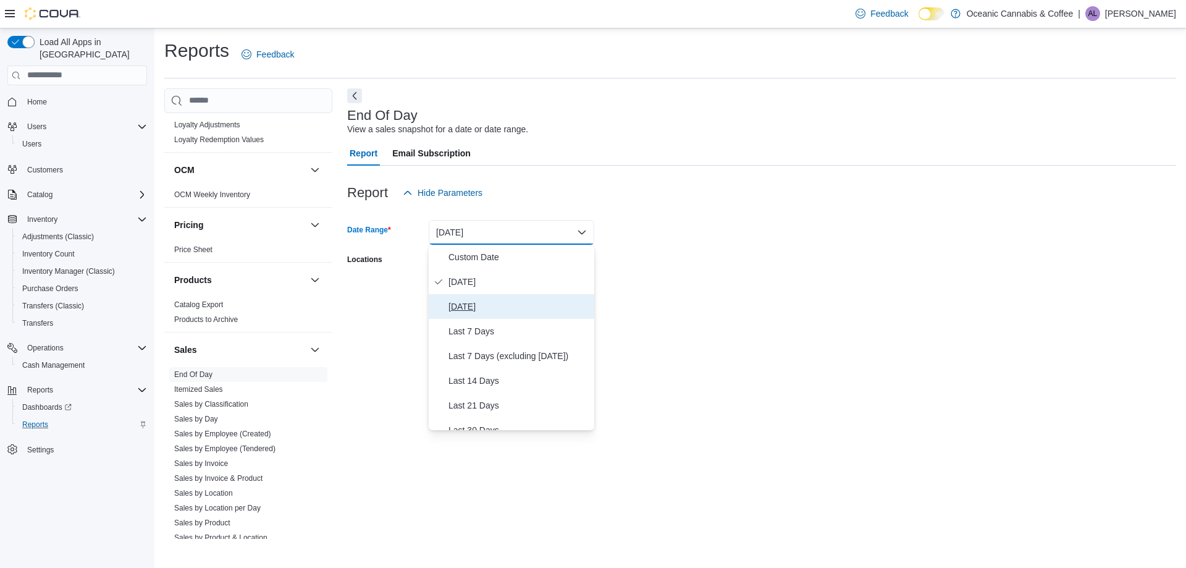
click at [481, 314] on button "Yesterday" at bounding box center [512, 306] width 166 height 25
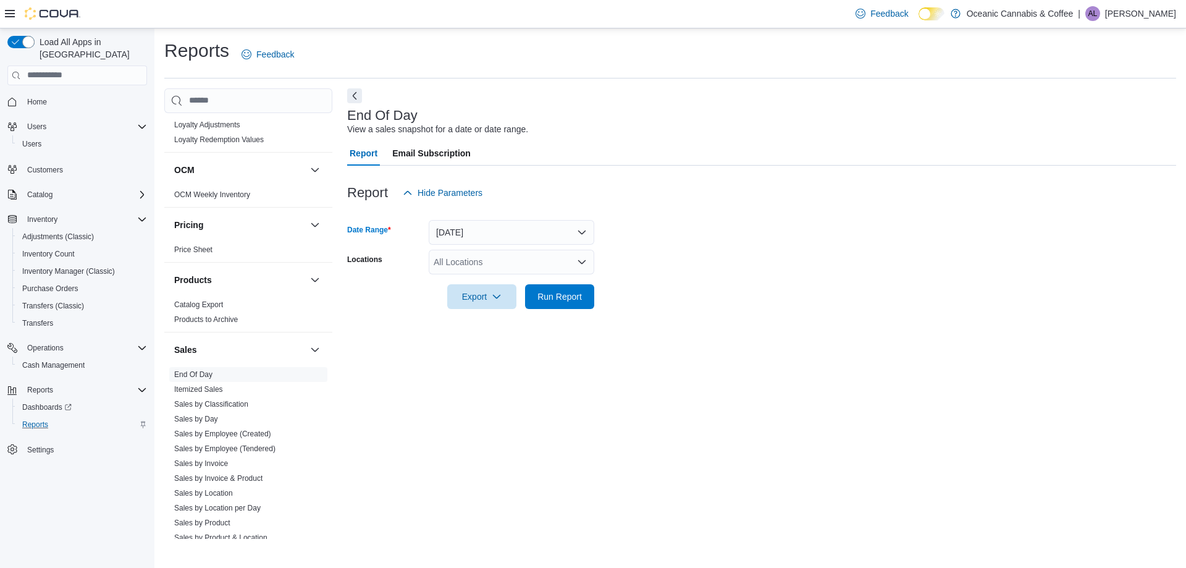
click at [477, 269] on div "All Locations" at bounding box center [512, 262] width 166 height 25
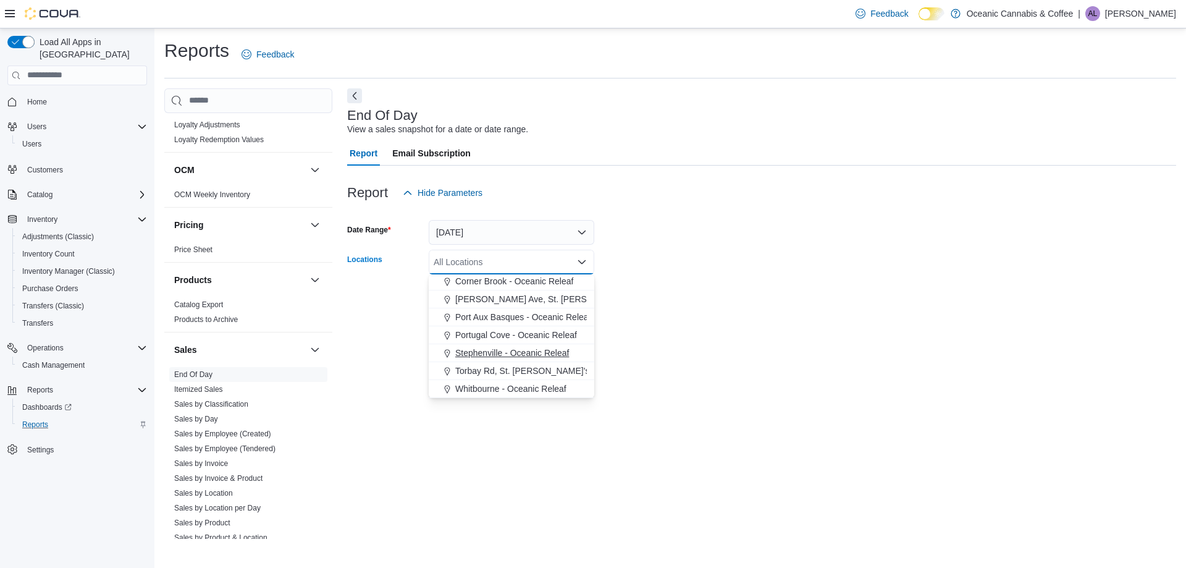
click at [474, 356] on span "Stephenville - Oceanic Releaf" at bounding box center [512, 353] width 114 height 12
click at [714, 318] on div at bounding box center [761, 316] width 829 height 15
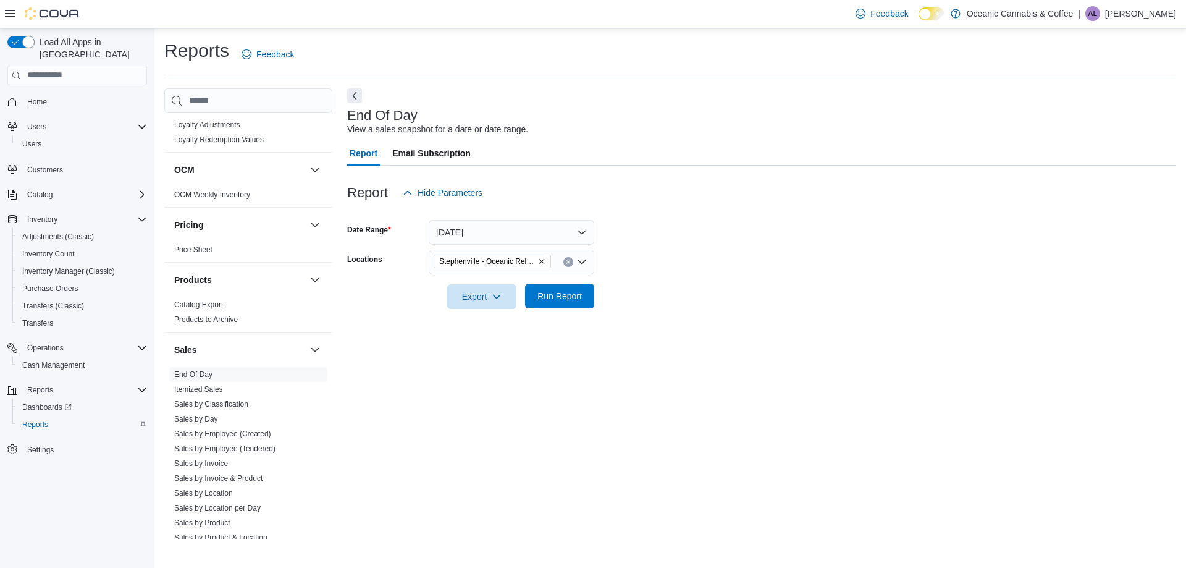
click at [587, 295] on button "Run Report" at bounding box center [559, 296] width 69 height 25
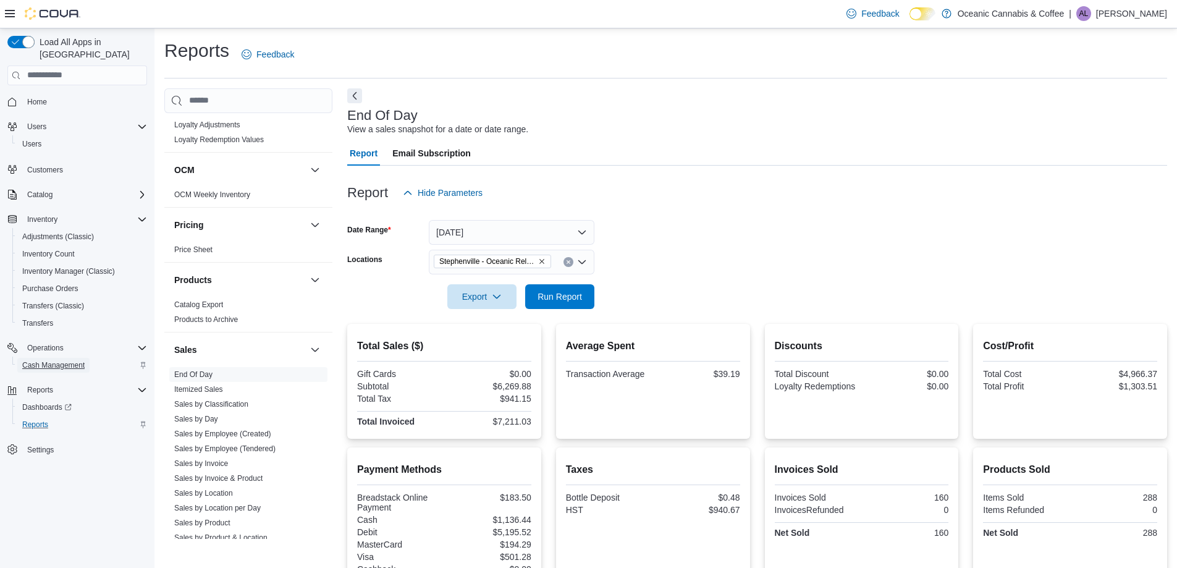
click at [54, 360] on span "Cash Management" at bounding box center [53, 365] width 62 height 10
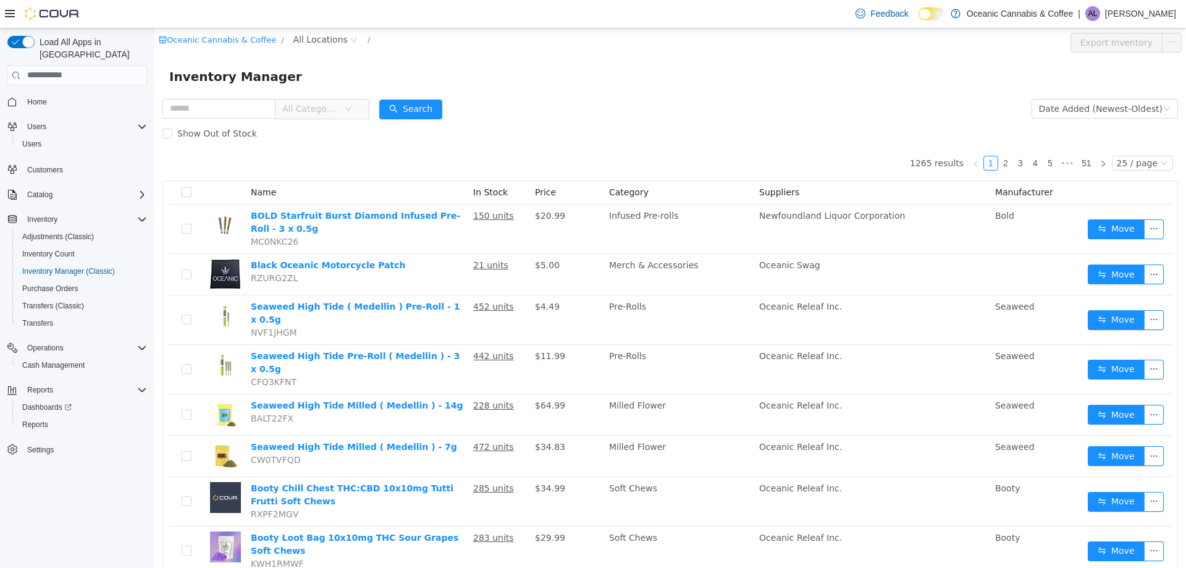
click at [299, 47] on span "All Locations" at bounding box center [326, 39] width 74 height 15
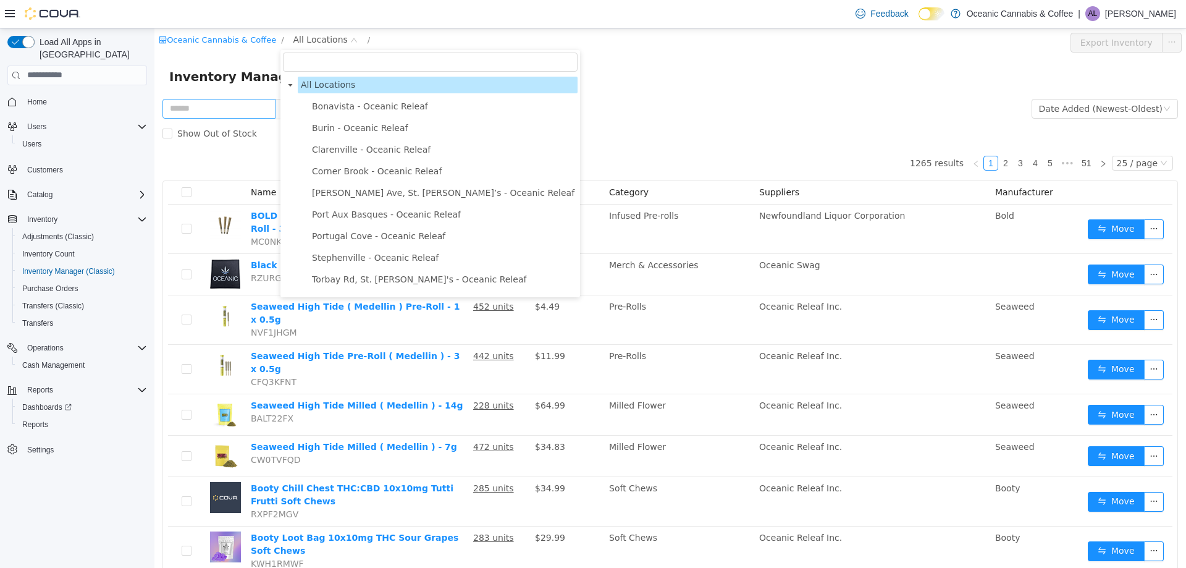
click at [337, 259] on span "Stephenville - Oceanic Releaf" at bounding box center [375, 257] width 127 height 10
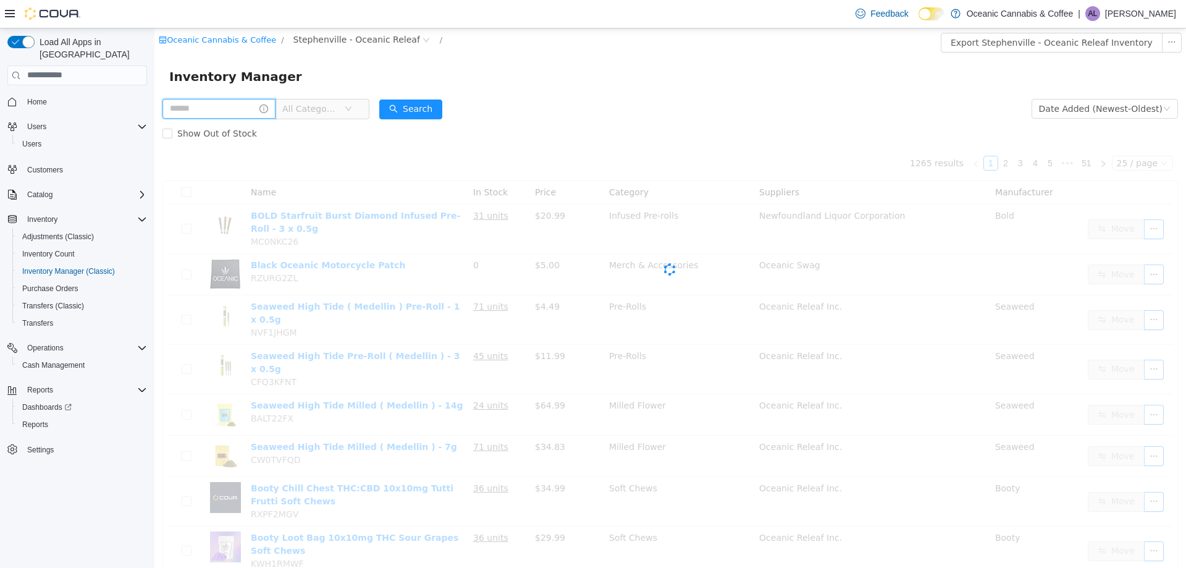
click at [231, 104] on input "text" at bounding box center [218, 108] width 113 height 20
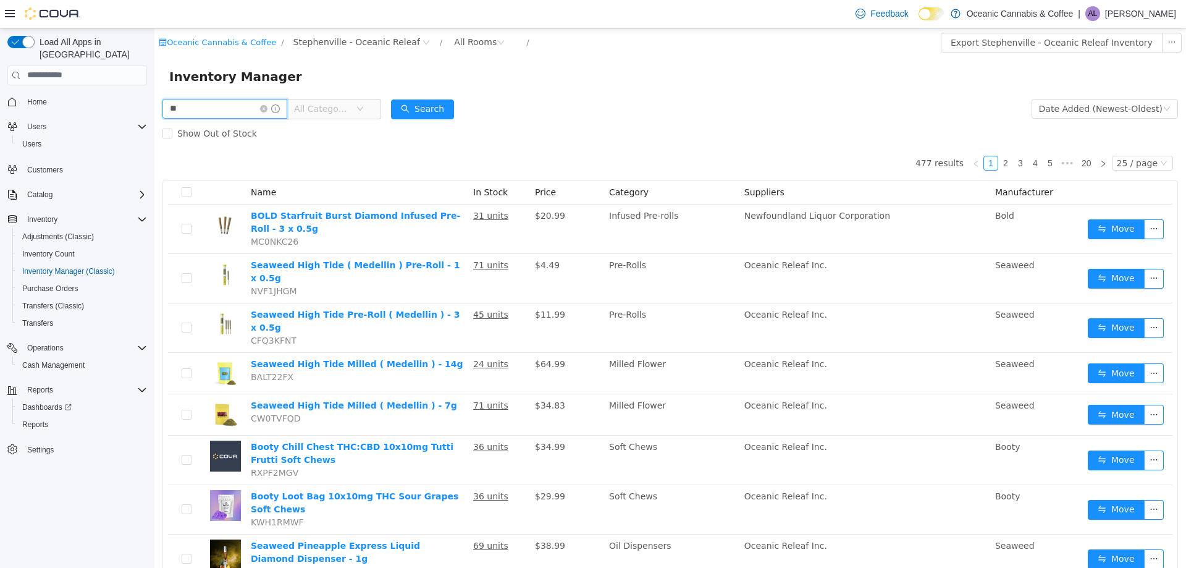
type input "**"
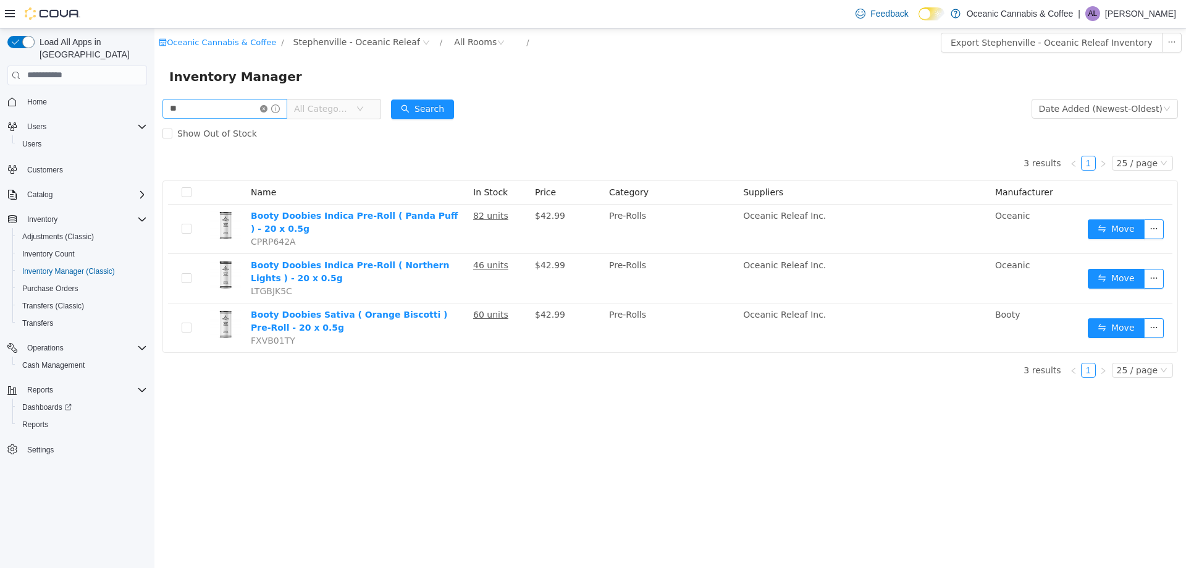
click at [267, 109] on icon "icon: close-circle" at bounding box center [263, 107] width 7 height 7
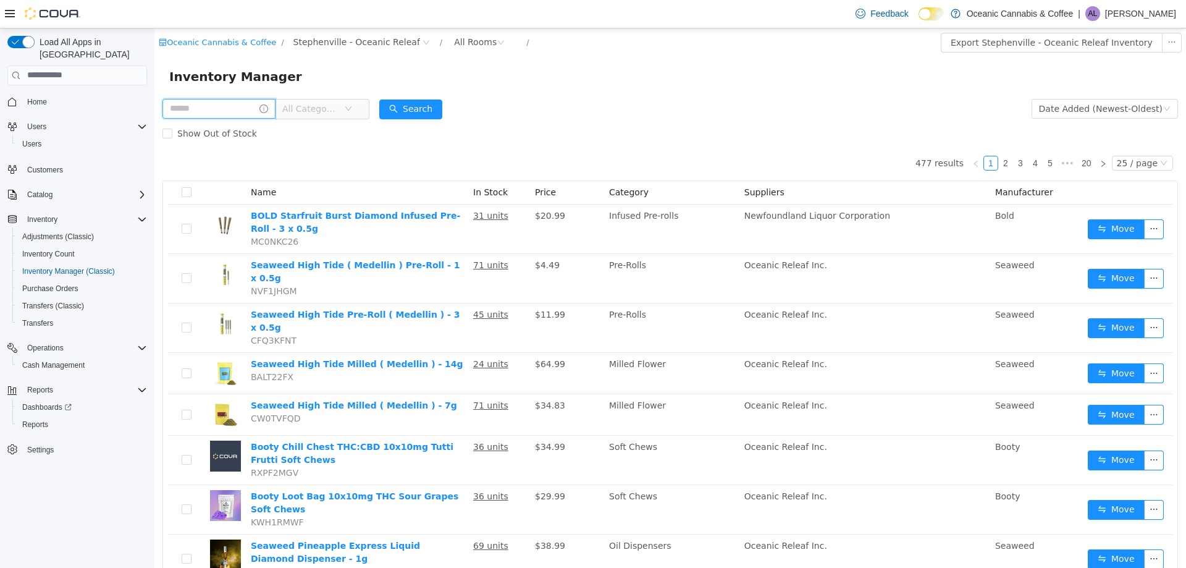
click at [196, 108] on input "text" at bounding box center [218, 108] width 113 height 20
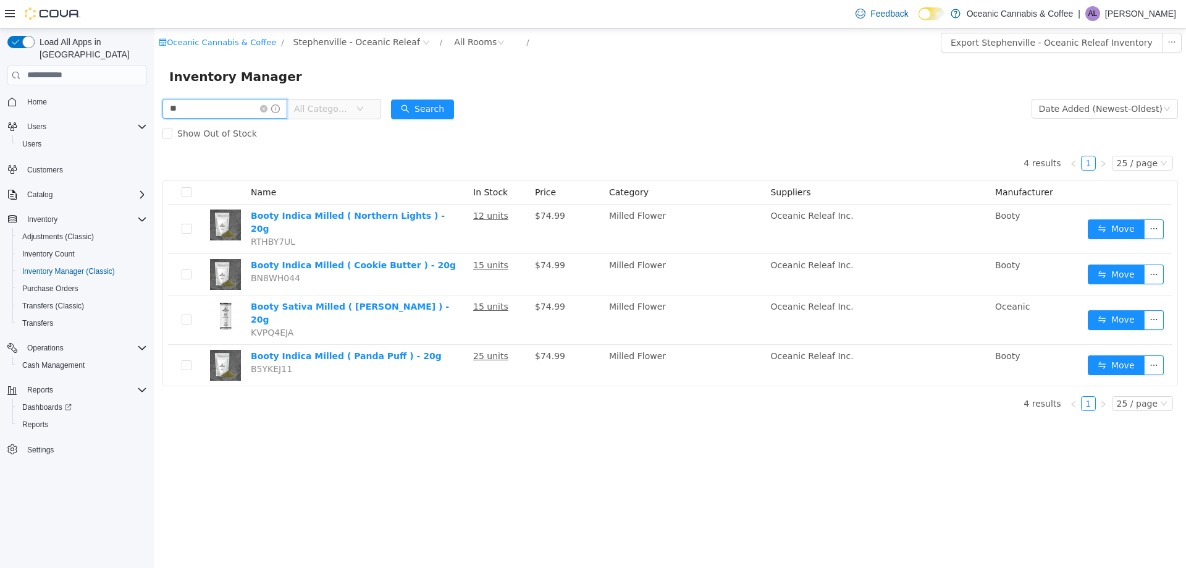
type input "**"
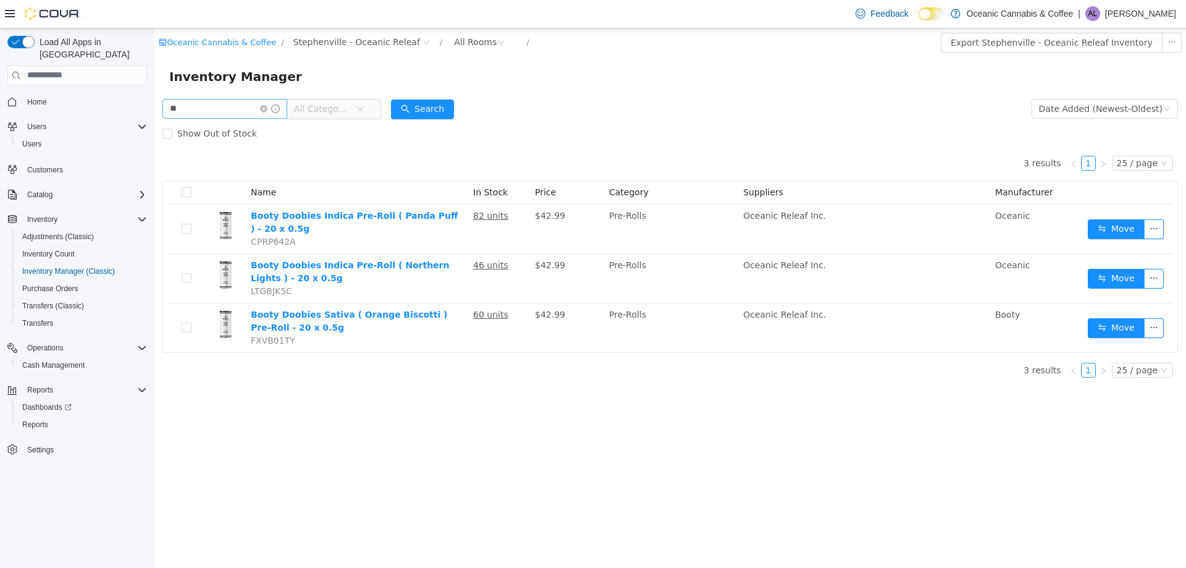
click at [267, 109] on icon "icon: close-circle" at bounding box center [263, 107] width 7 height 7
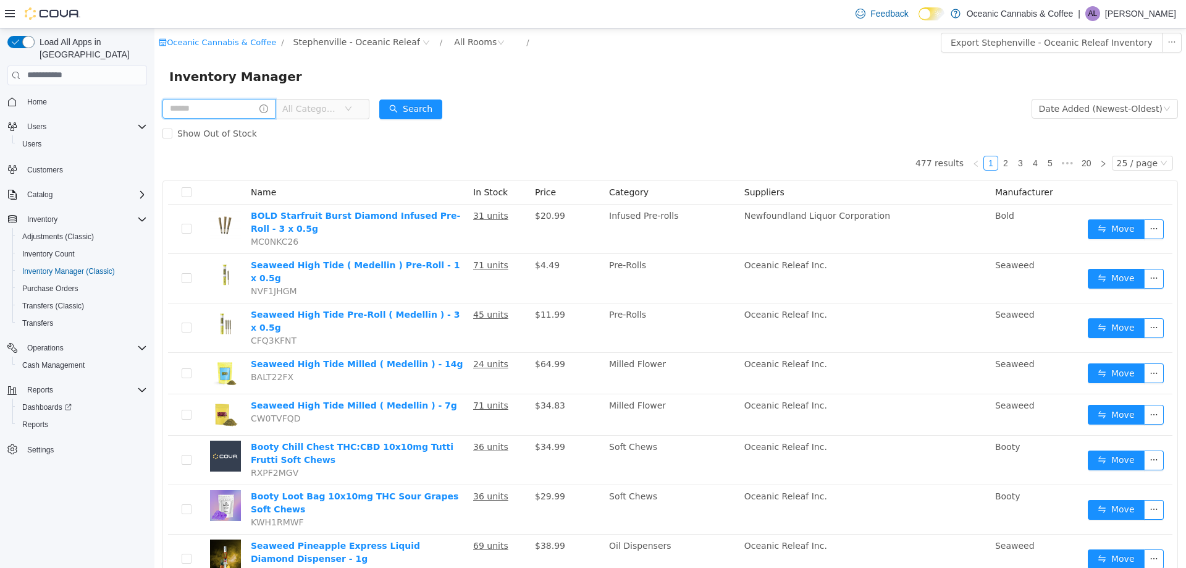
click at [231, 106] on input "text" at bounding box center [218, 108] width 113 height 20
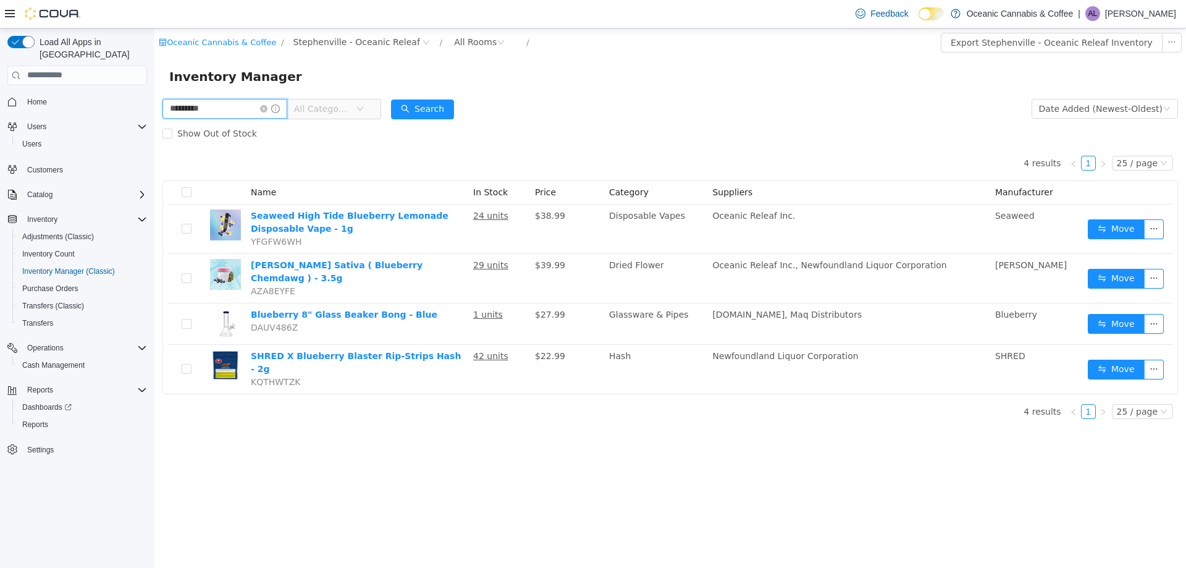
click at [253, 110] on input "*********" at bounding box center [224, 108] width 125 height 20
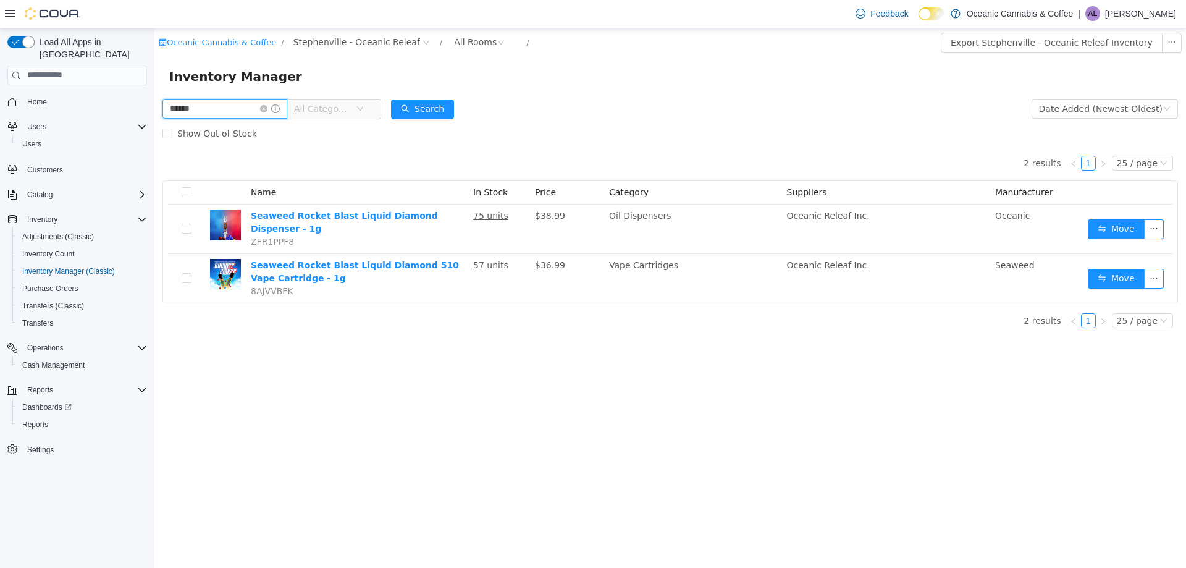
drag, startPoint x: 243, startPoint y: 106, endPoint x: 89, endPoint y: 114, distance: 154.0
click at [154, 114] on html "Oceanic Cannabis & Coffee / Stephenville - Oceanic Releaf / All Rooms / Export …" at bounding box center [670, 297] width 1032 height 539
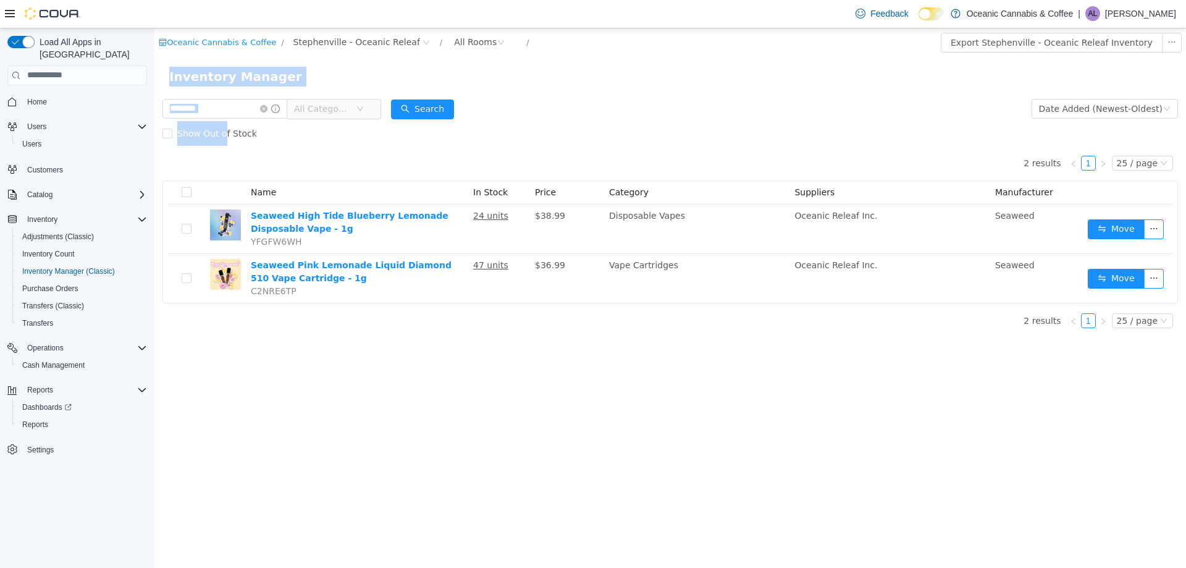
drag, startPoint x: 219, startPoint y: 124, endPoint x: 224, endPoint y: 78, distance: 45.4
click at [221, 78] on div "Oceanic Cannabis & Coffee / Stephenville - Oceanic Releaf / All Rooms / Export …" at bounding box center [670, 182] width 1032 height 309
click at [221, 104] on input "********" at bounding box center [224, 108] width 125 height 20
type input "*"
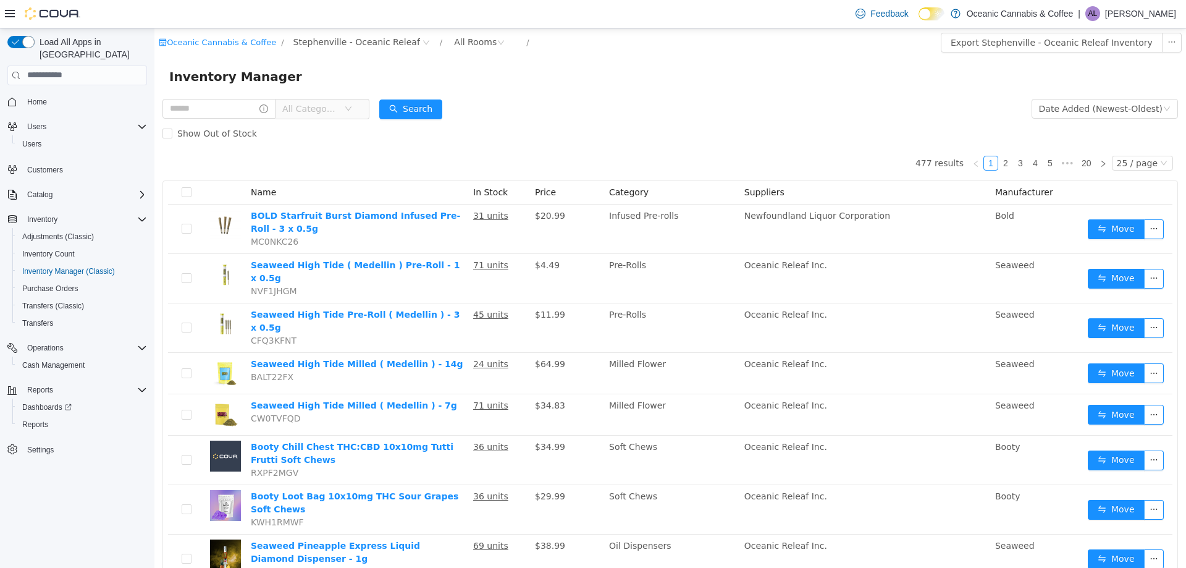
click at [211, 95] on div "Inventory Manager" at bounding box center [670, 76] width 1032 height 40
click at [185, 114] on input "text" at bounding box center [218, 108] width 113 height 20
type input "****"
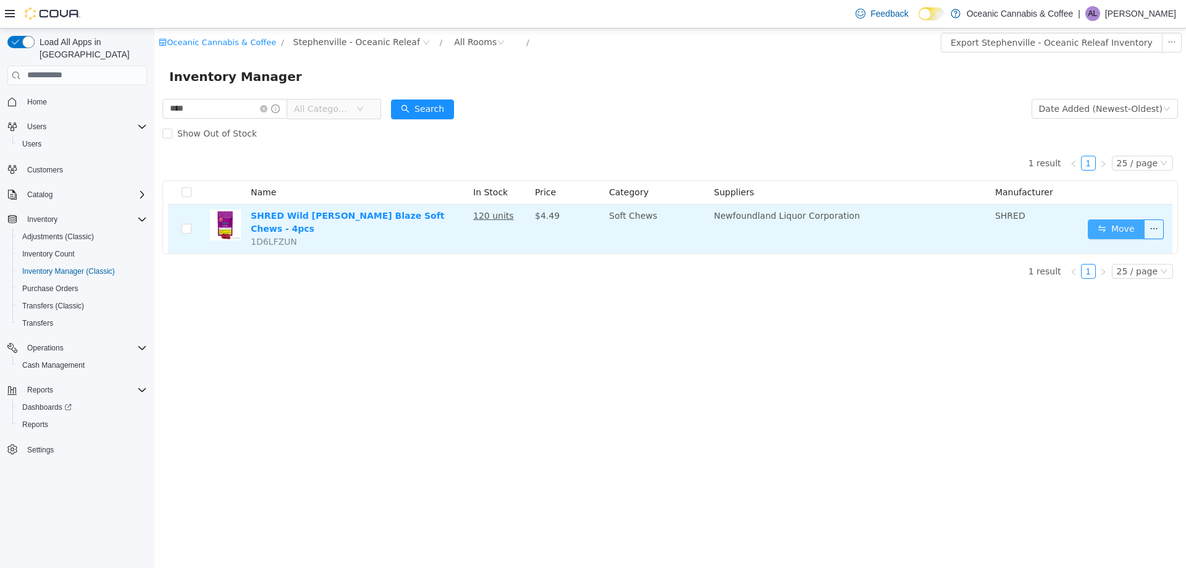
click at [1128, 219] on button "Move" at bounding box center [1116, 229] width 57 height 20
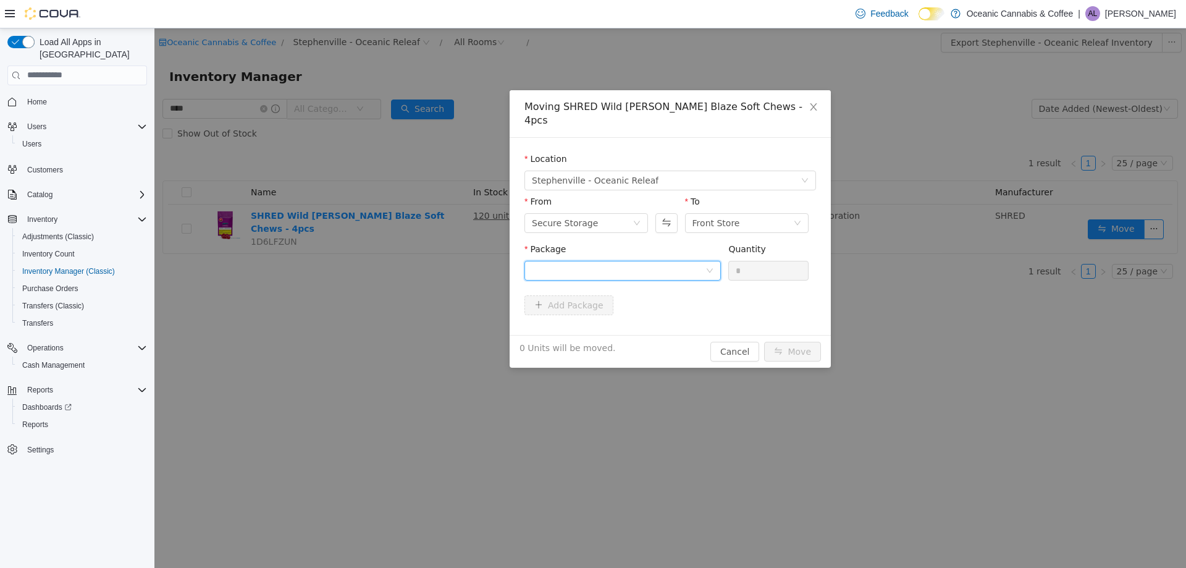
click at [641, 261] on div at bounding box center [619, 270] width 174 height 19
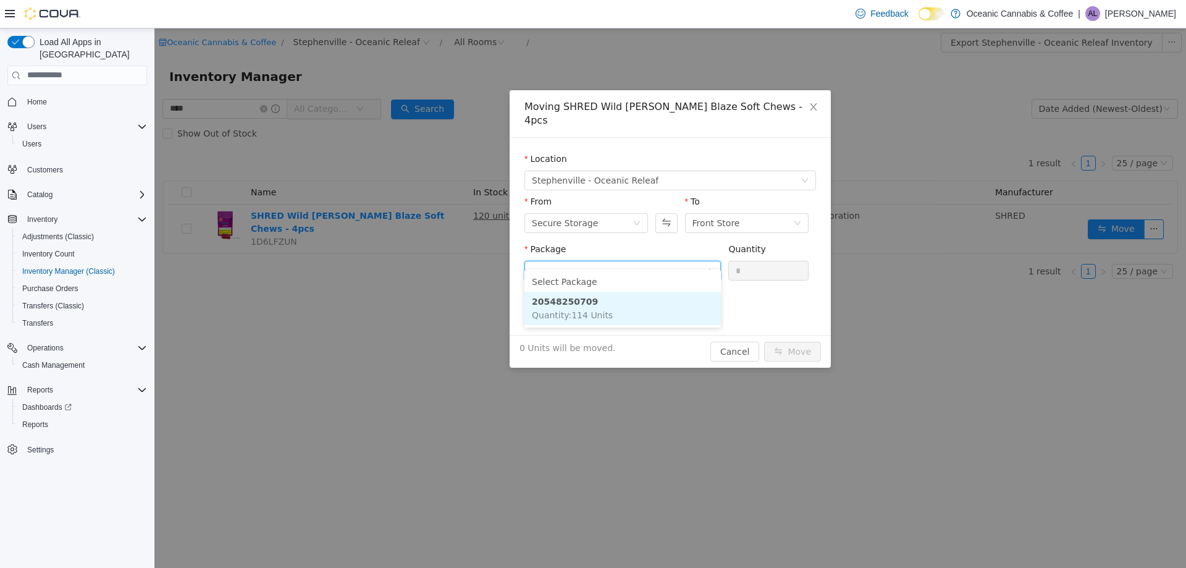
click at [625, 310] on li "20548250709 Quantity : 114 Units" at bounding box center [622, 307] width 196 height 33
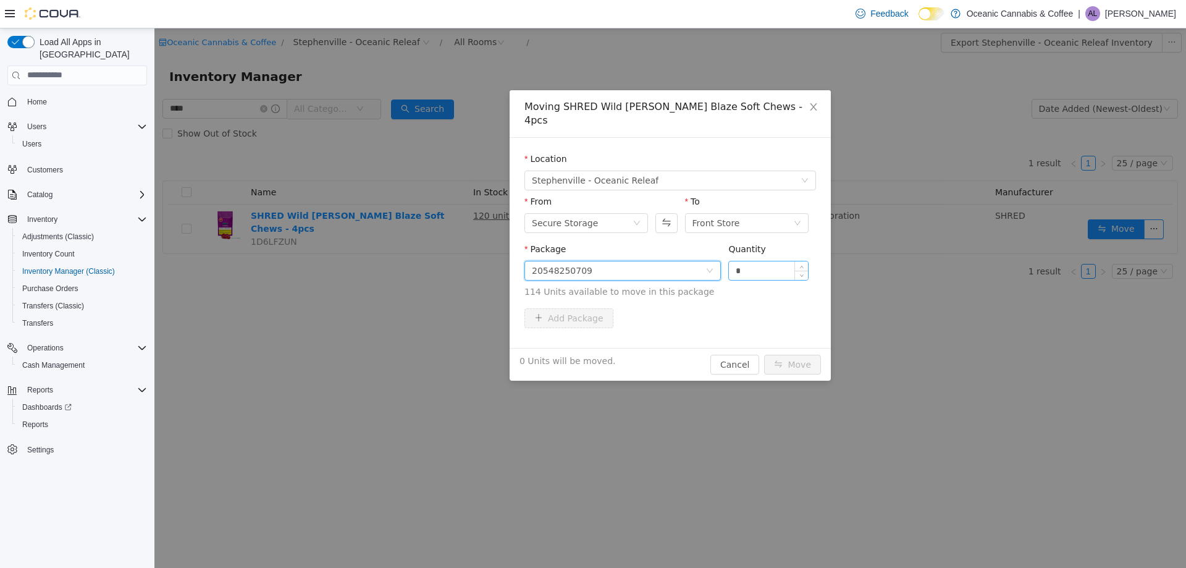
click at [751, 261] on input "*" at bounding box center [768, 270] width 79 height 19
type input "***"
click at [764, 354] on button "Move" at bounding box center [792, 364] width 57 height 20
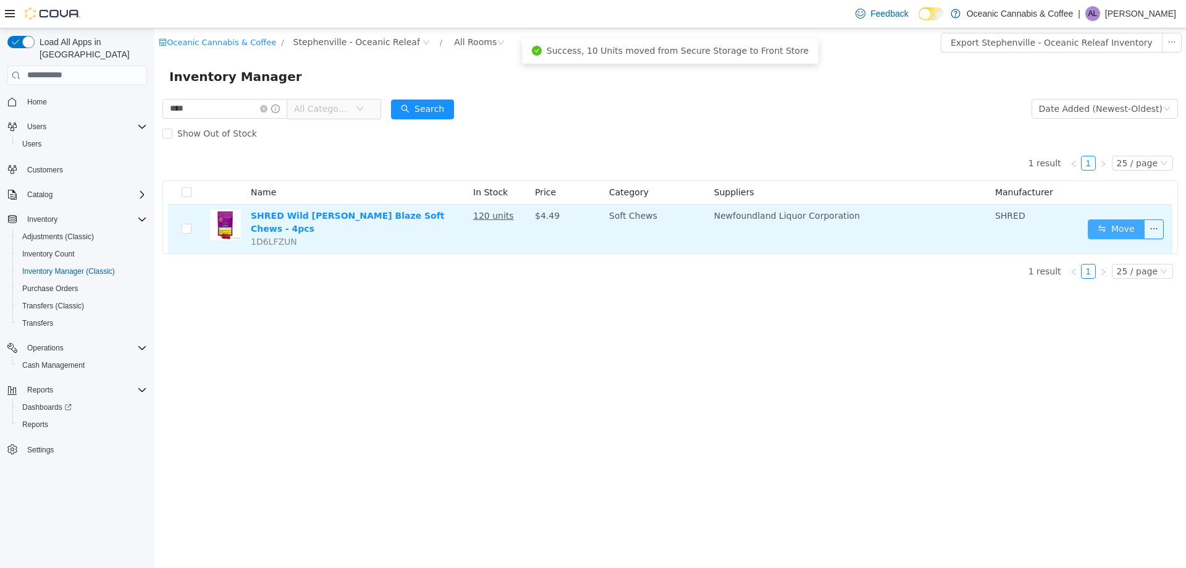
click at [1103, 219] on button "Move" at bounding box center [1116, 229] width 57 height 20
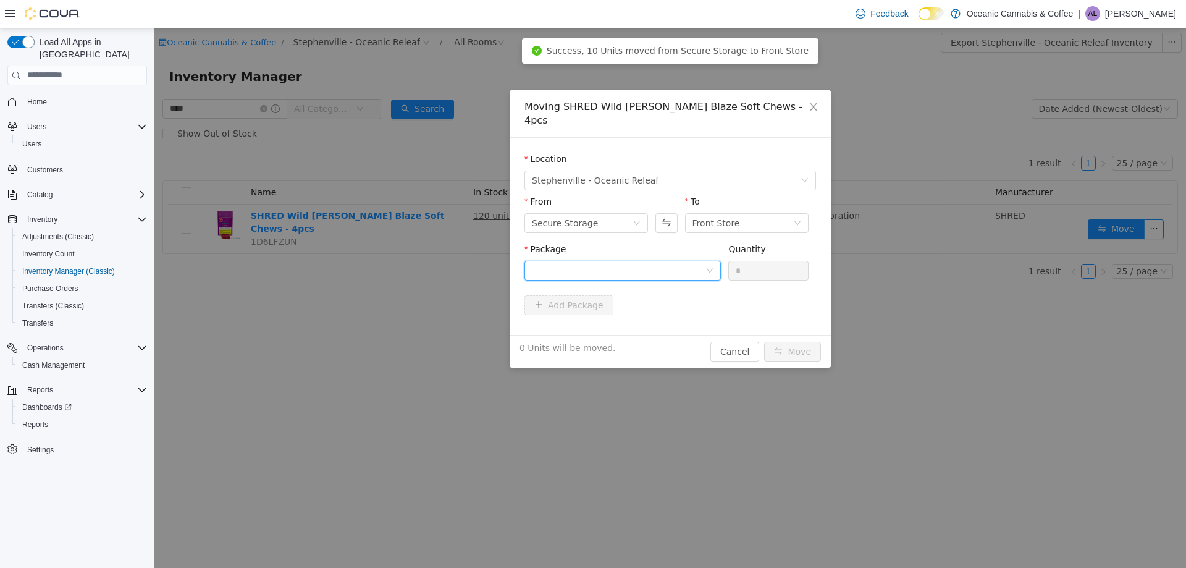
click at [611, 261] on div at bounding box center [619, 270] width 174 height 19
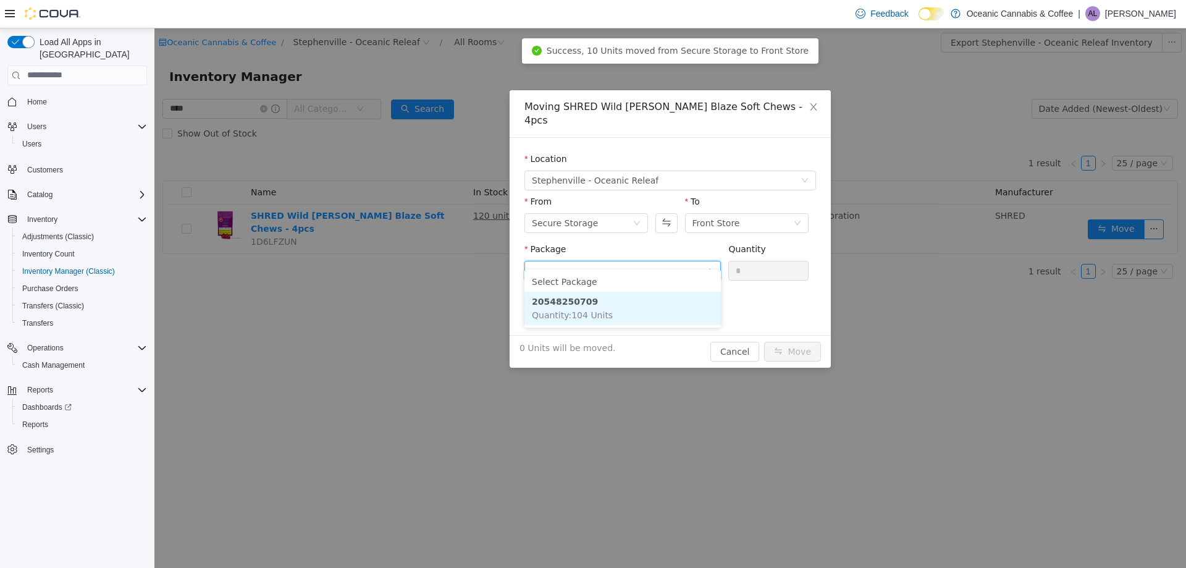
click at [614, 303] on li "20548250709 Quantity : 104 Units" at bounding box center [622, 307] width 196 height 33
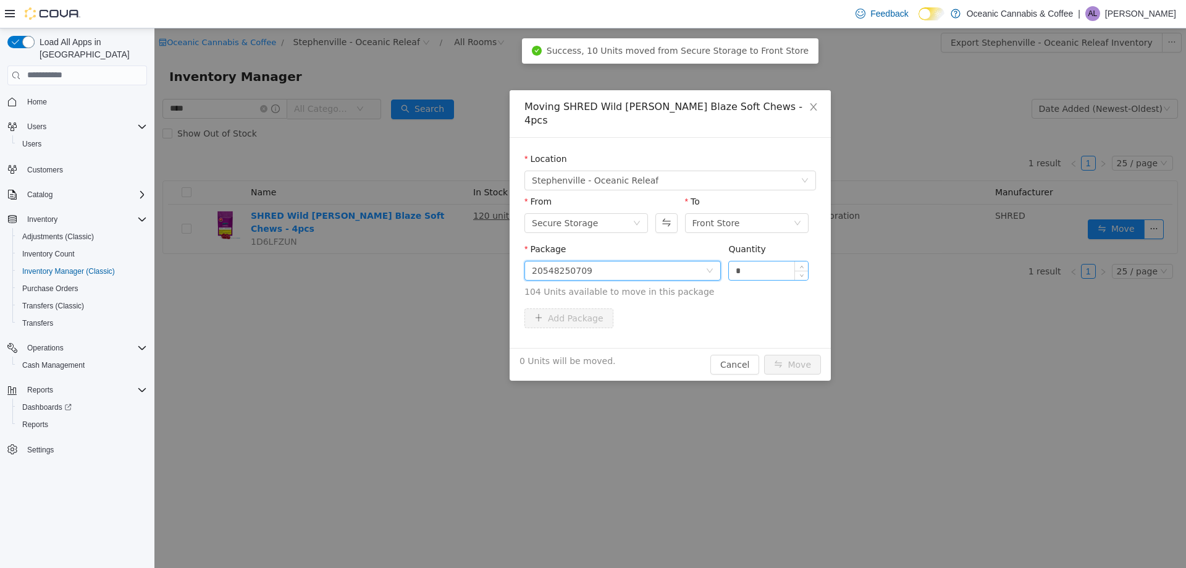
click at [744, 261] on input "*" at bounding box center [768, 270] width 79 height 19
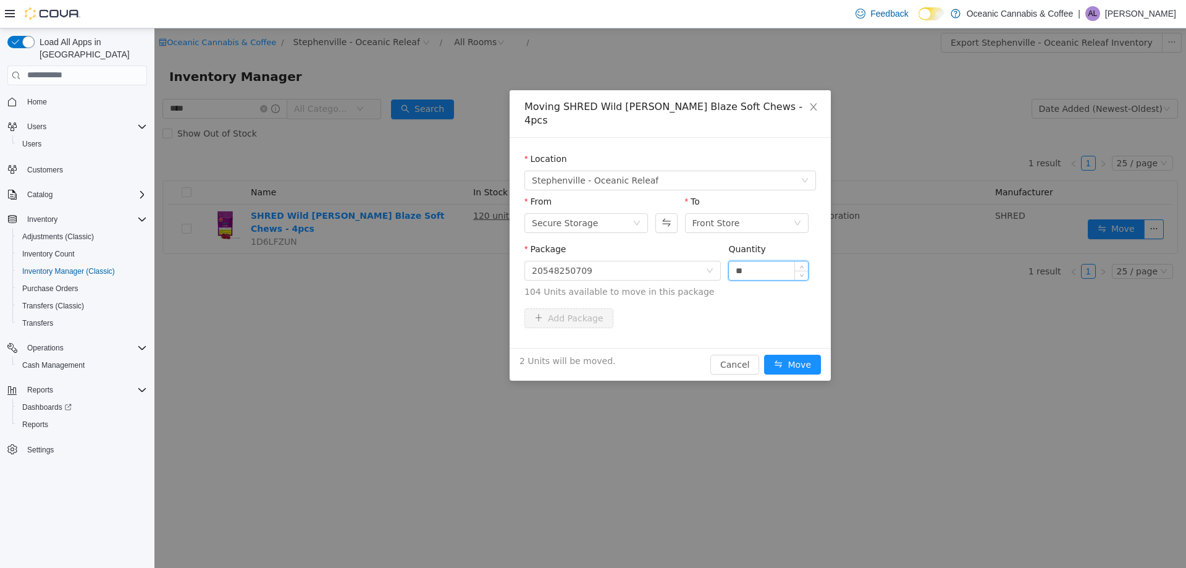
type input "**"
click at [764, 354] on button "Move" at bounding box center [792, 364] width 57 height 20
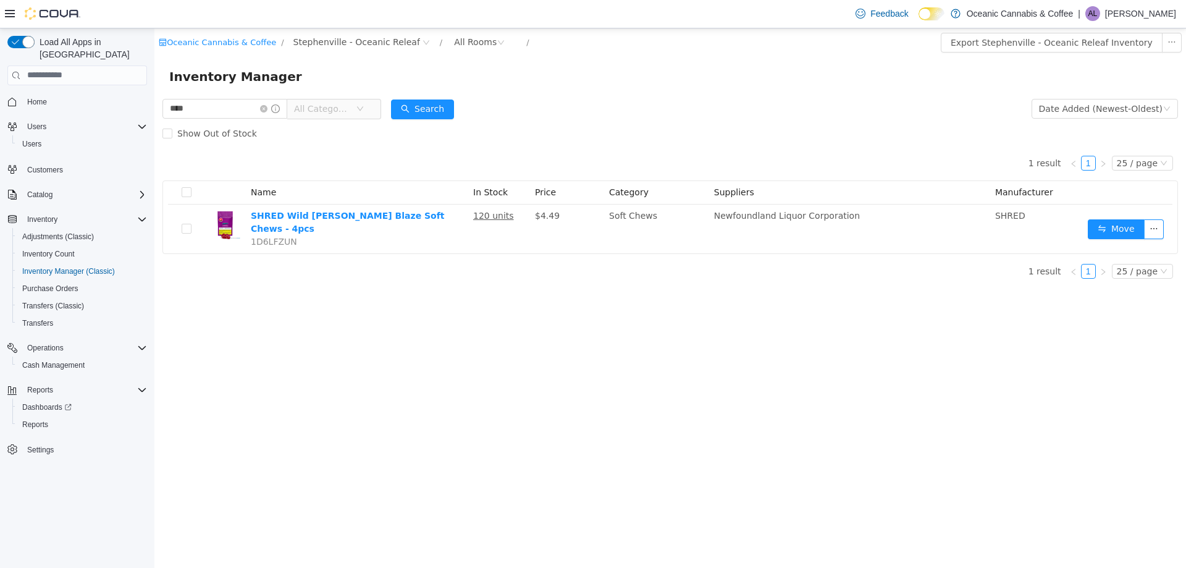
click at [235, 97] on div "**** All Categories" at bounding box center [271, 108] width 219 height 25
drag, startPoint x: 235, startPoint y: 98, endPoint x: 238, endPoint y: 107, distance: 9.6
click at [235, 98] on div "**** All Categories" at bounding box center [271, 108] width 219 height 25
click at [238, 108] on input "****" at bounding box center [224, 108] width 125 height 20
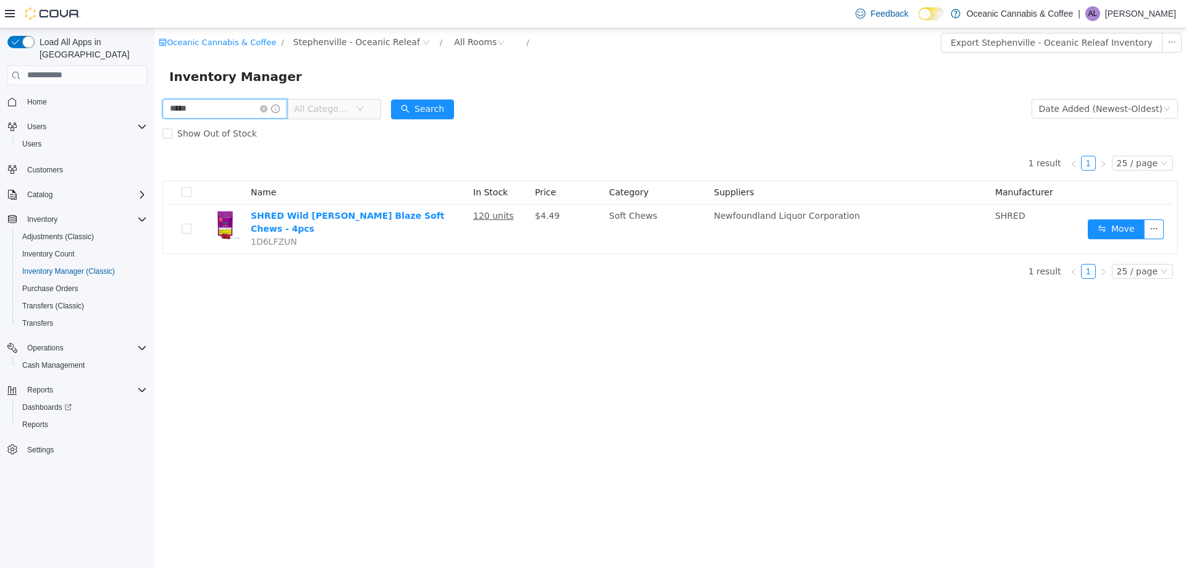
type input "*****"
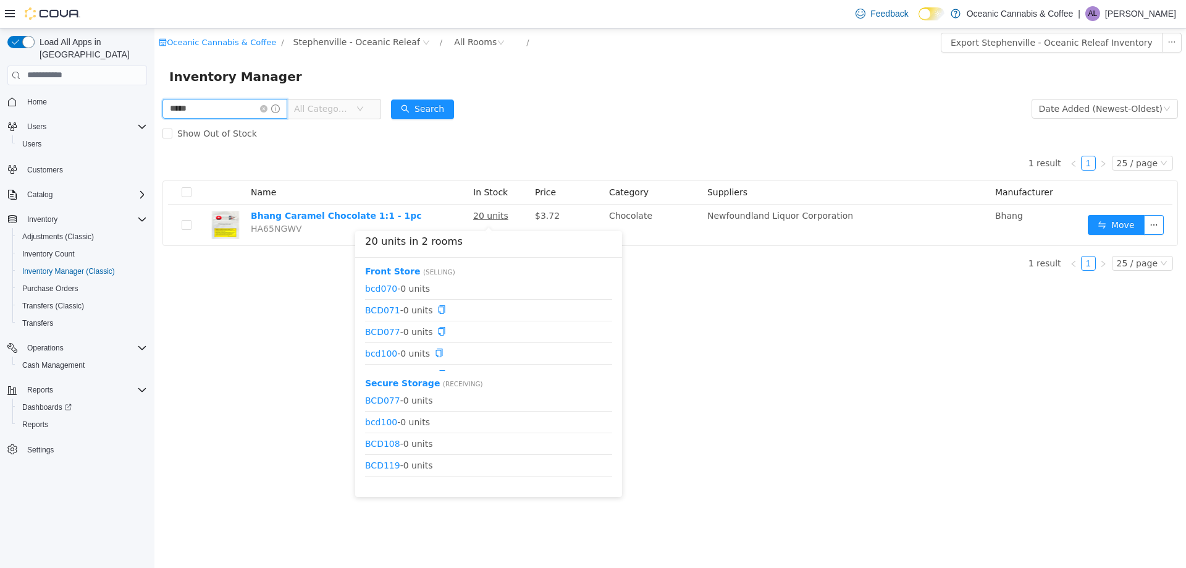
scroll to position [275, 0]
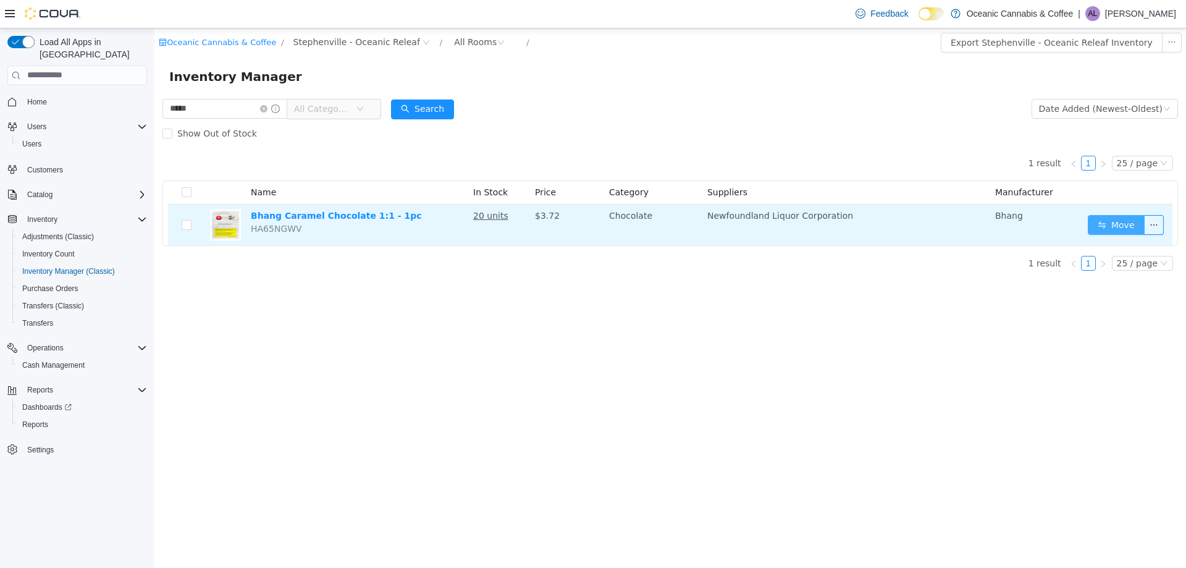
click at [1104, 234] on button "Move" at bounding box center [1116, 224] width 57 height 20
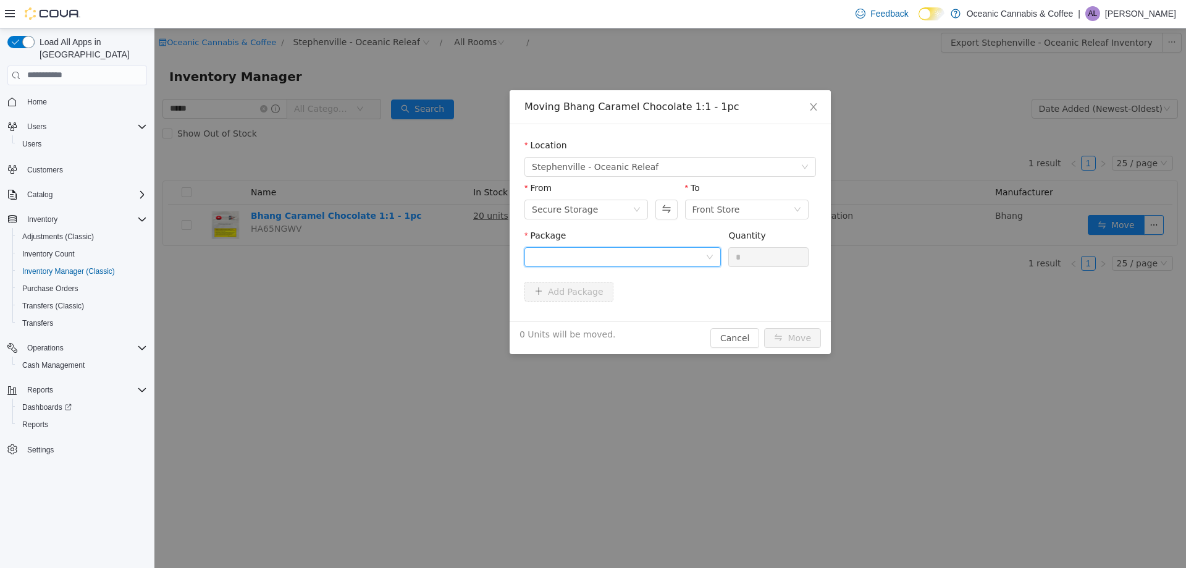
click at [578, 253] on div at bounding box center [619, 256] width 174 height 19
drag, startPoint x: 597, startPoint y: 304, endPoint x: 605, endPoint y: 305, distance: 8.1
click at [597, 304] on li "BCD165 Quantity : 20 Units" at bounding box center [622, 307] width 196 height 33
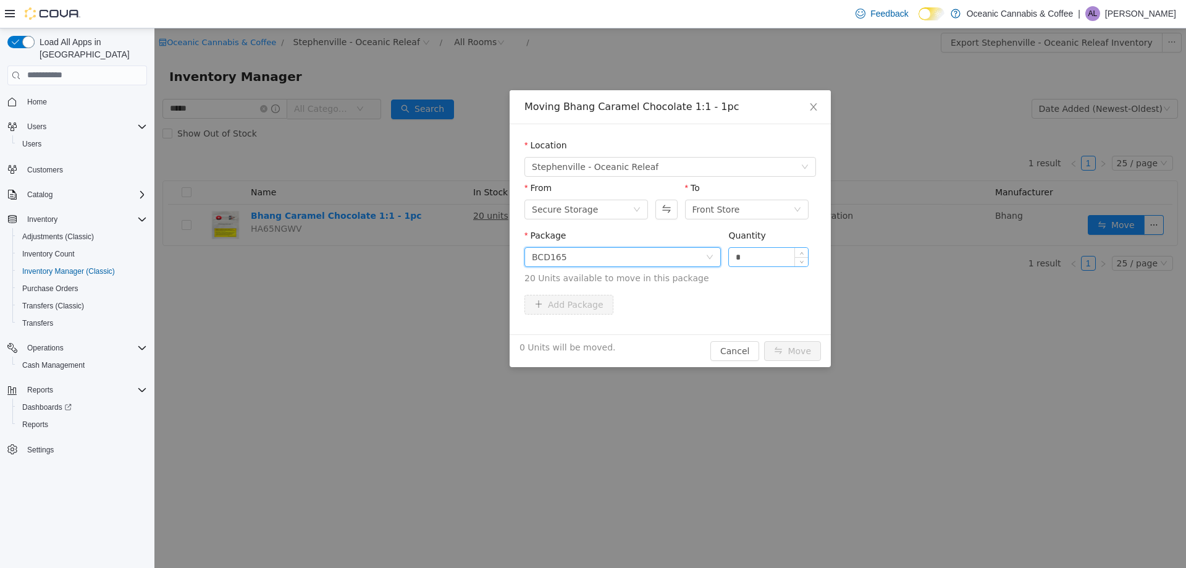
click at [780, 258] on input "*" at bounding box center [768, 256] width 79 height 19
type input "**"
click at [764, 340] on button "Move" at bounding box center [792, 350] width 57 height 20
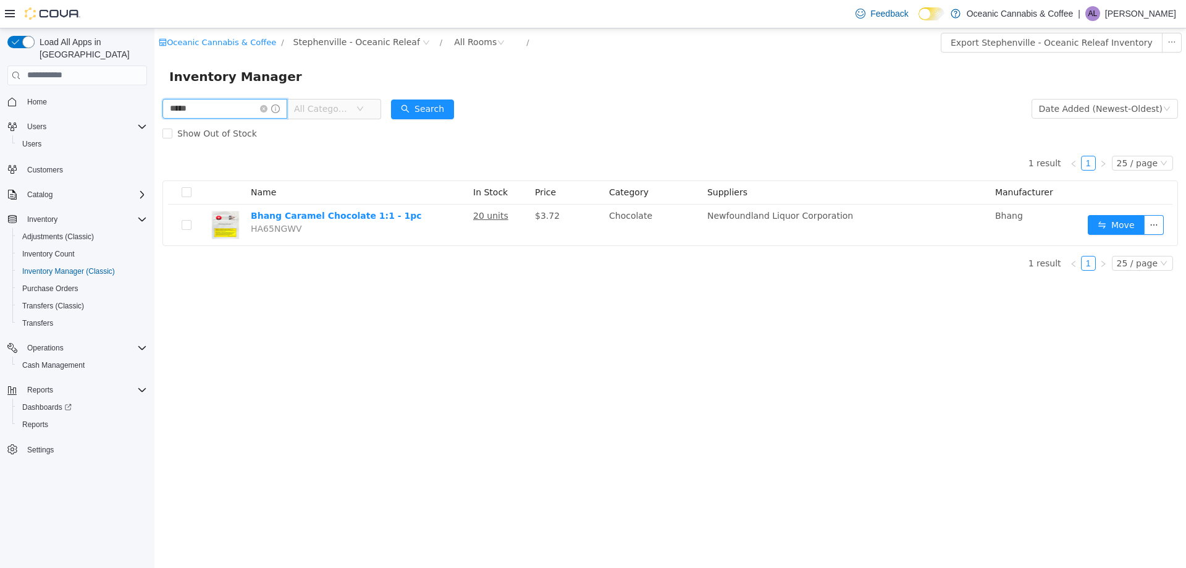
click at [214, 113] on input "*****" at bounding box center [224, 108] width 125 height 20
drag, startPoint x: 214, startPoint y: 111, endPoint x: 213, endPoint y: 99, distance: 11.8
click at [213, 110] on input "*****" at bounding box center [224, 108] width 125 height 20
click at [213, 99] on input "*****" at bounding box center [224, 108] width 125 height 20
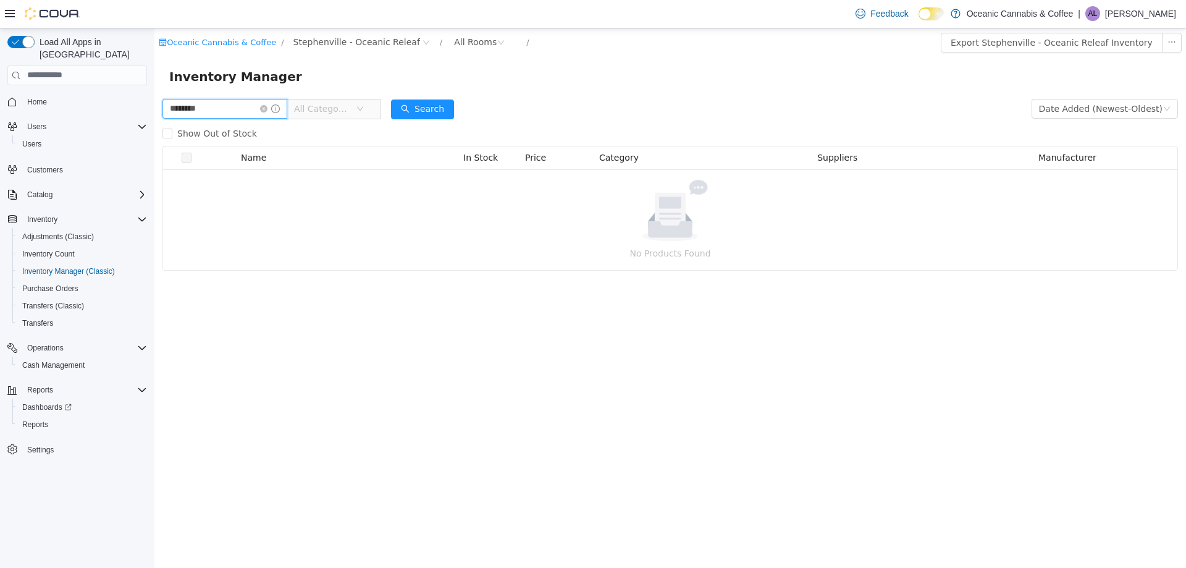
drag, startPoint x: 218, startPoint y: 112, endPoint x: 190, endPoint y: 111, distance: 28.5
click at [217, 112] on input "********" at bounding box center [224, 108] width 125 height 20
click at [198, 111] on input "********" at bounding box center [224, 108] width 125 height 20
drag, startPoint x: 232, startPoint y: 107, endPoint x: 125, endPoint y: 120, distance: 107.6
click at [154, 120] on html "Oceanic Cannabis & Coffee / Stephenville - Oceanic Releaf / All Rooms / Export …" at bounding box center [670, 297] width 1032 height 539
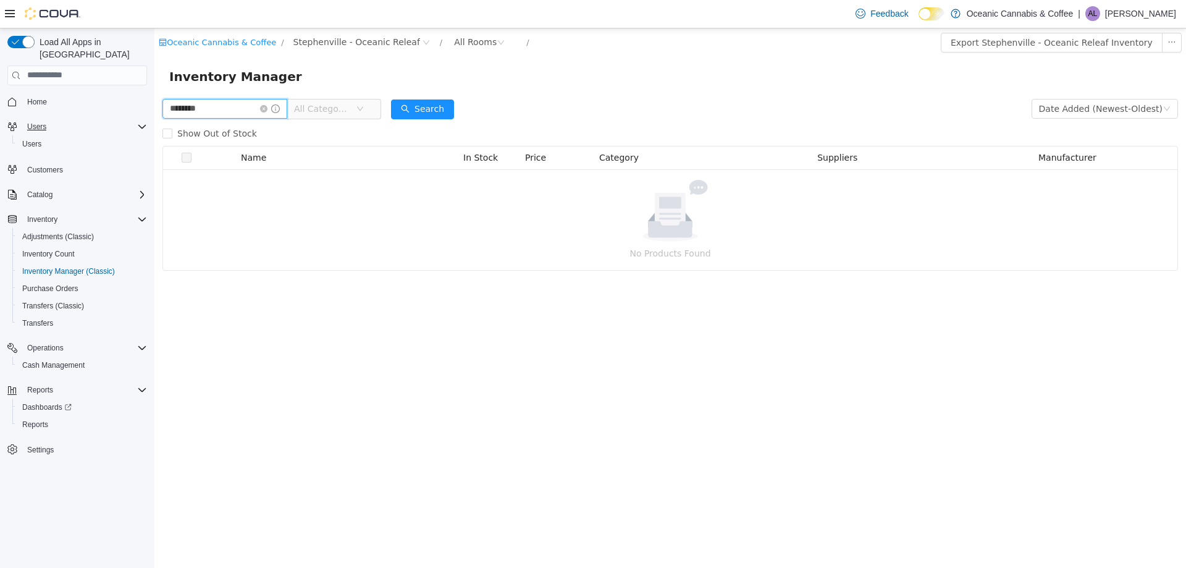
type input "********"
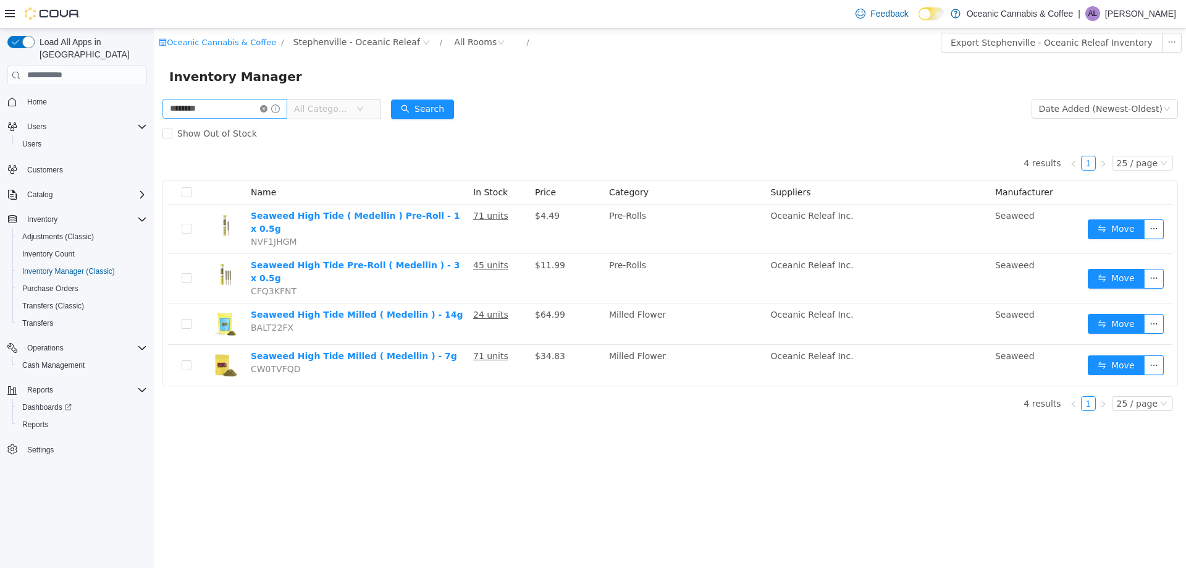
click at [267, 108] on icon "icon: close-circle" at bounding box center [263, 107] width 7 height 7
